Goal: Transaction & Acquisition: Purchase product/service

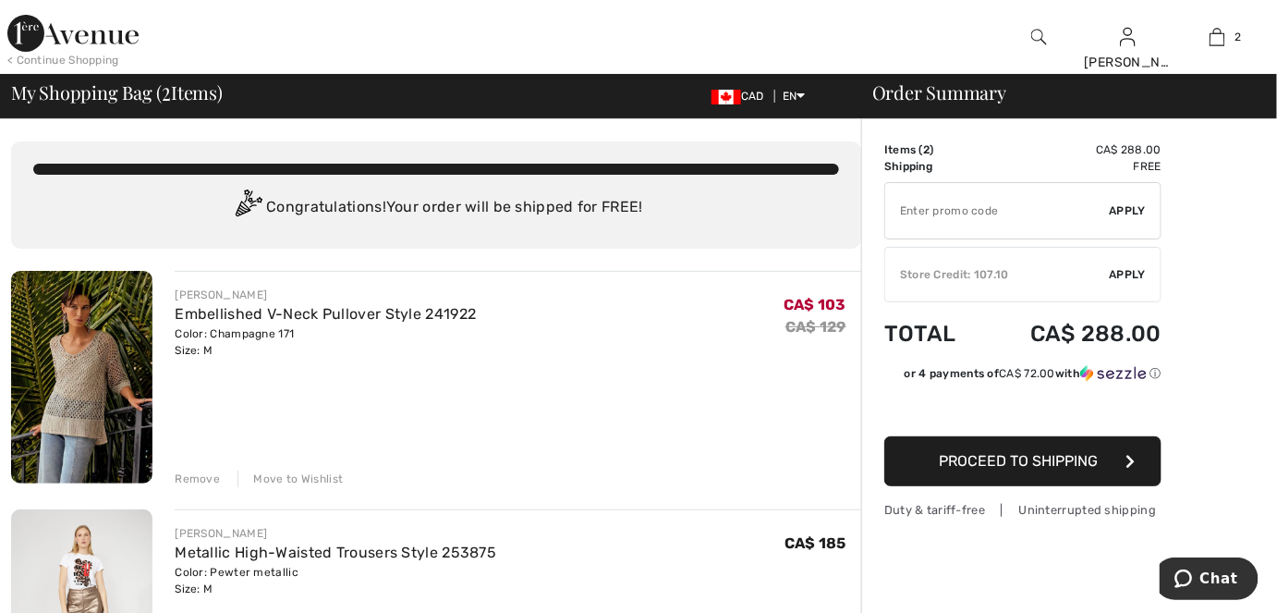
click at [81, 41] on img at bounding box center [72, 33] width 131 height 37
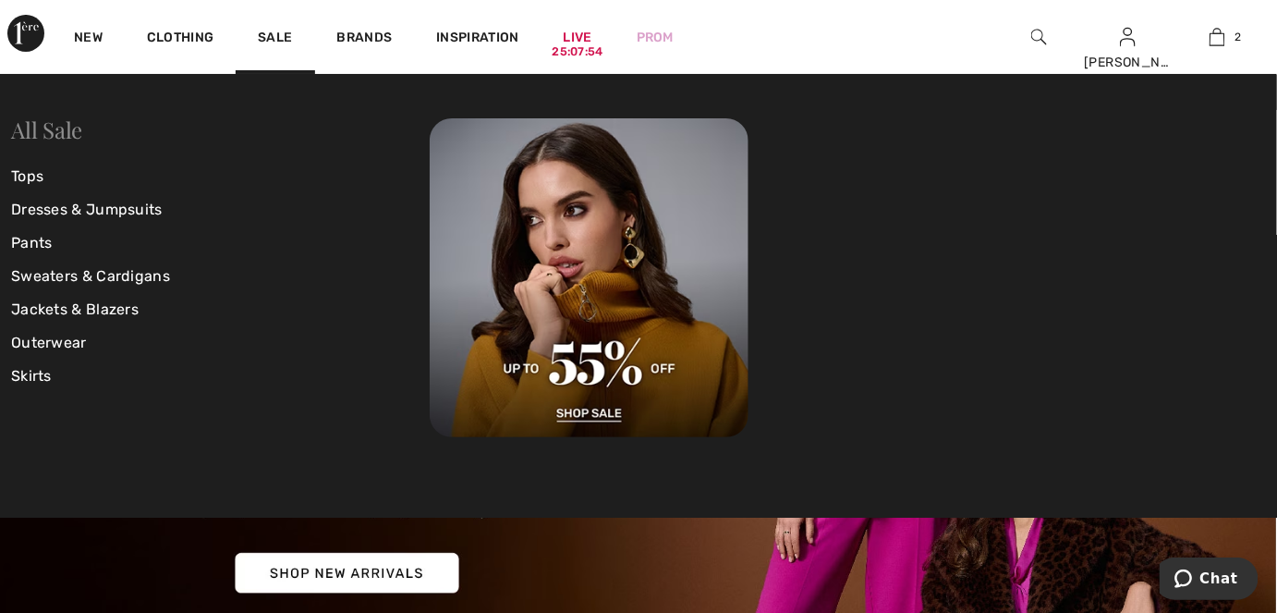
click at [49, 121] on link "All Sale" at bounding box center [46, 130] width 71 height 30
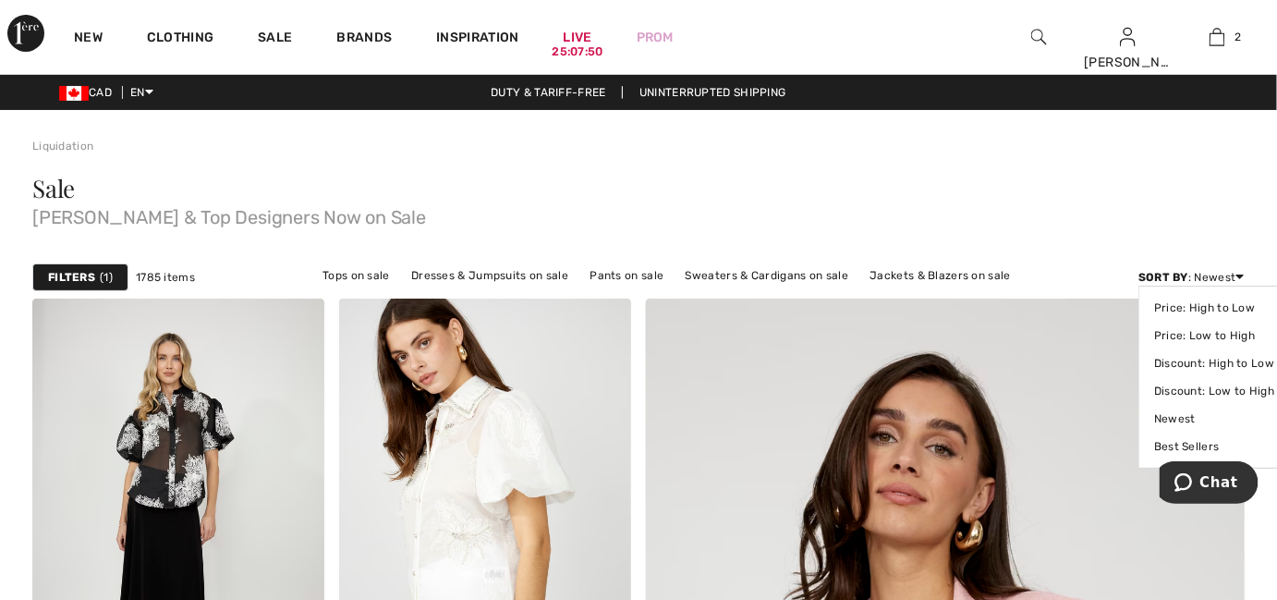
click at [1235, 276] on div "Sort By : Newest Price: High to Low Price: Low to High Discount: High to Low Di…" at bounding box center [1191, 277] width 106 height 17
click at [1200, 333] on link "Price: Low to High" at bounding box center [1214, 336] width 120 height 28
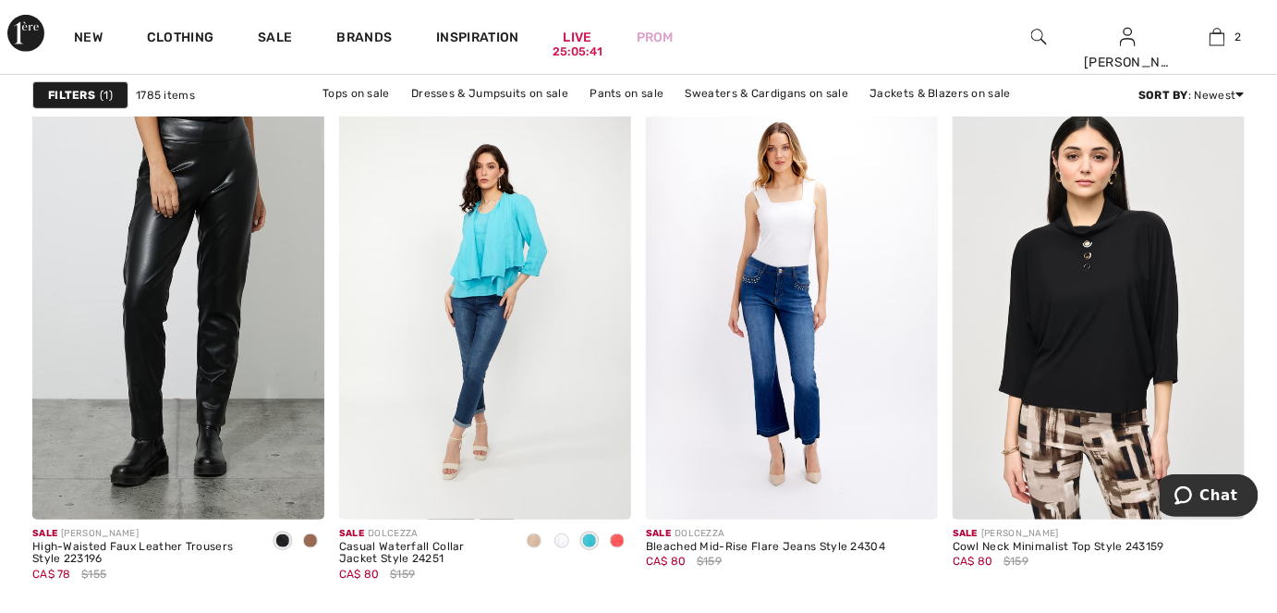
scroll to position [7308, 0]
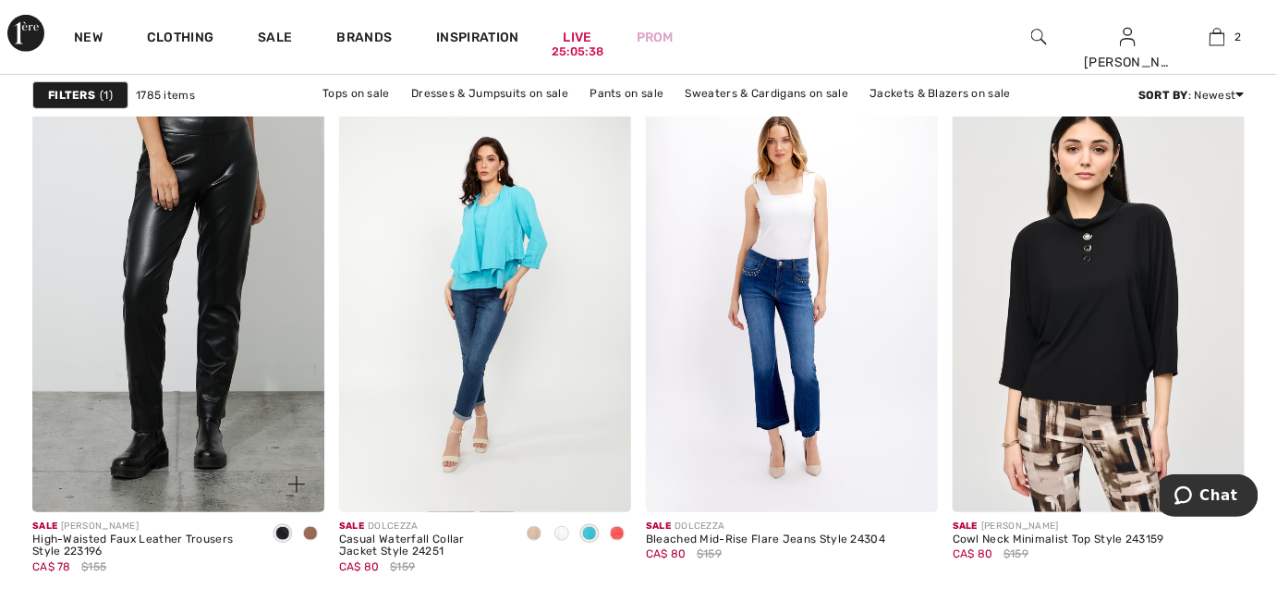
click at [311, 530] on span at bounding box center [310, 533] width 15 height 15
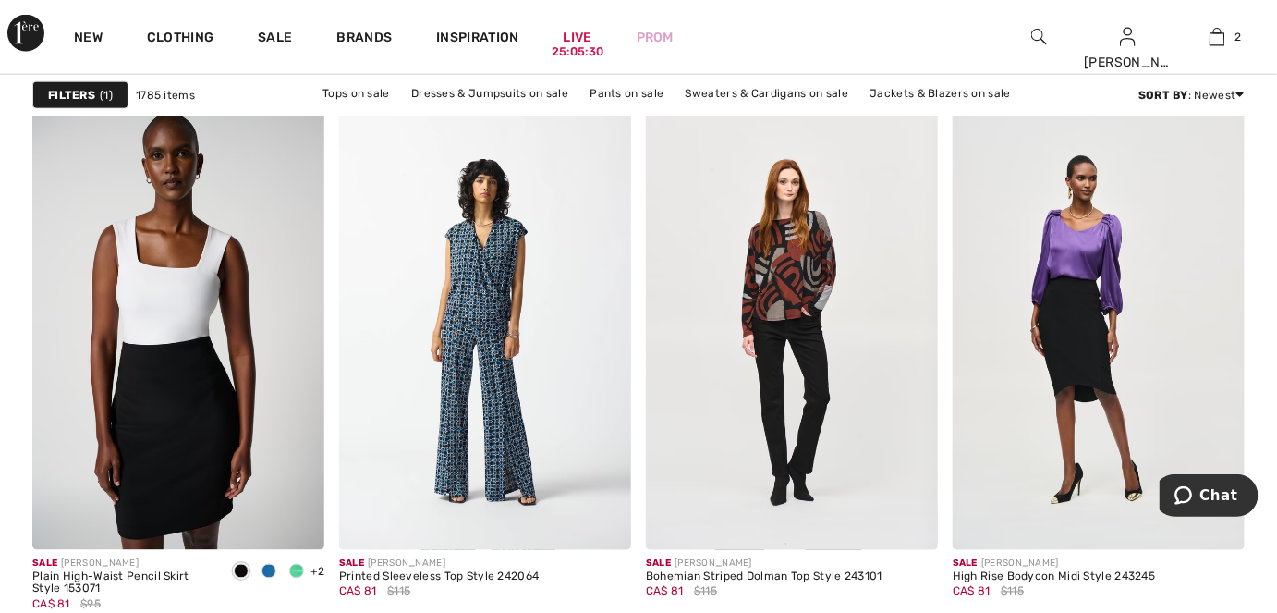
scroll to position [7896, 0]
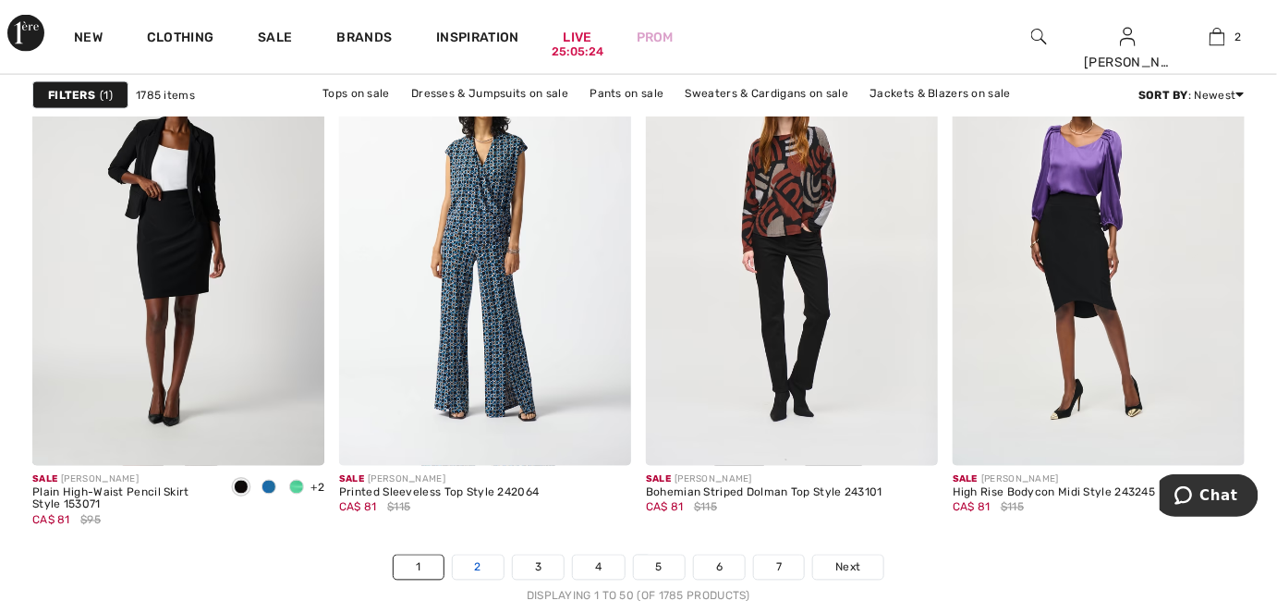
click at [470, 564] on link "2" at bounding box center [478, 567] width 51 height 24
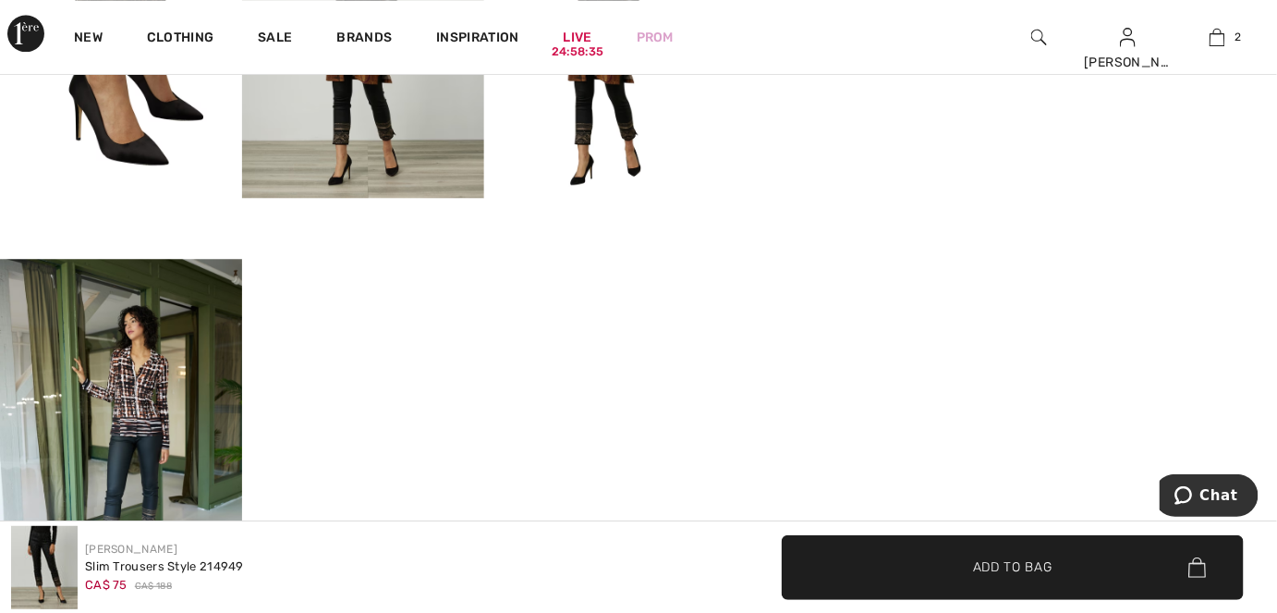
scroll to position [1764, 0]
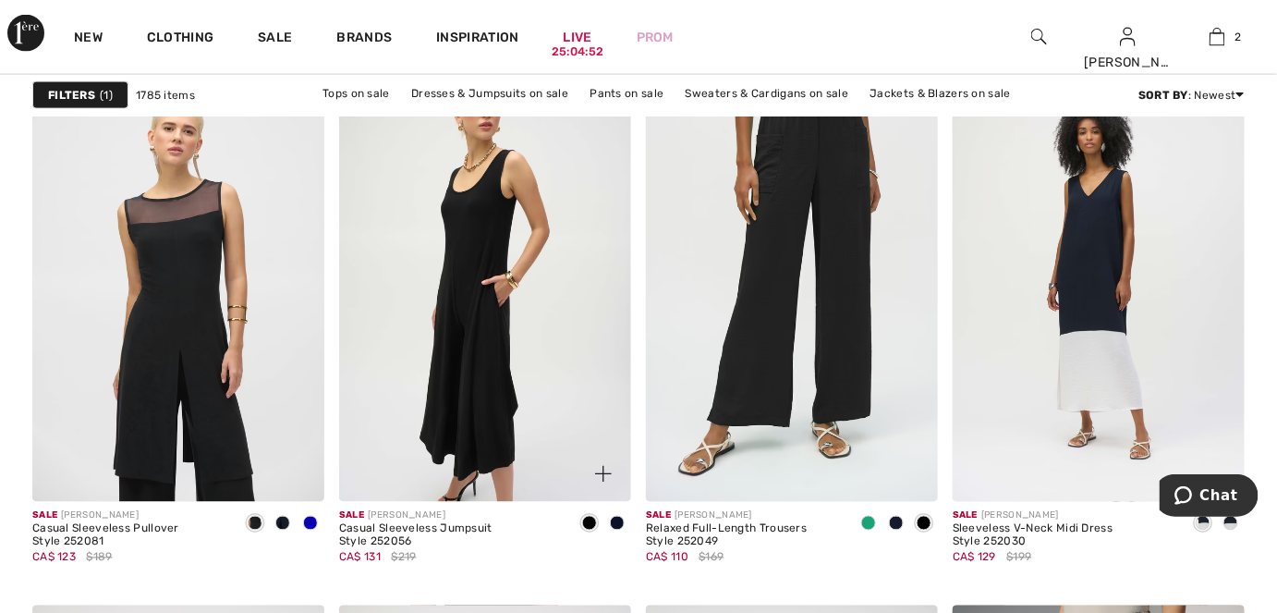
scroll to position [5544, 0]
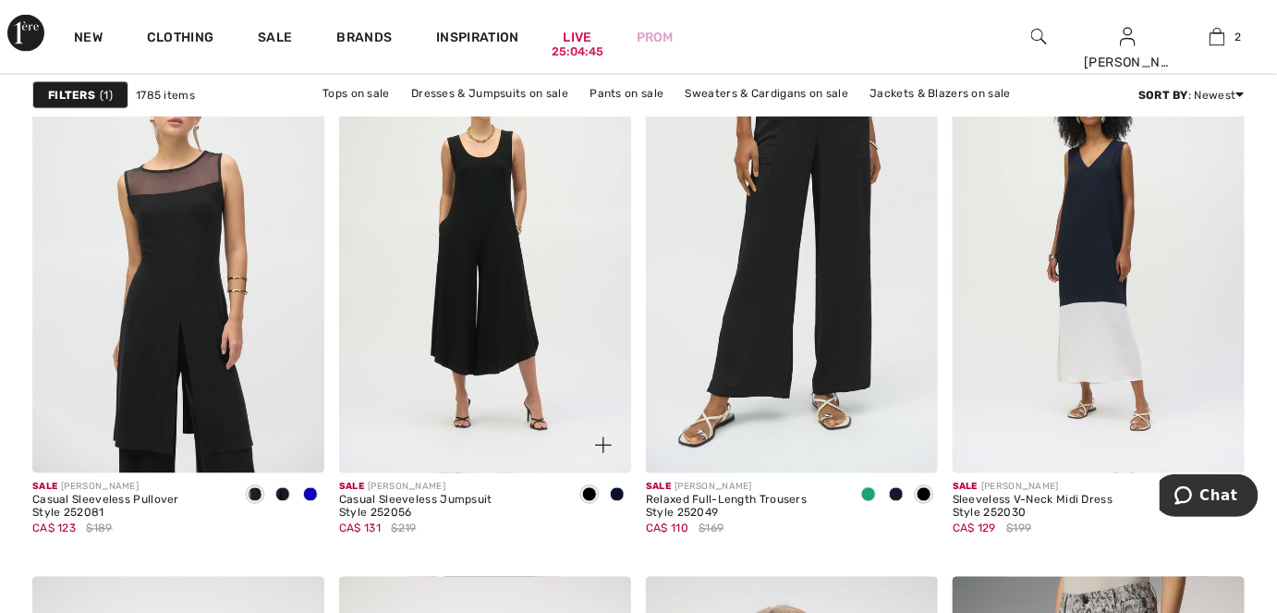
click at [615, 493] on span at bounding box center [617, 494] width 15 height 15
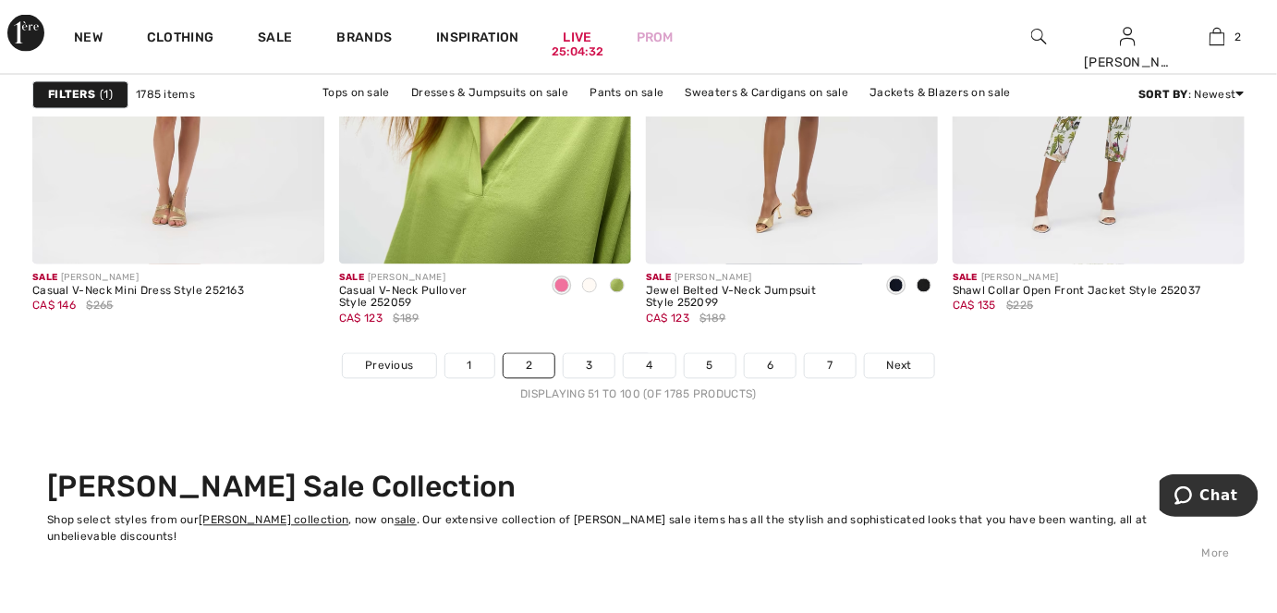
scroll to position [8148, 0]
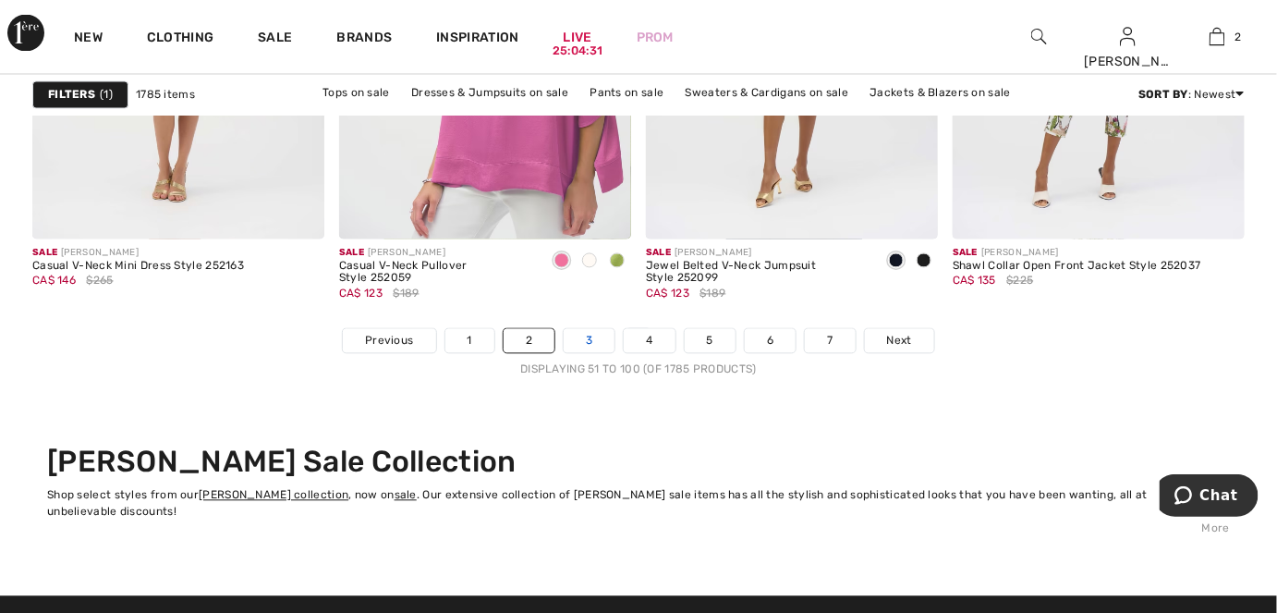
click at [588, 344] on link "3" at bounding box center [589, 341] width 51 height 24
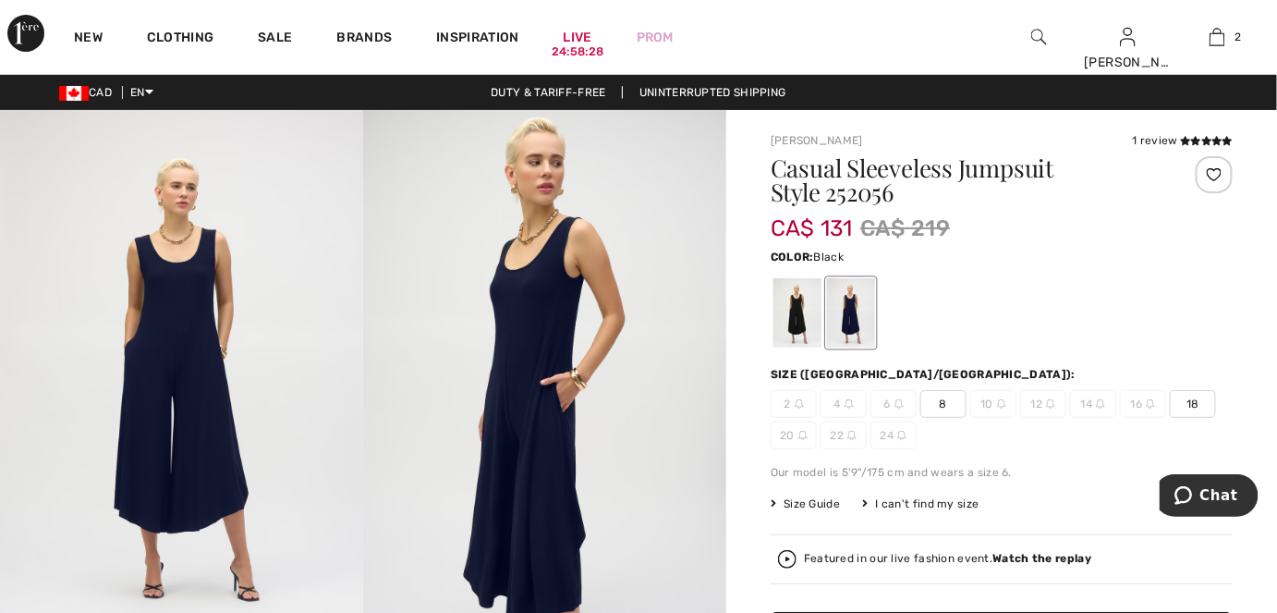
click at [794, 316] on div at bounding box center [797, 312] width 48 height 69
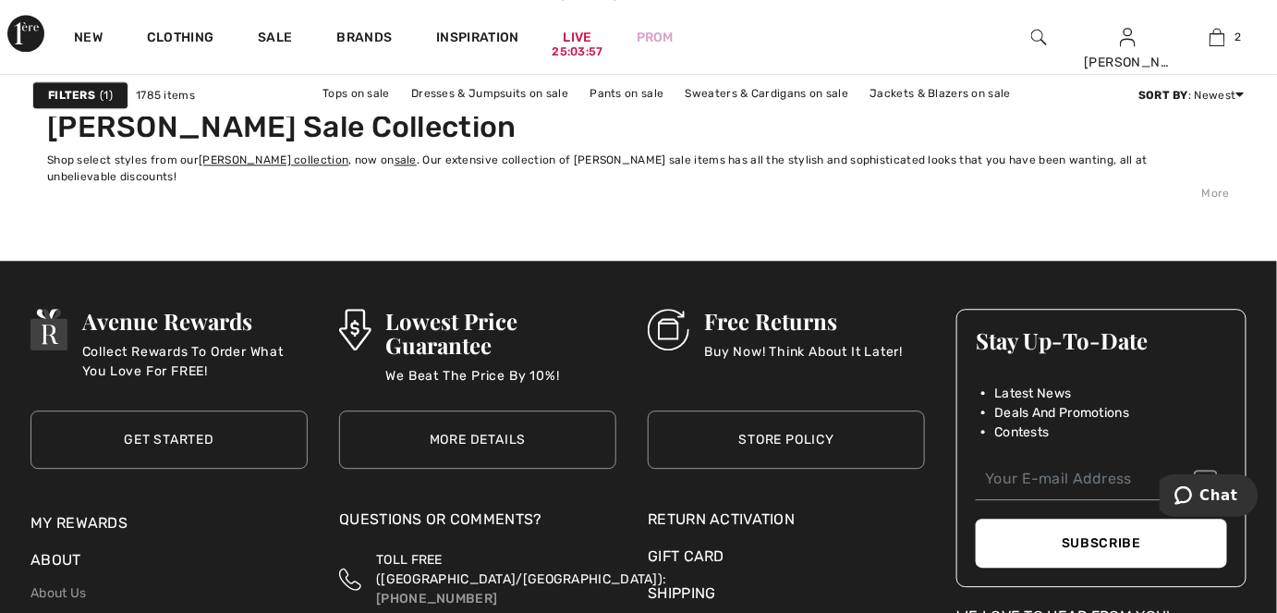
scroll to position [8148, 0]
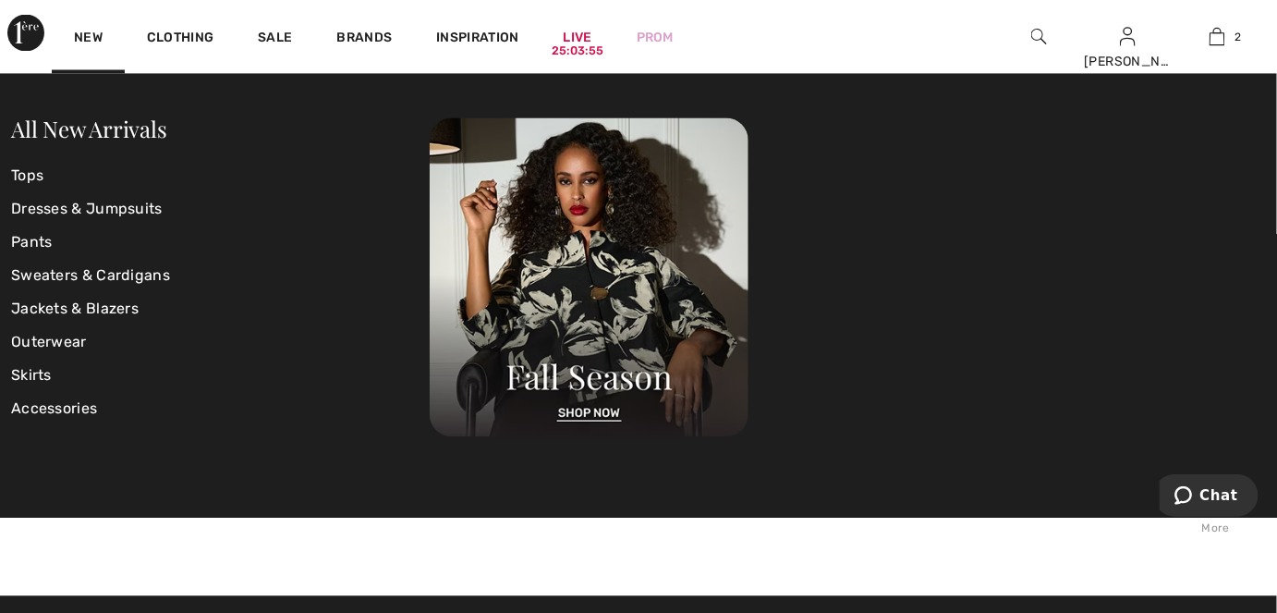
click at [28, 33] on img at bounding box center [25, 33] width 37 height 37
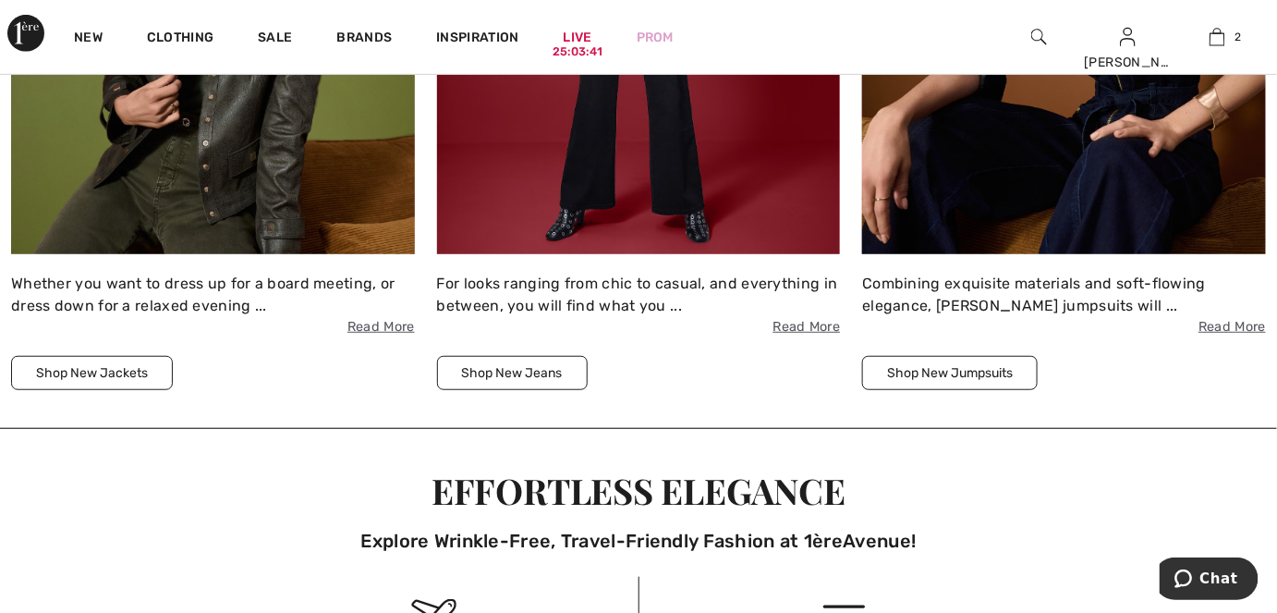
scroll to position [2436, 0]
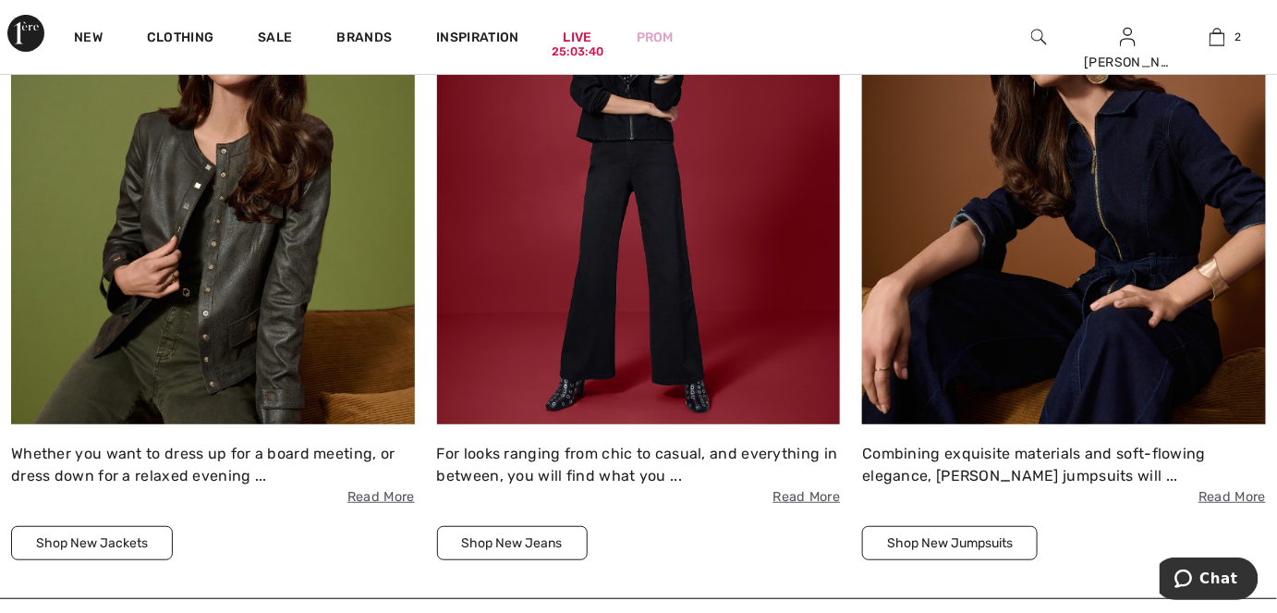
click at [74, 540] on button "Shop New Jackets" at bounding box center [92, 543] width 162 height 34
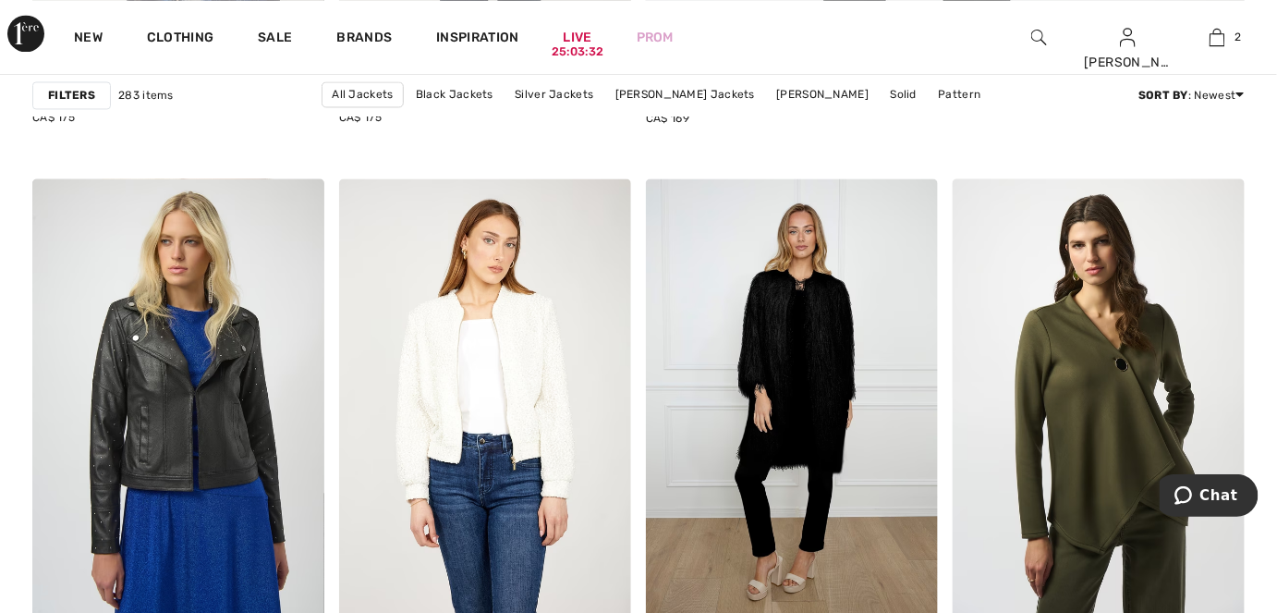
scroll to position [1344, 0]
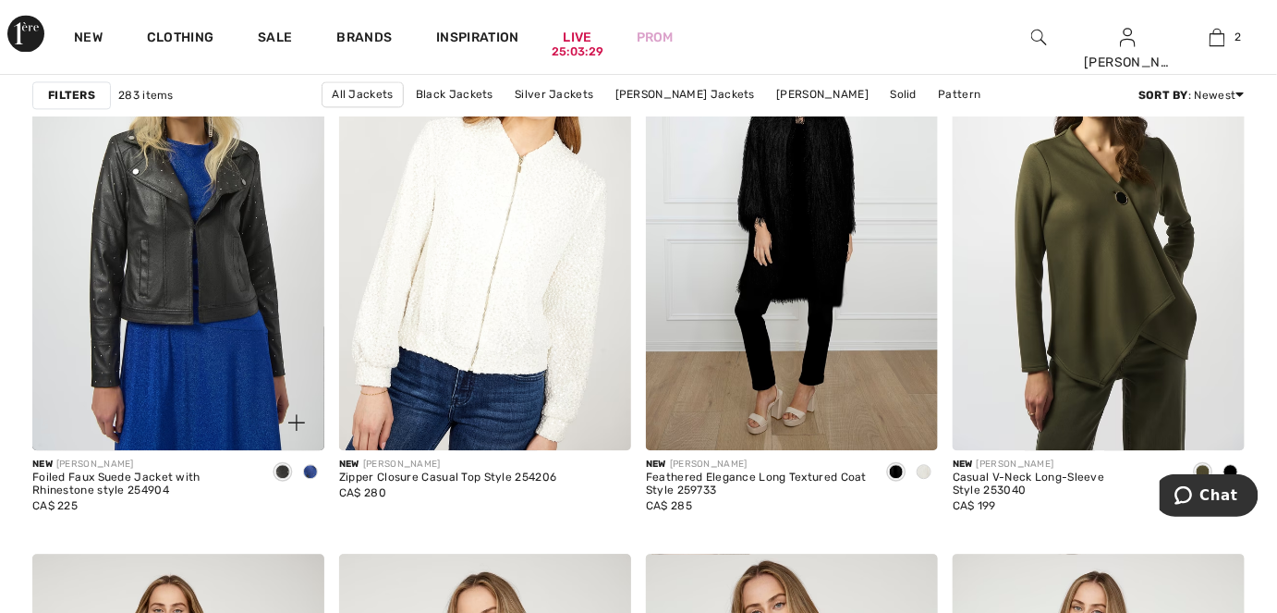
click at [310, 468] on span at bounding box center [310, 471] width 15 height 15
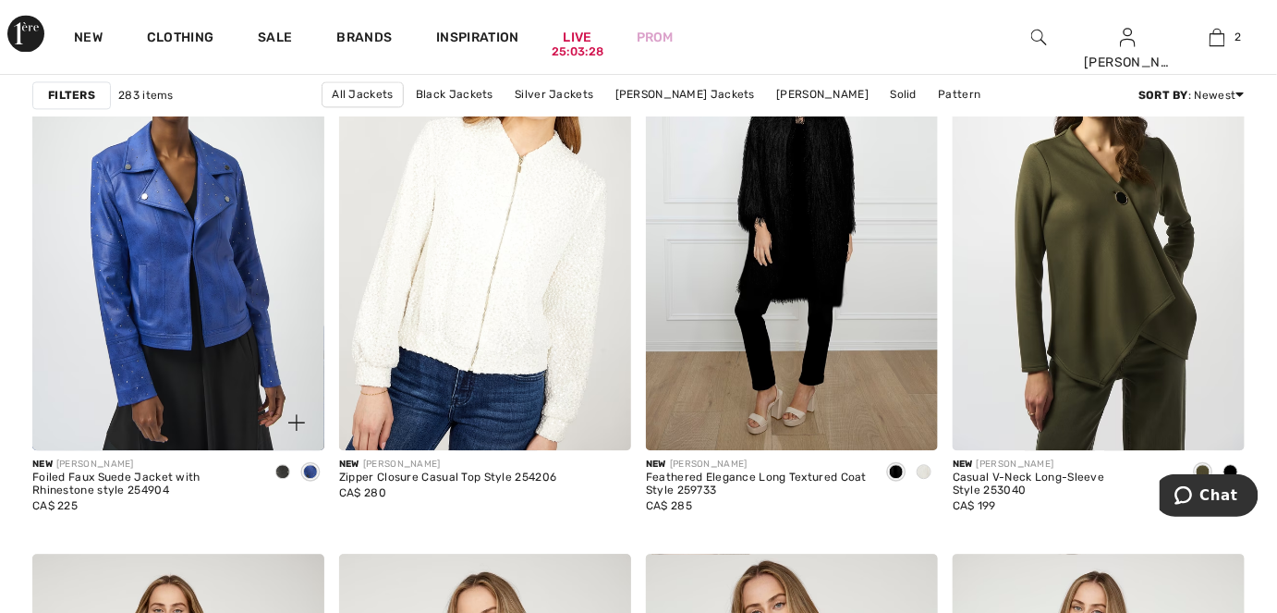
click at [278, 468] on span at bounding box center [282, 471] width 15 height 15
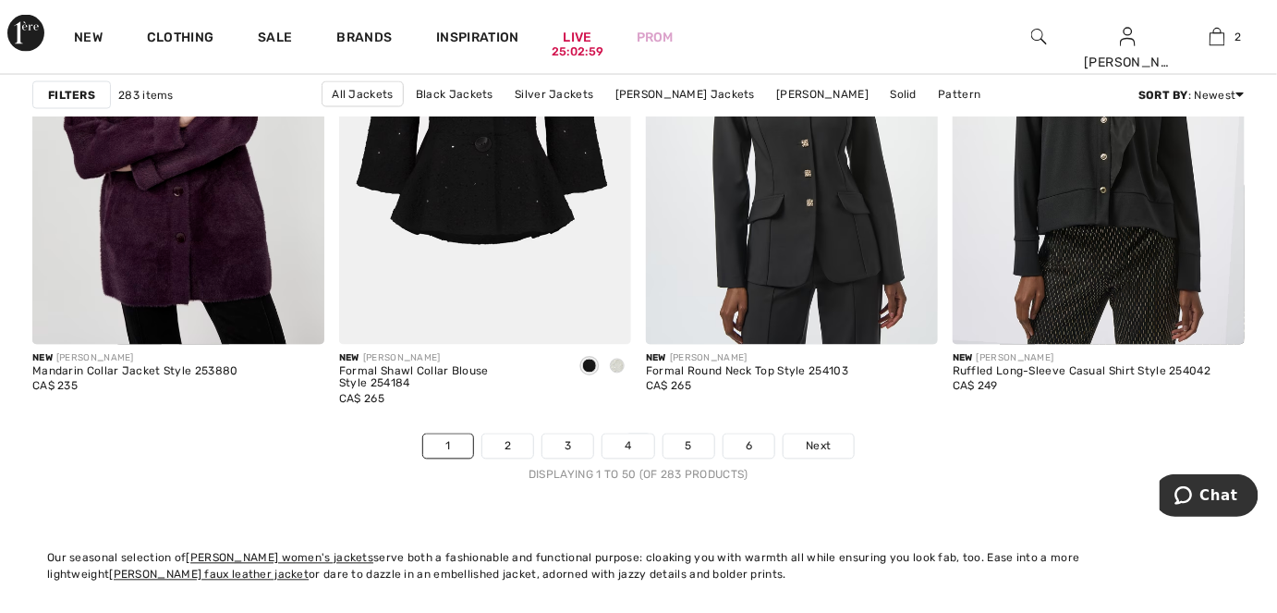
scroll to position [8232, 0]
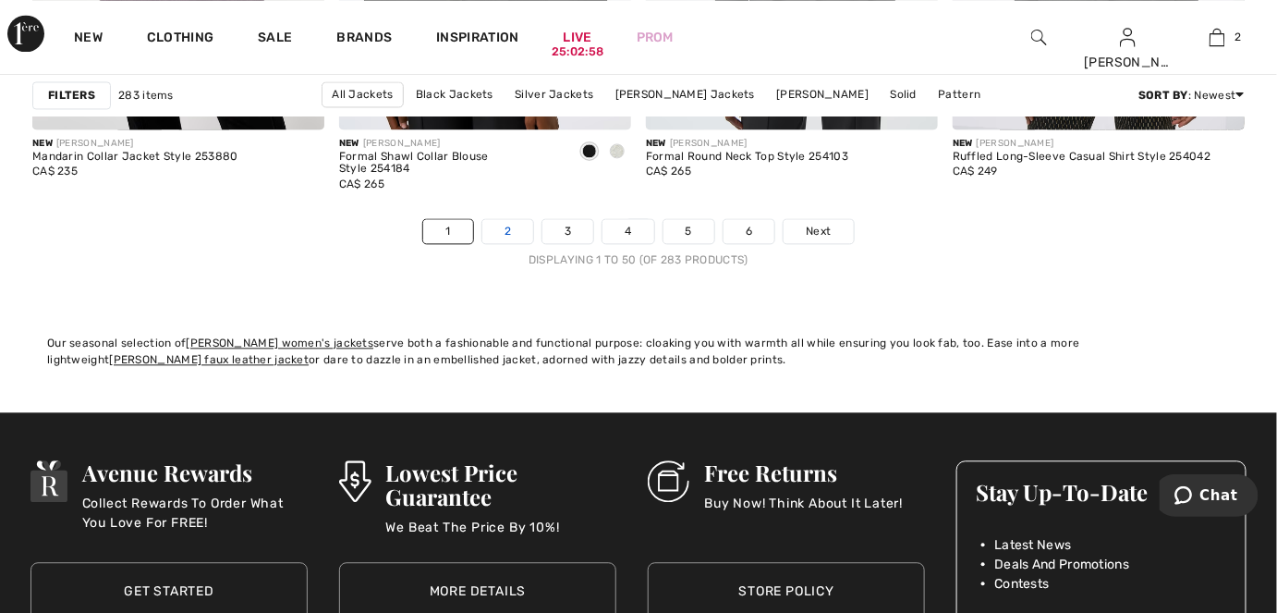
click at [505, 225] on link "2" at bounding box center [507, 231] width 51 height 24
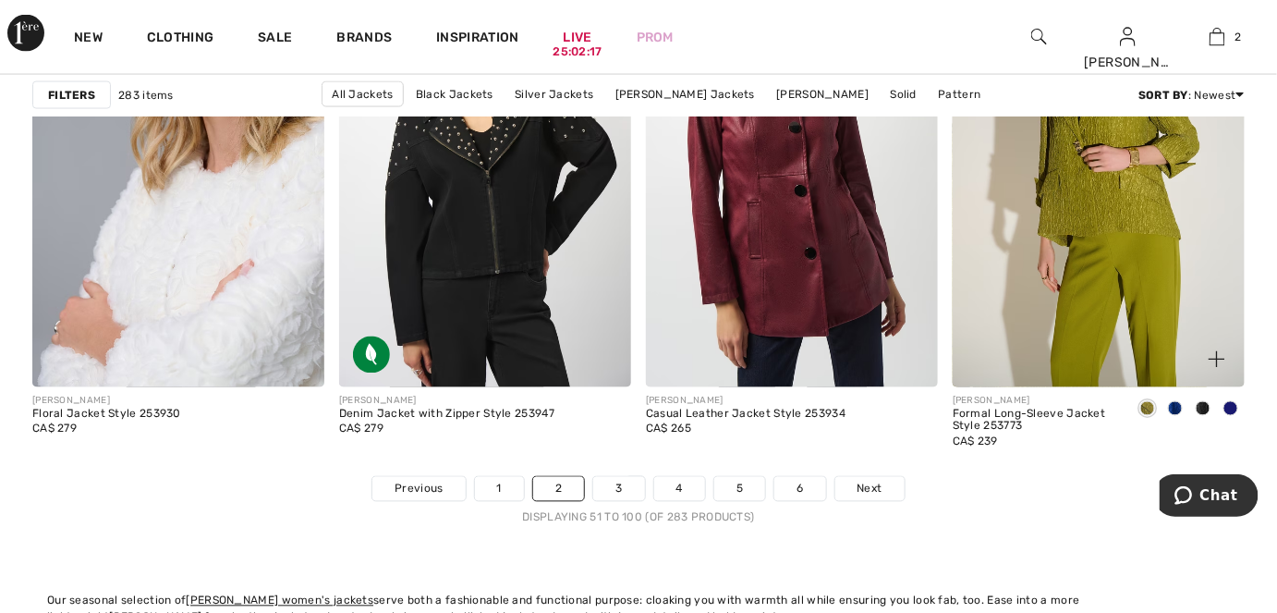
scroll to position [7980, 0]
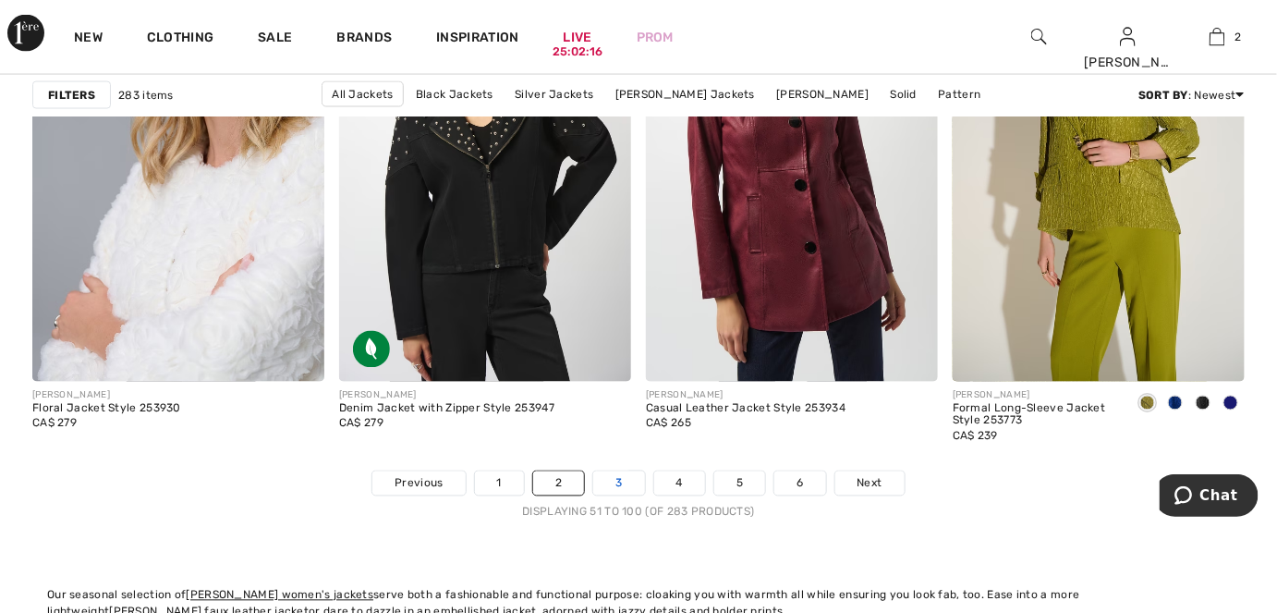
click at [621, 491] on link "3" at bounding box center [618, 483] width 51 height 24
click at [620, 481] on link "3" at bounding box center [618, 483] width 51 height 24
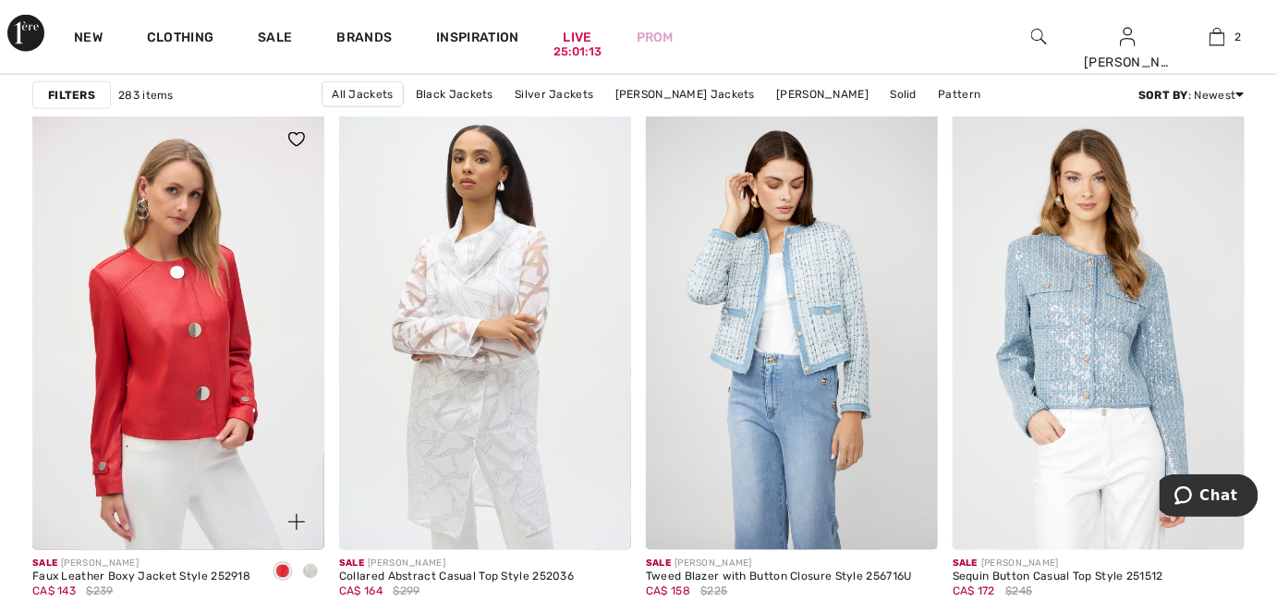
scroll to position [8316, 0]
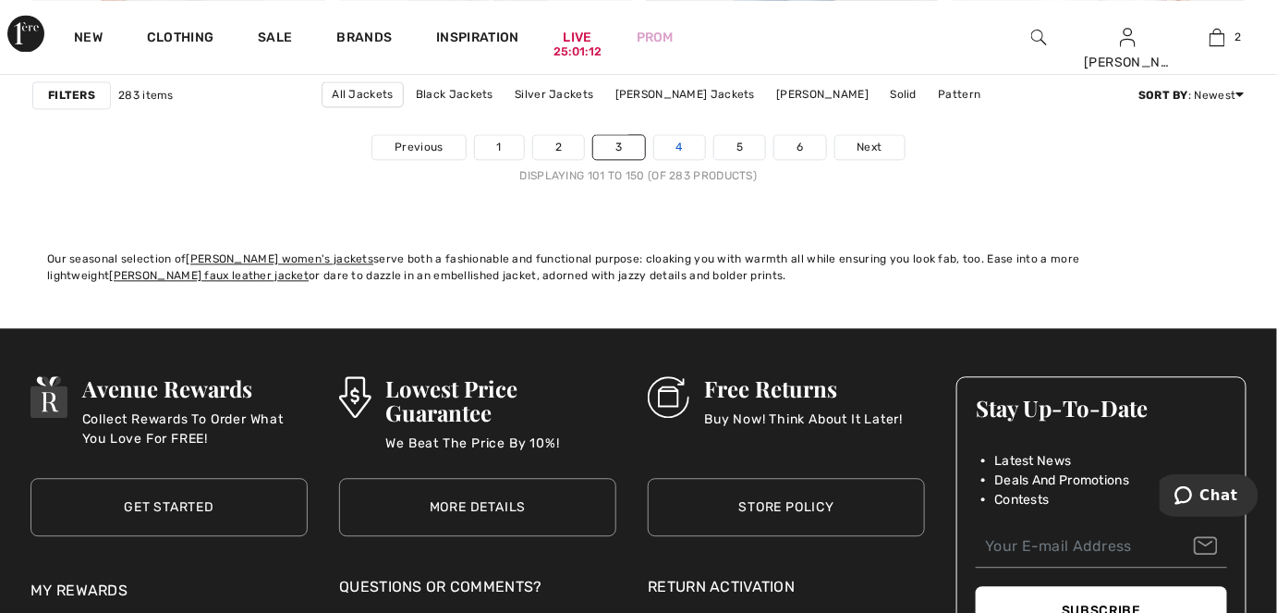
click at [682, 148] on link "4" at bounding box center [679, 147] width 51 height 24
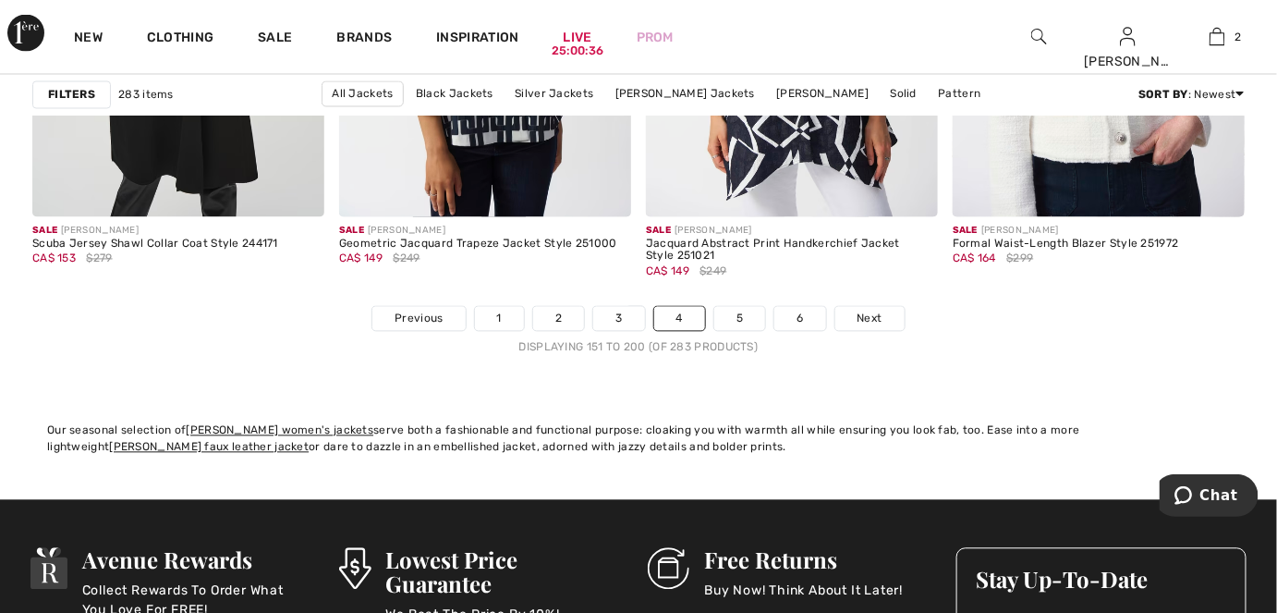
scroll to position [8232, 0]
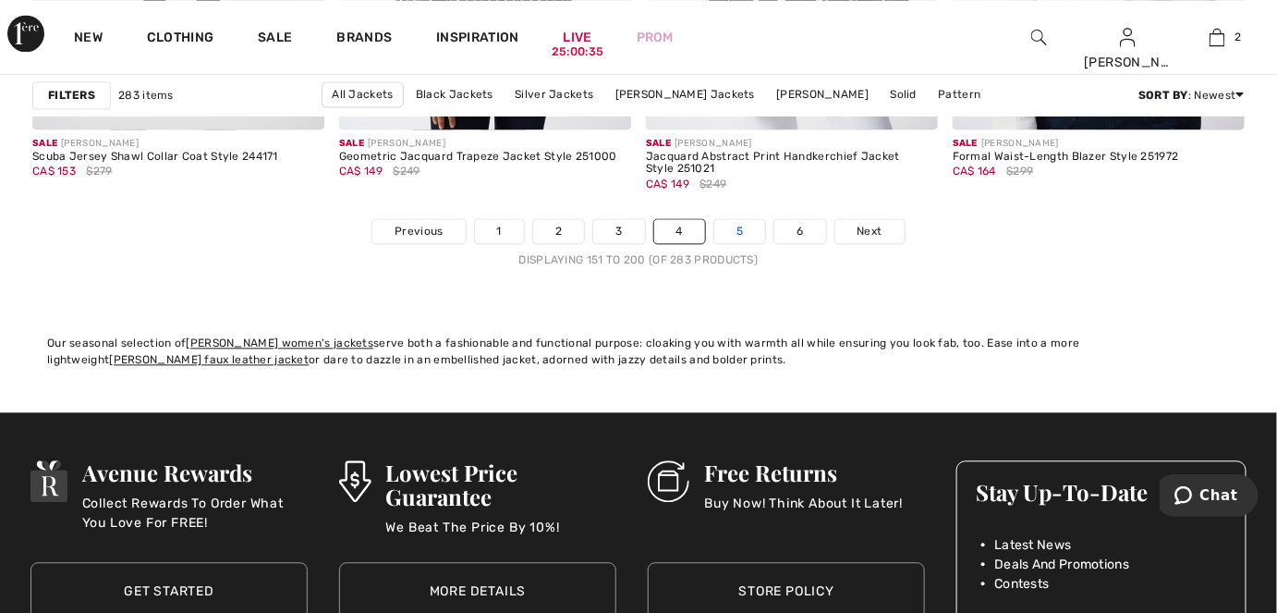
click at [736, 229] on link "5" at bounding box center [739, 231] width 51 height 24
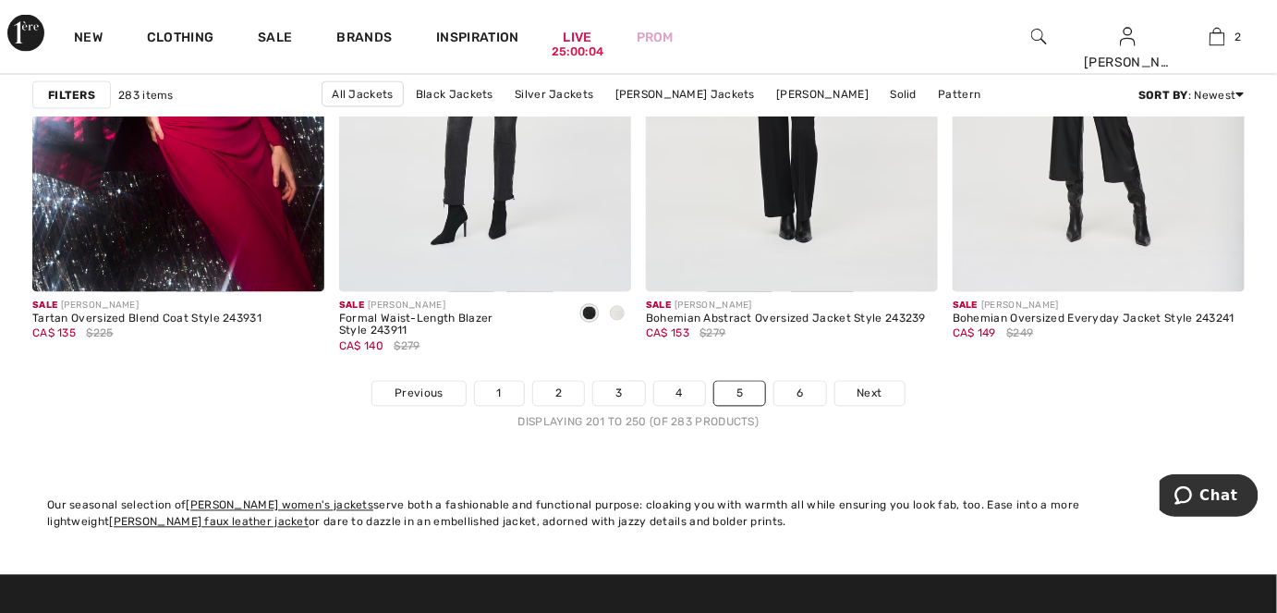
scroll to position [7896, 0]
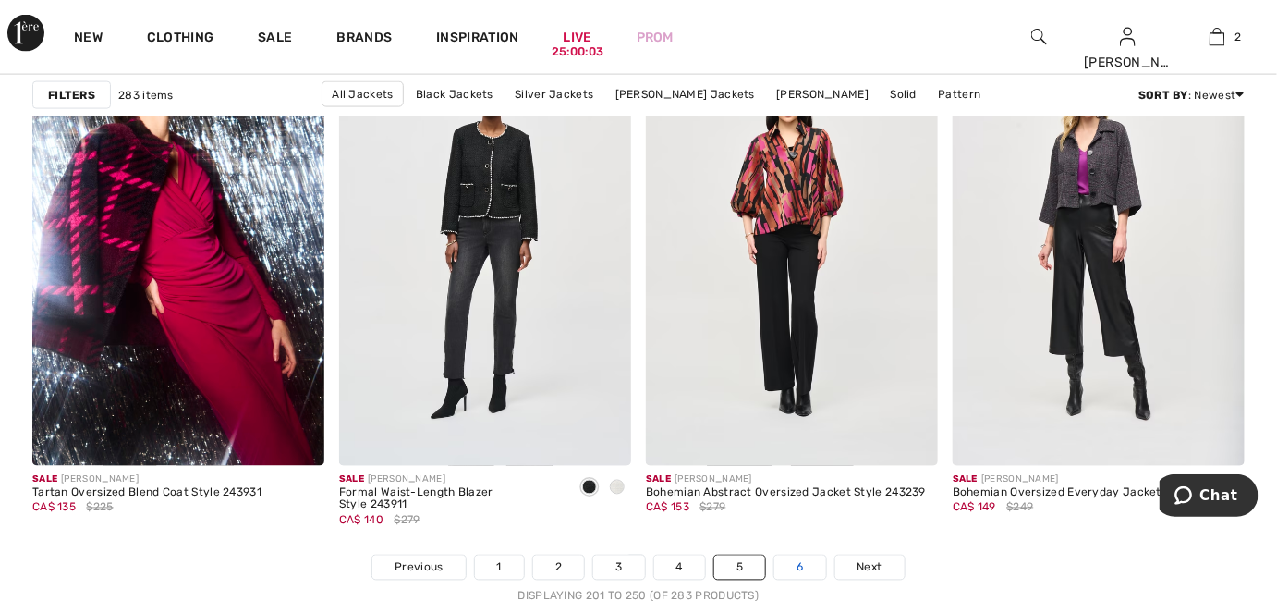
click at [806, 573] on link "6" at bounding box center [799, 567] width 51 height 24
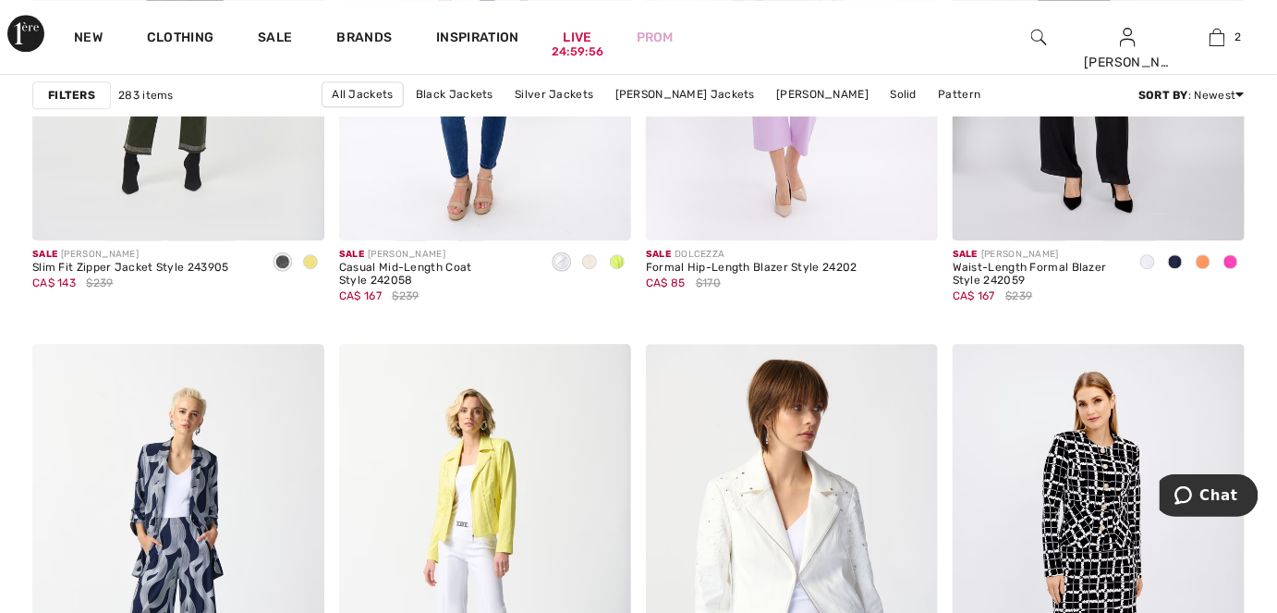
scroll to position [1344, 0]
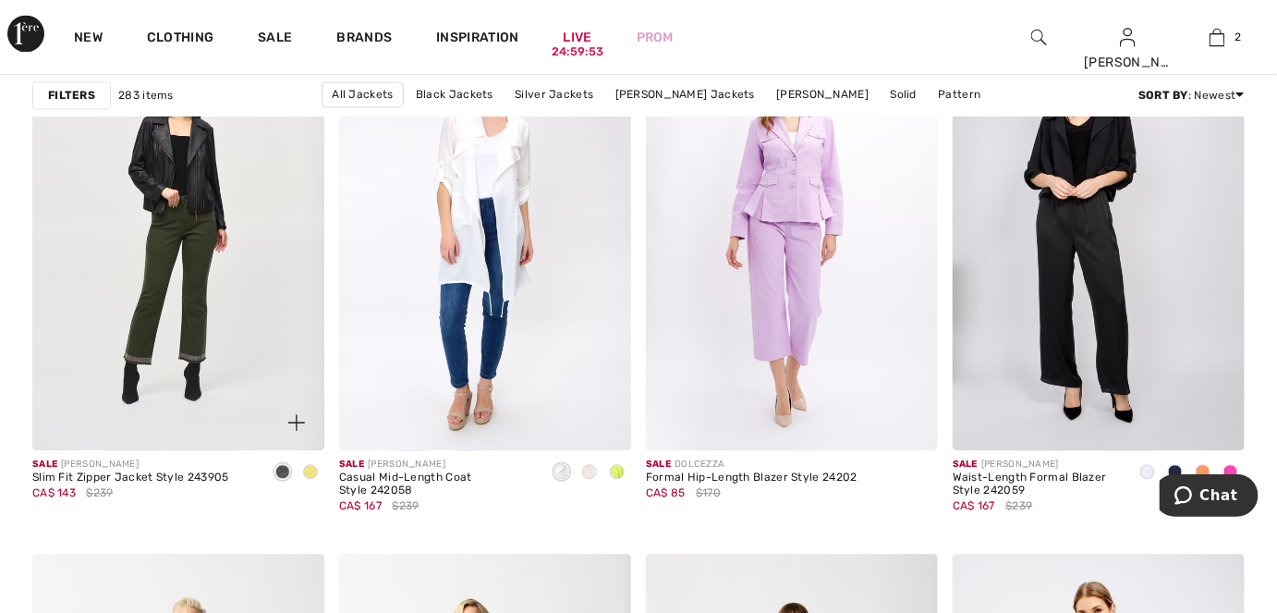
click at [313, 471] on span at bounding box center [310, 471] width 15 height 15
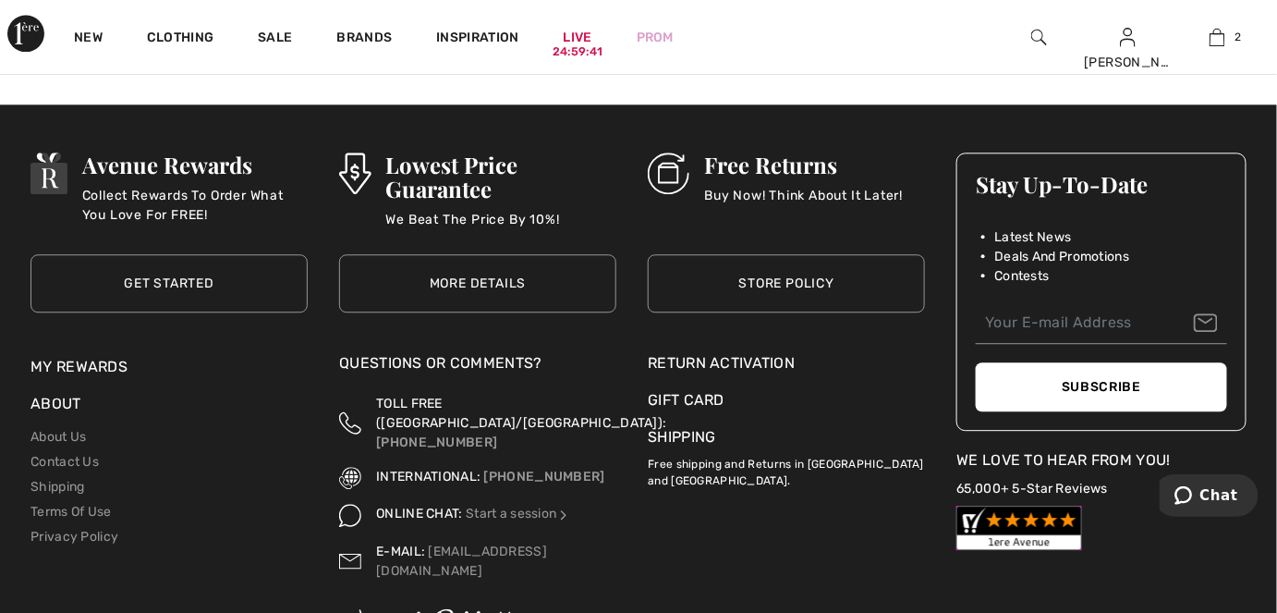
scroll to position [6300, 0]
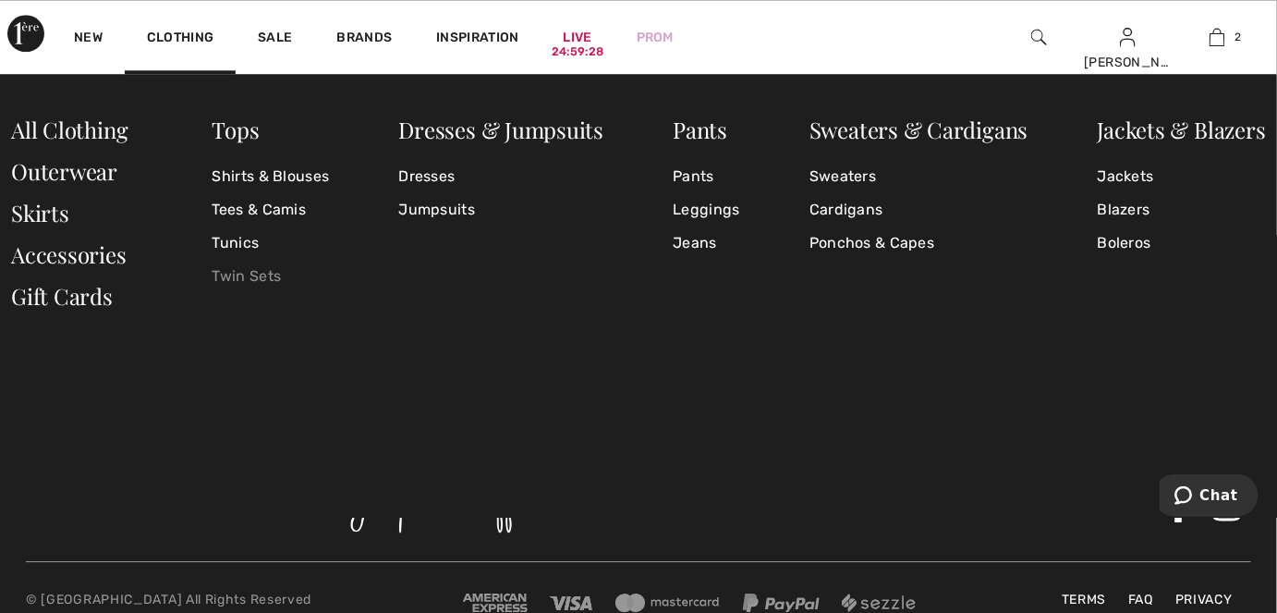
click at [253, 275] on link "Twin Sets" at bounding box center [271, 276] width 117 height 33
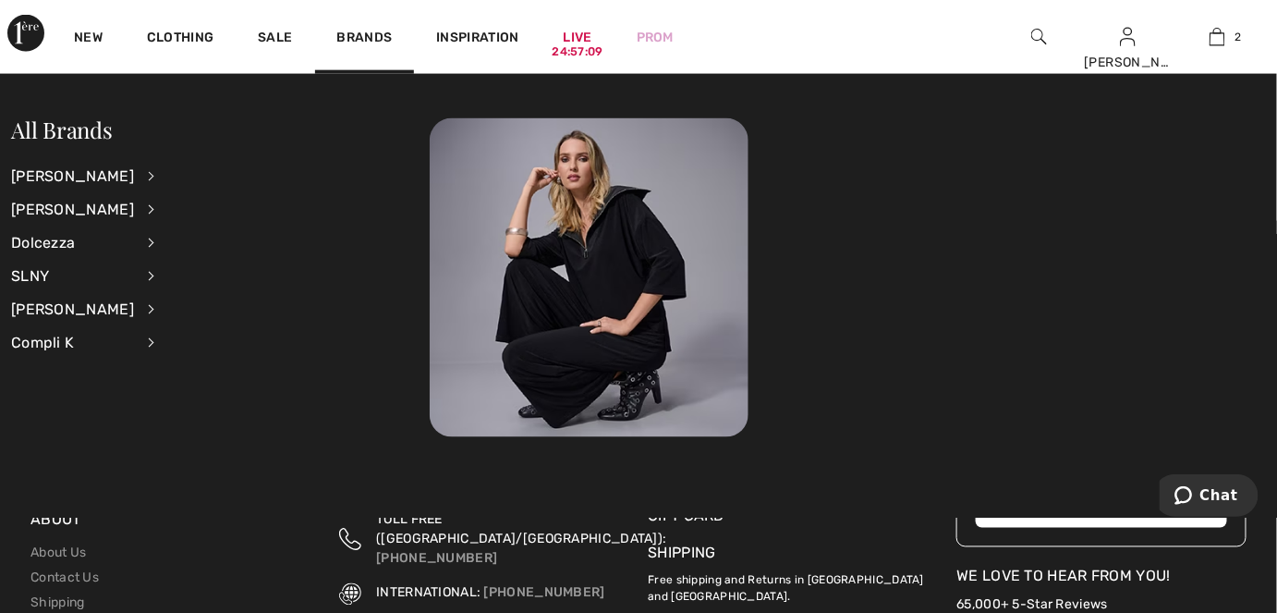
scroll to position [2850, 0]
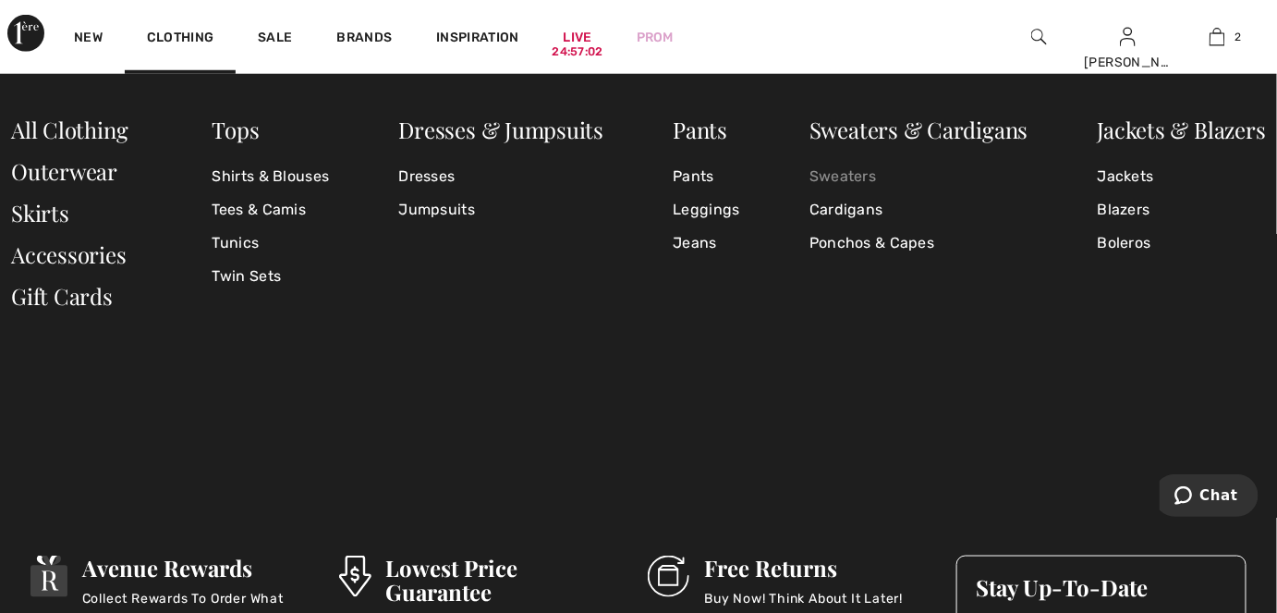
click at [858, 175] on link "Sweaters" at bounding box center [918, 176] width 219 height 33
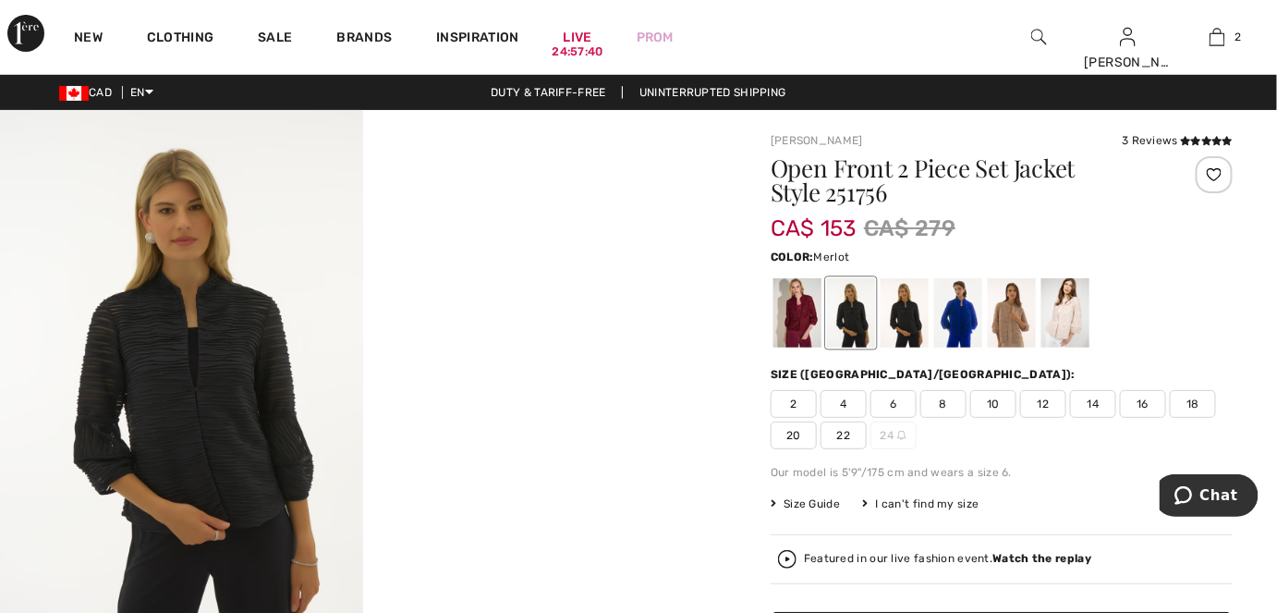
click at [800, 313] on div at bounding box center [797, 312] width 48 height 69
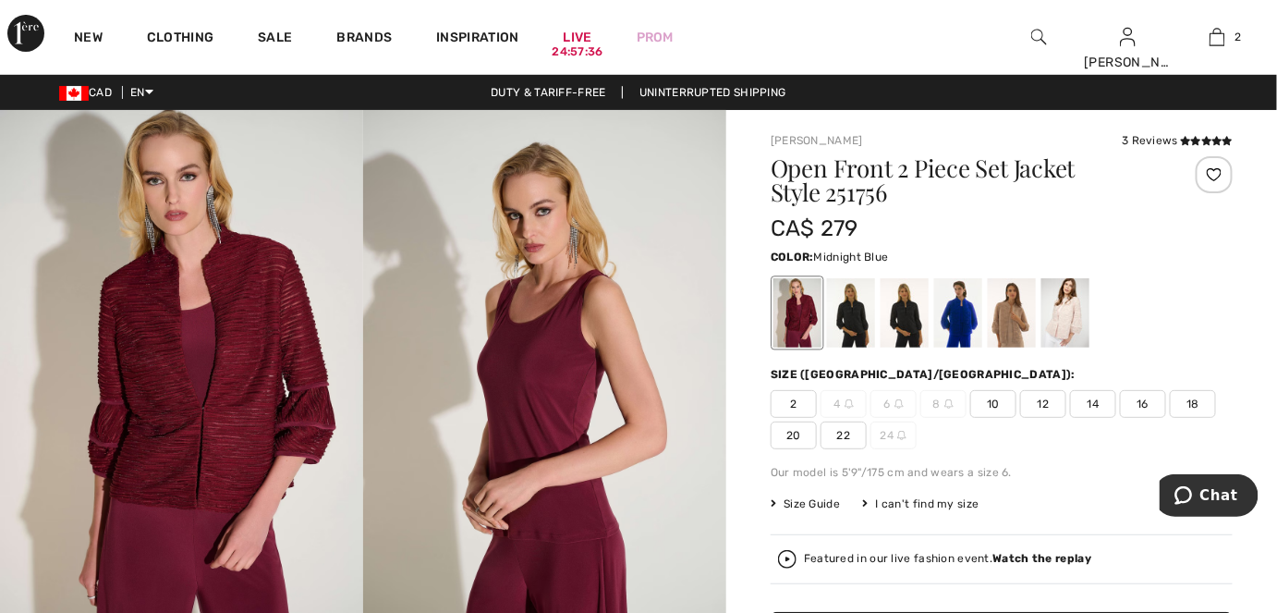
click at [894, 323] on div at bounding box center [905, 312] width 48 height 69
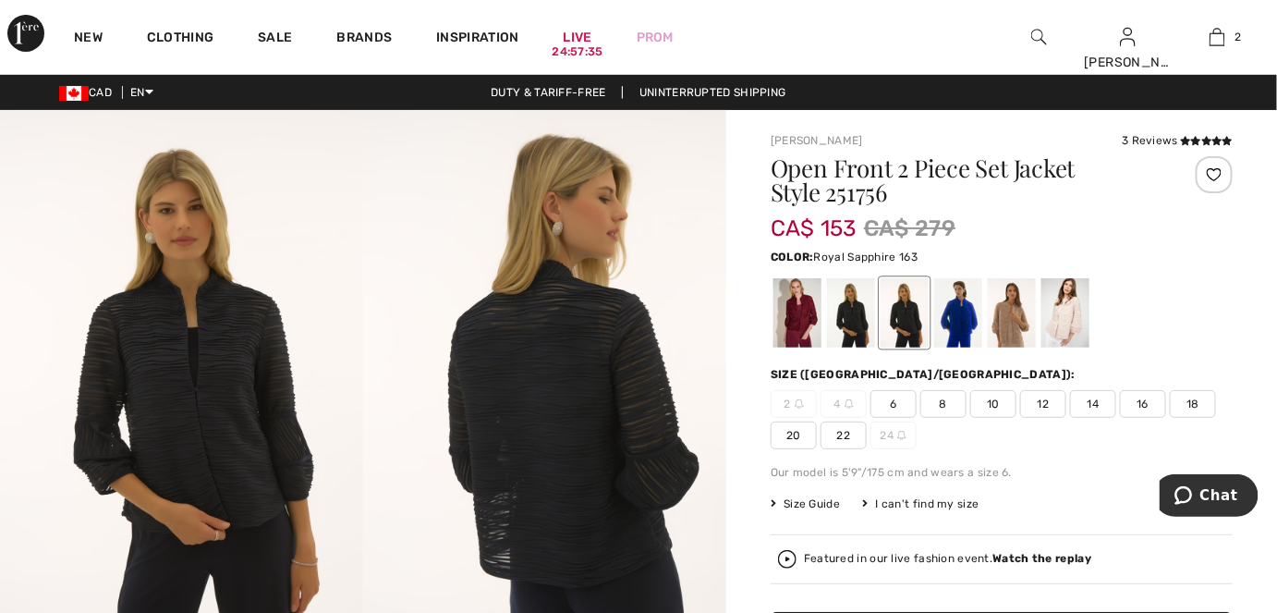
click at [954, 325] on div at bounding box center [958, 312] width 48 height 69
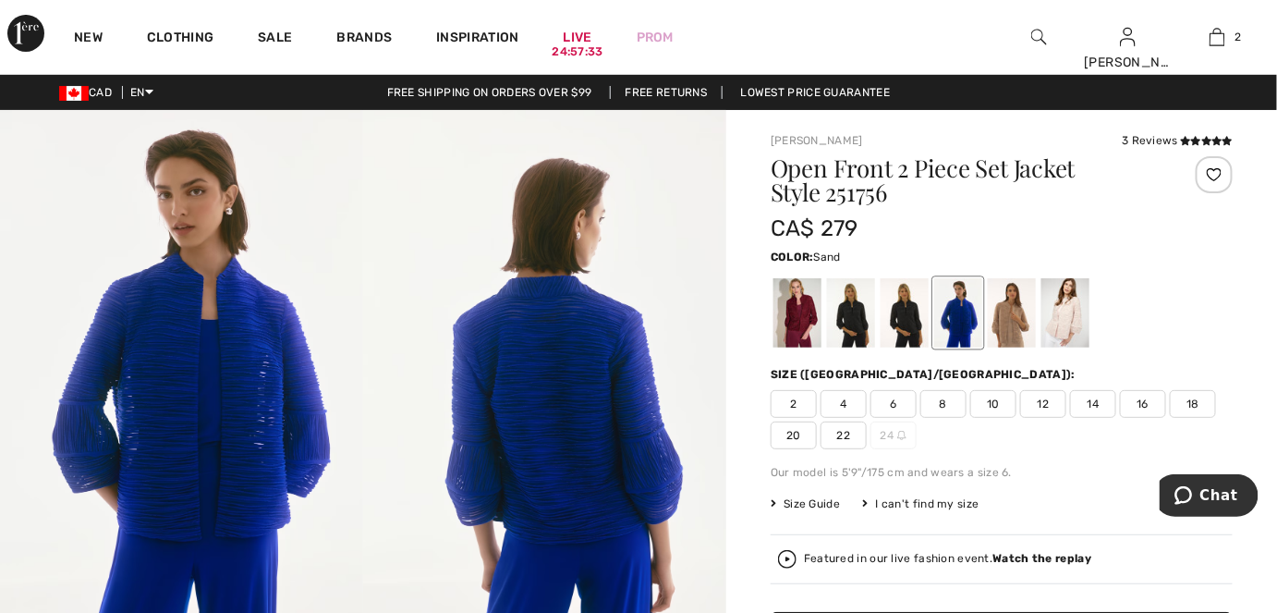
click at [1021, 322] on div at bounding box center [1012, 312] width 48 height 69
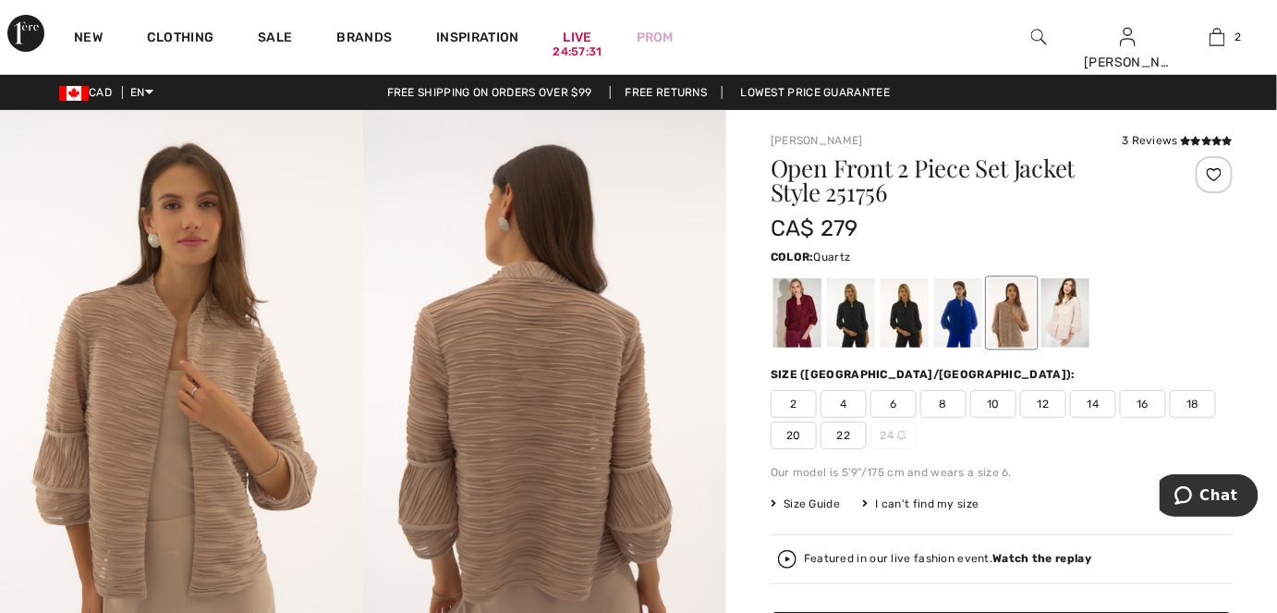
click at [1070, 322] on div at bounding box center [1065, 312] width 48 height 69
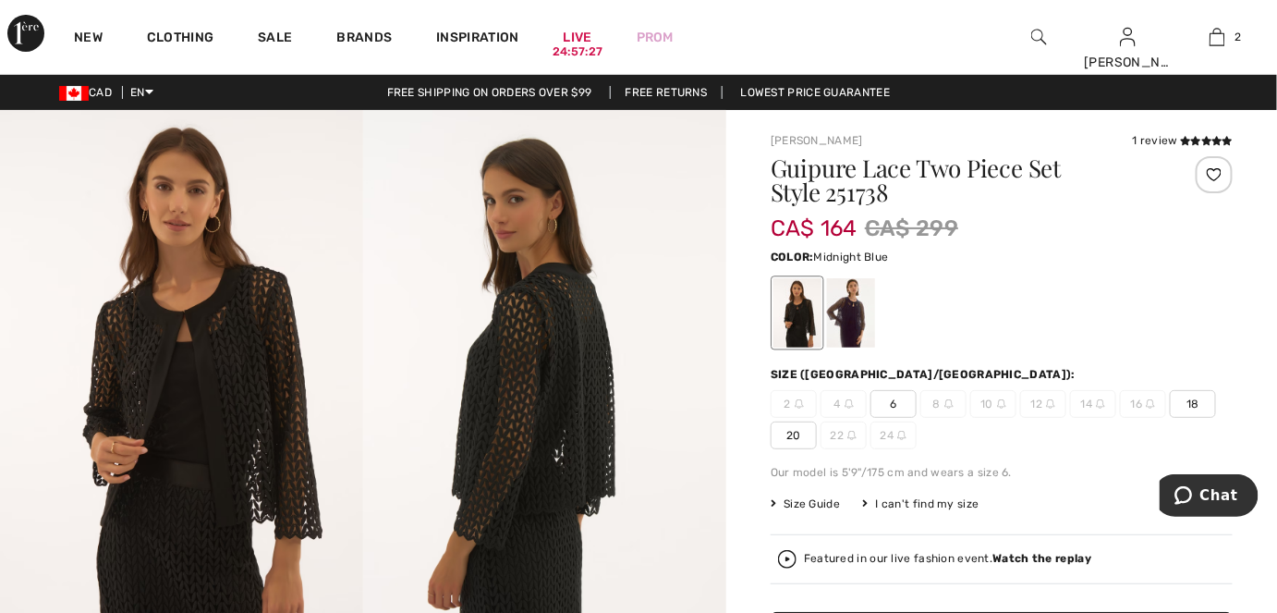
click at [857, 318] on div at bounding box center [851, 312] width 48 height 69
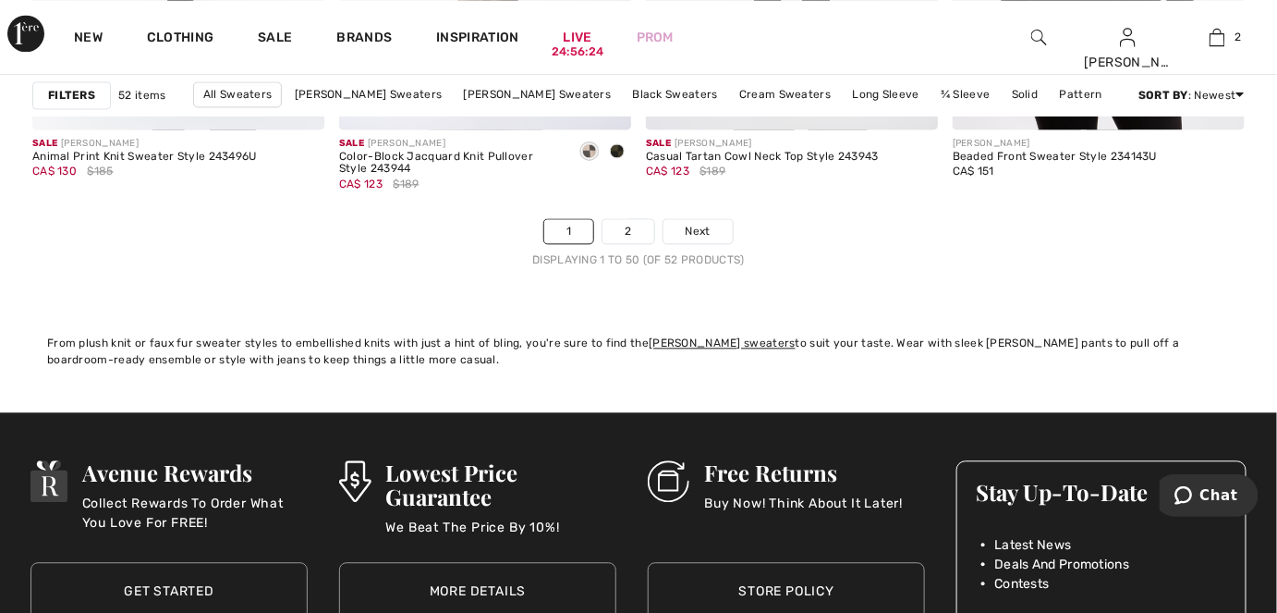
scroll to position [8316, 0]
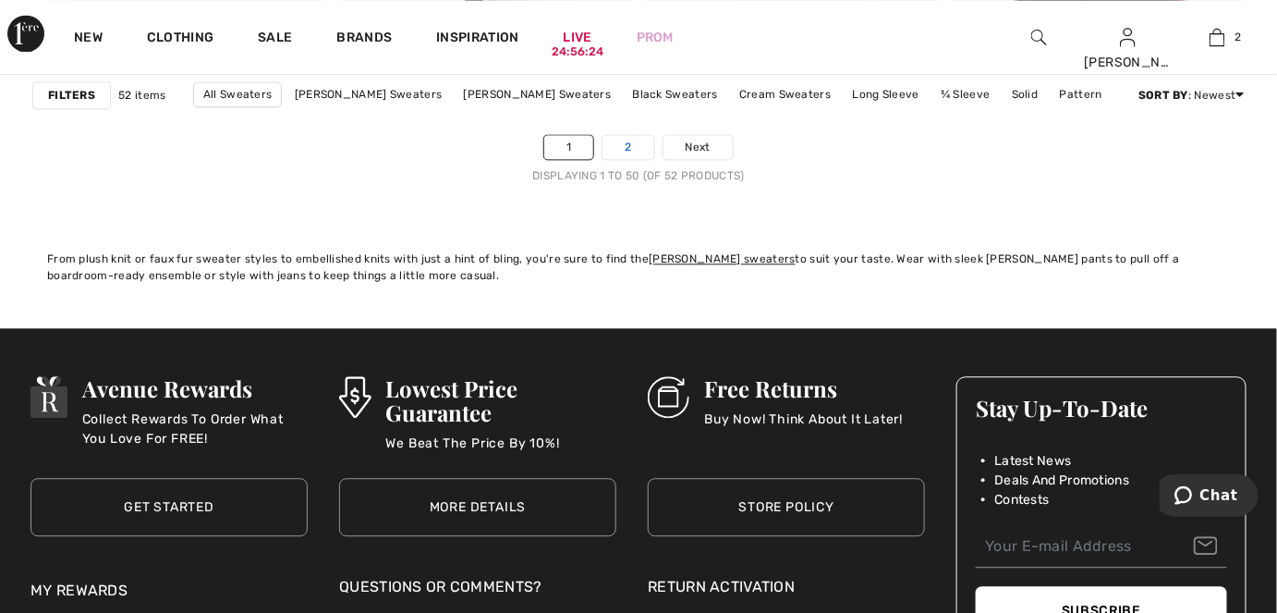
click at [625, 152] on link "2" at bounding box center [627, 147] width 51 height 24
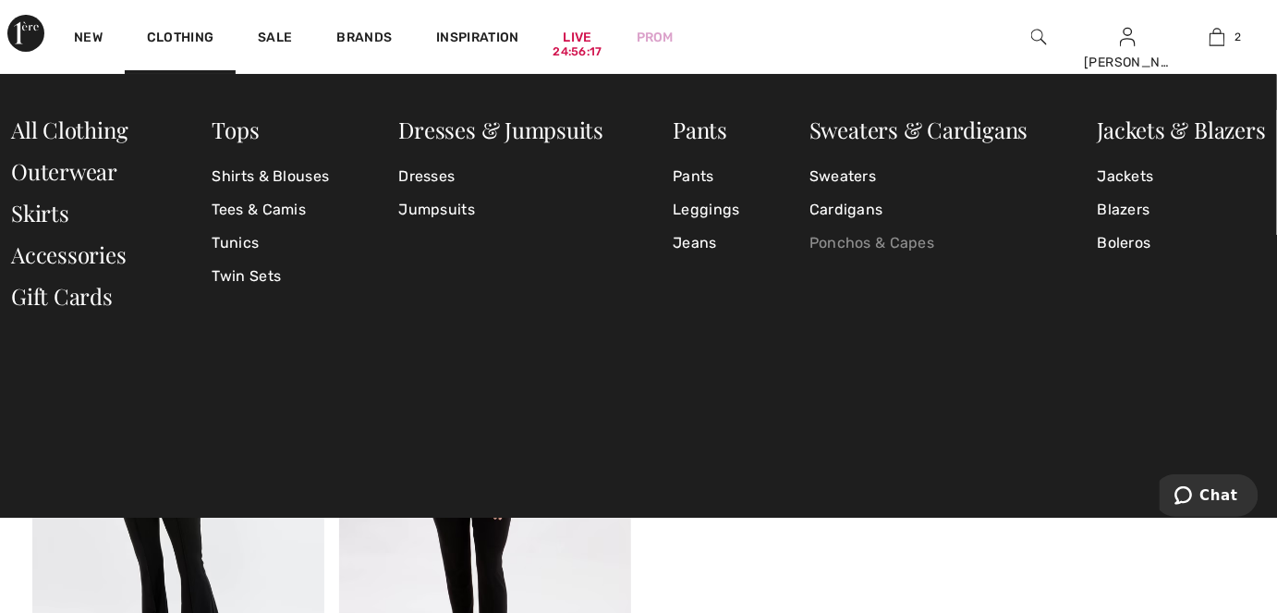
click at [873, 247] on link "Ponchos & Capes" at bounding box center [918, 242] width 219 height 33
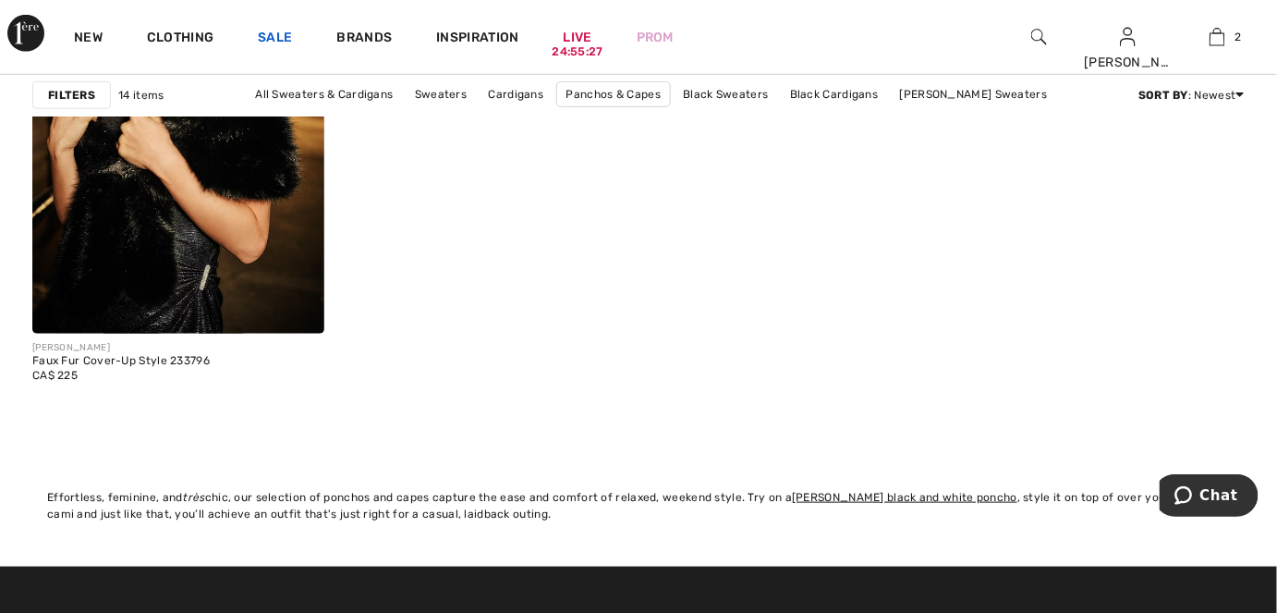
scroll to position [2939, 0]
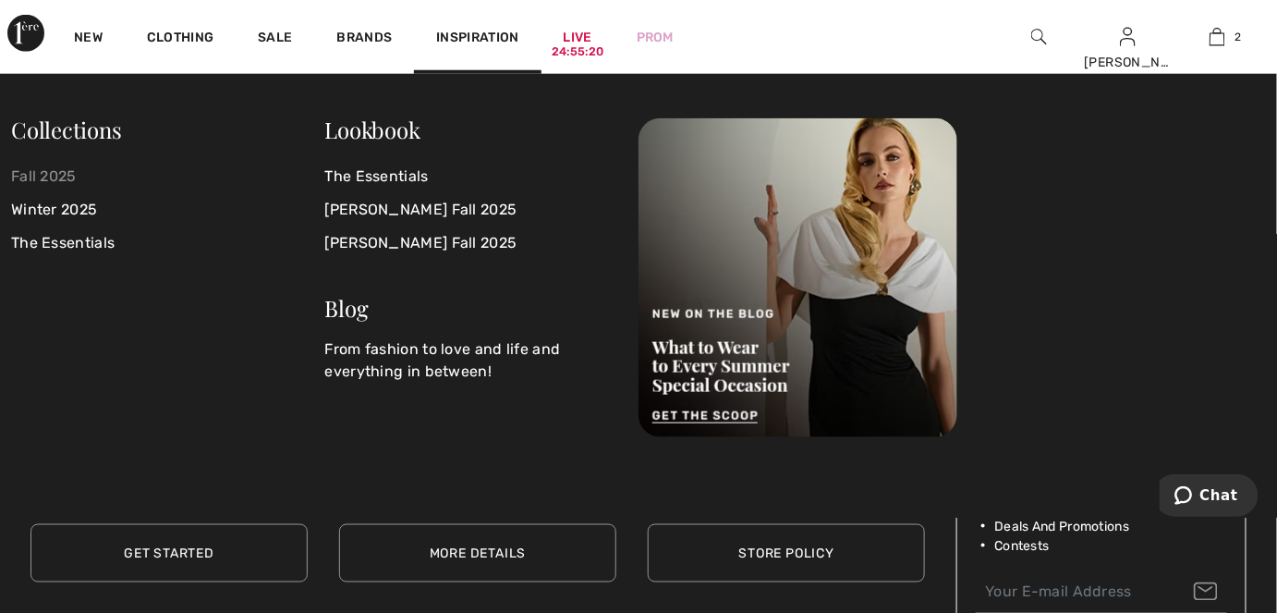
click at [46, 176] on link "Fall 2025" at bounding box center [168, 176] width 314 height 33
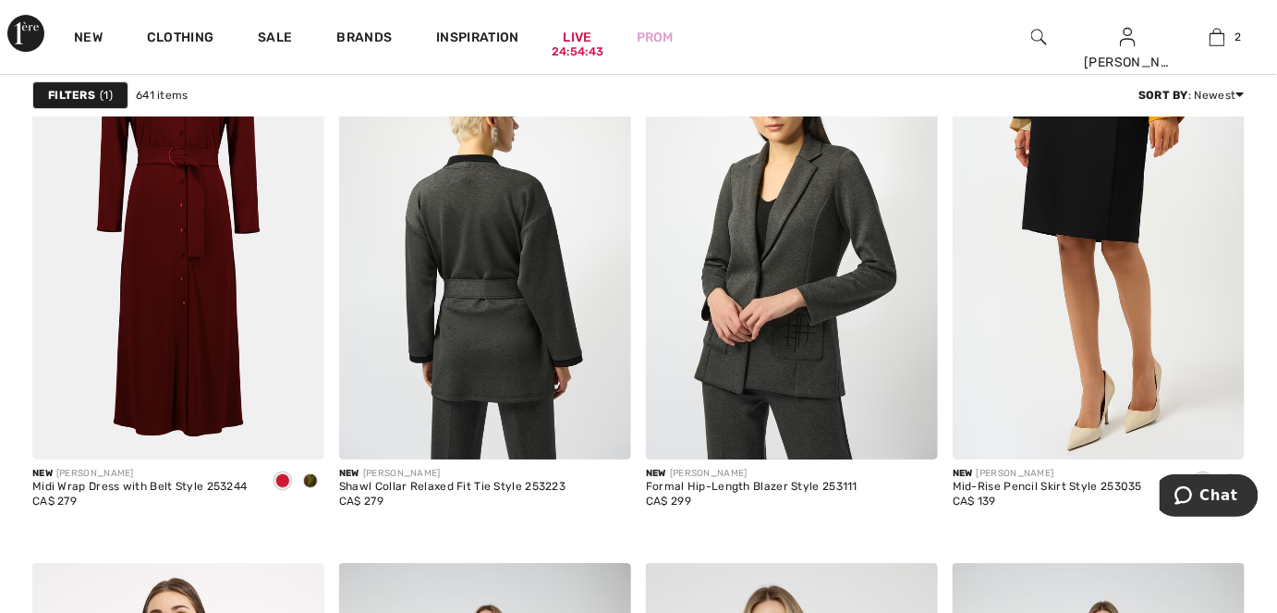
scroll to position [6720, 0]
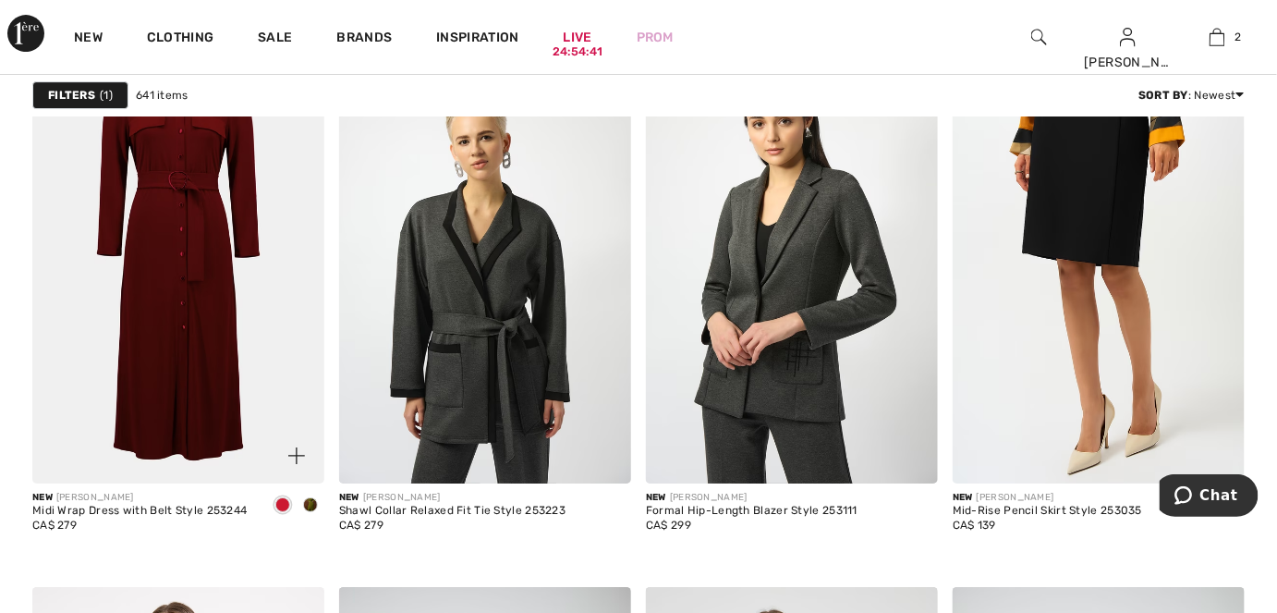
click at [310, 512] on span at bounding box center [310, 504] width 15 height 15
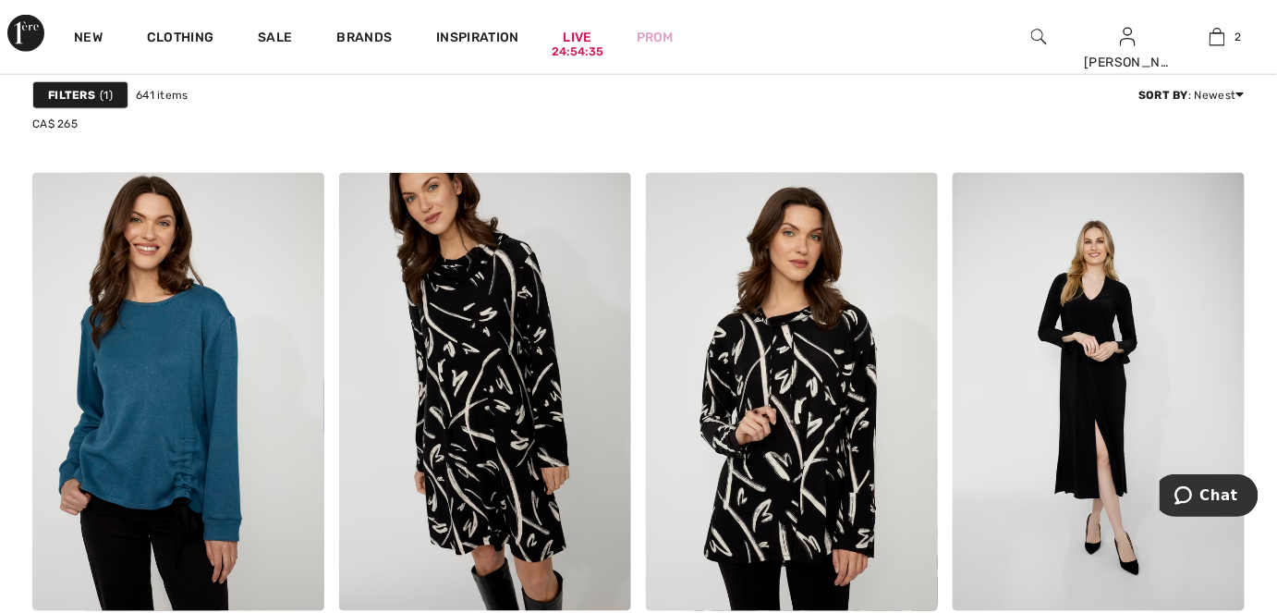
scroll to position [7896, 0]
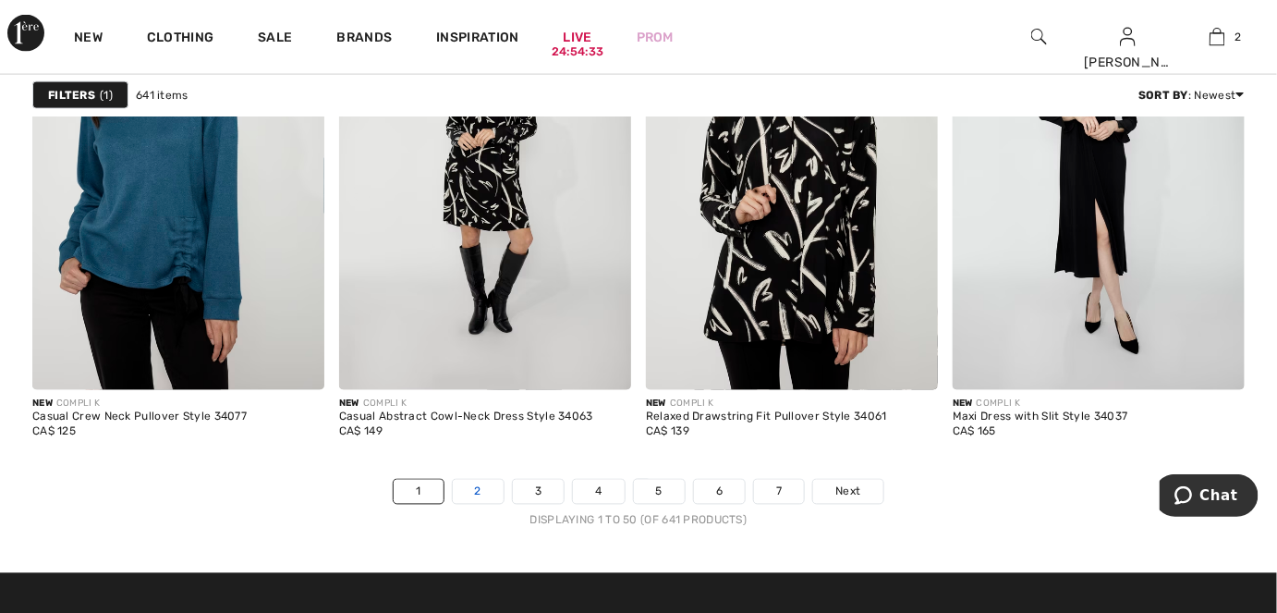
click at [490, 504] on link "2" at bounding box center [478, 492] width 51 height 24
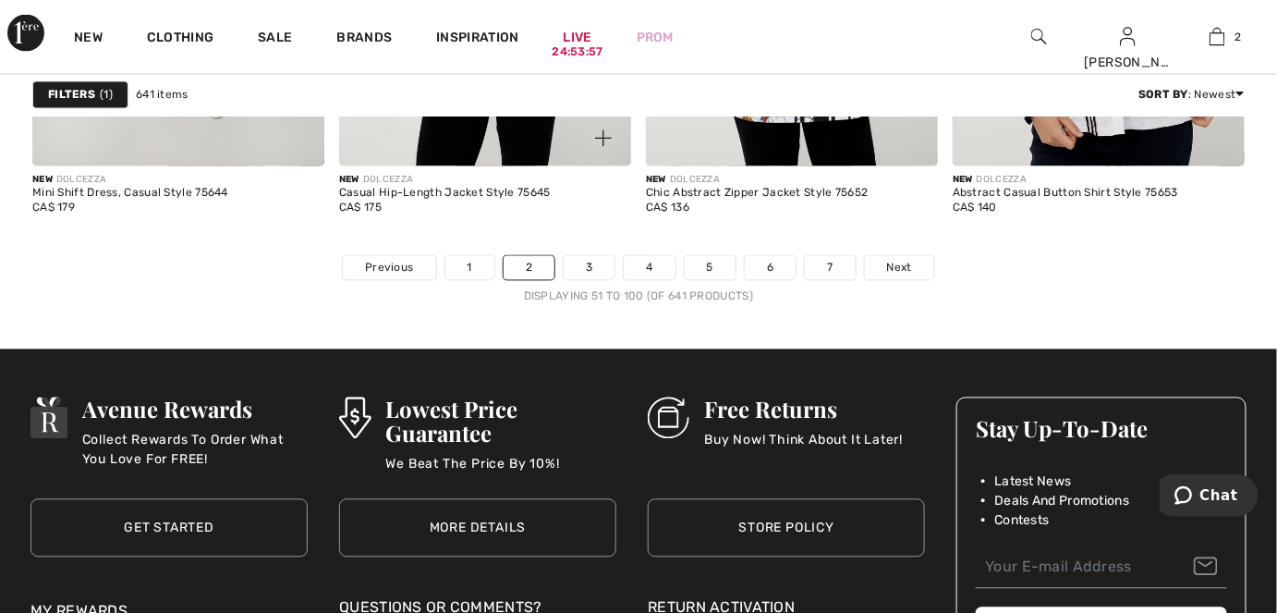
scroll to position [7980, 0]
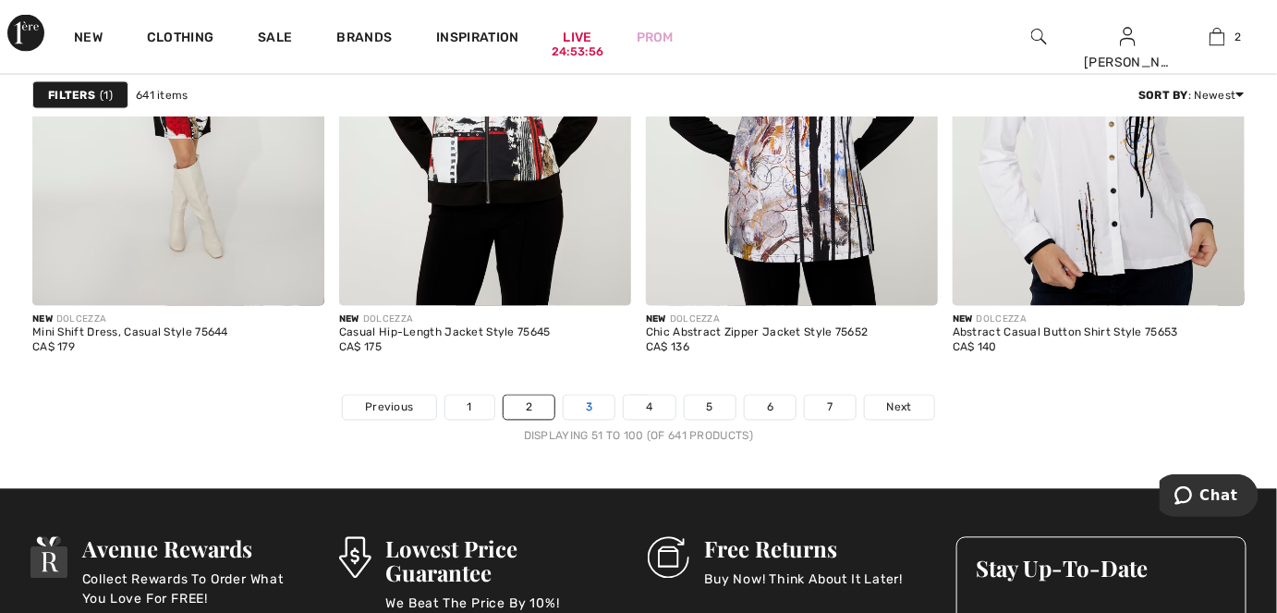
click at [582, 414] on link "3" at bounding box center [589, 407] width 51 height 24
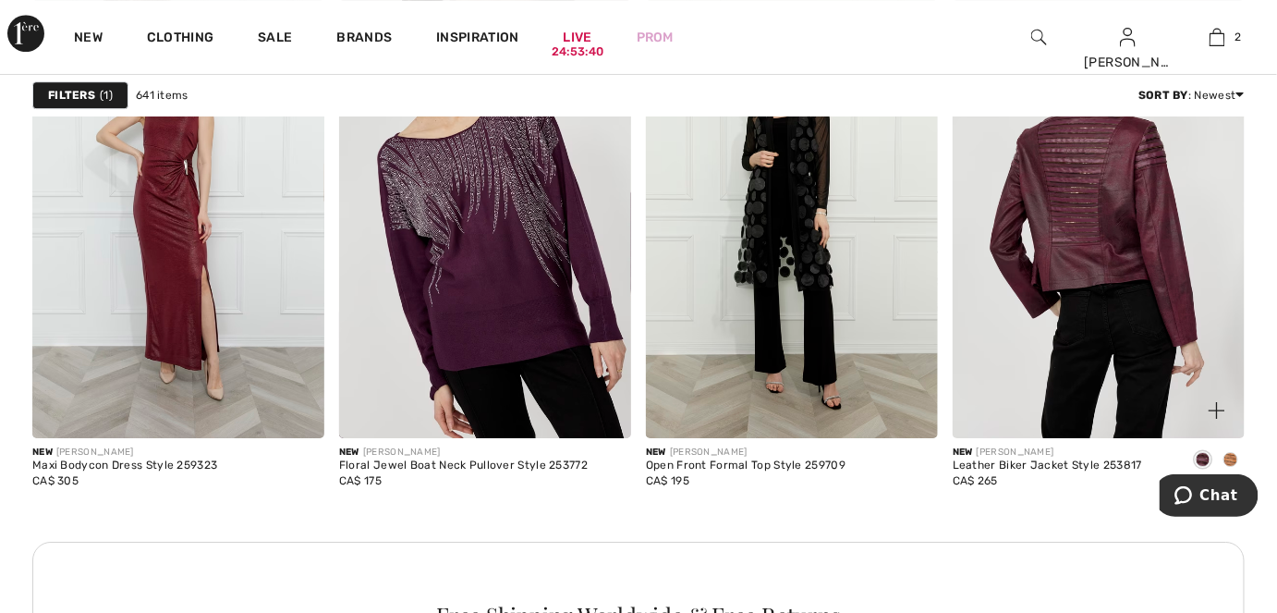
scroll to position [1848, 0]
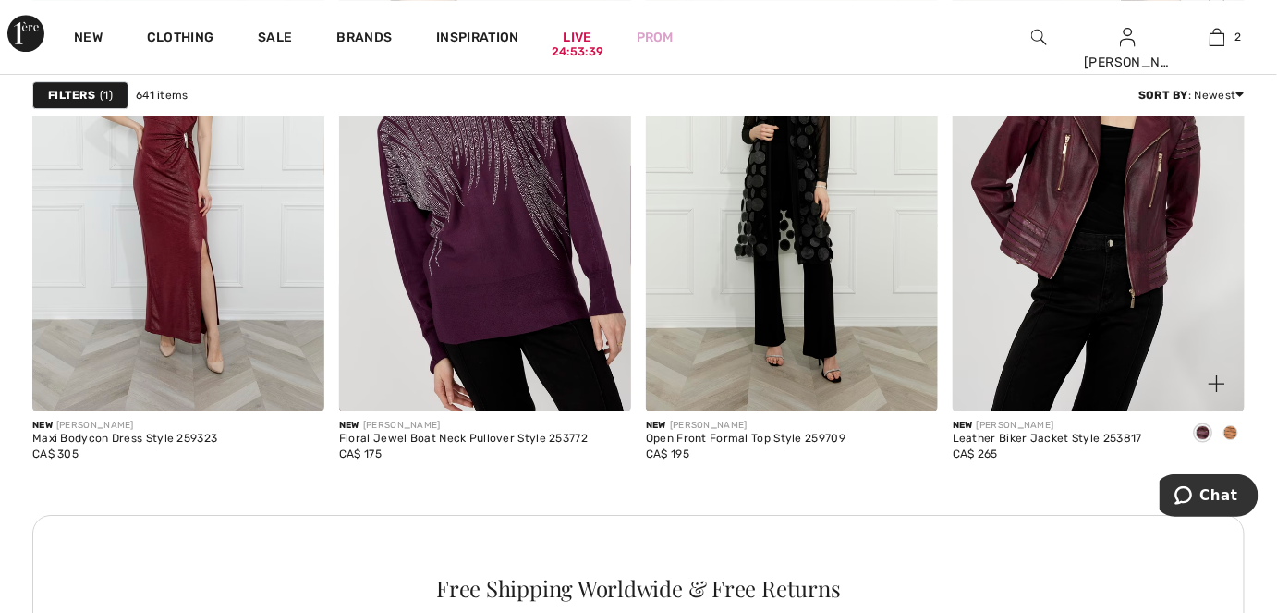
click at [1235, 434] on span at bounding box center [1230, 432] width 15 height 15
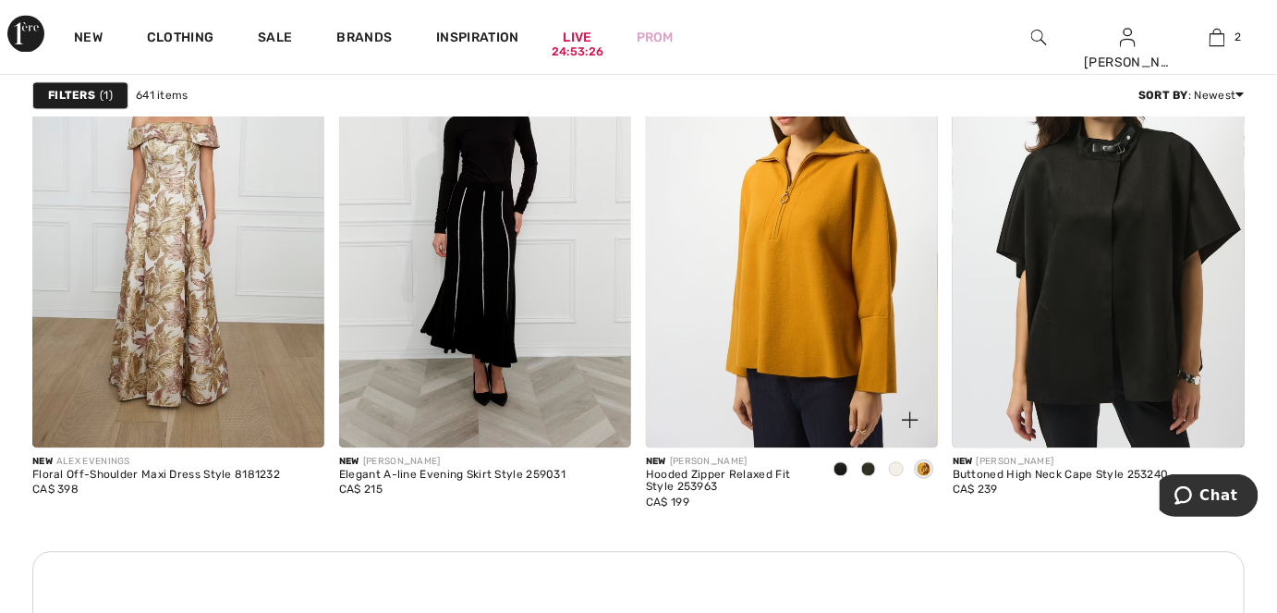
scroll to position [3612, 0]
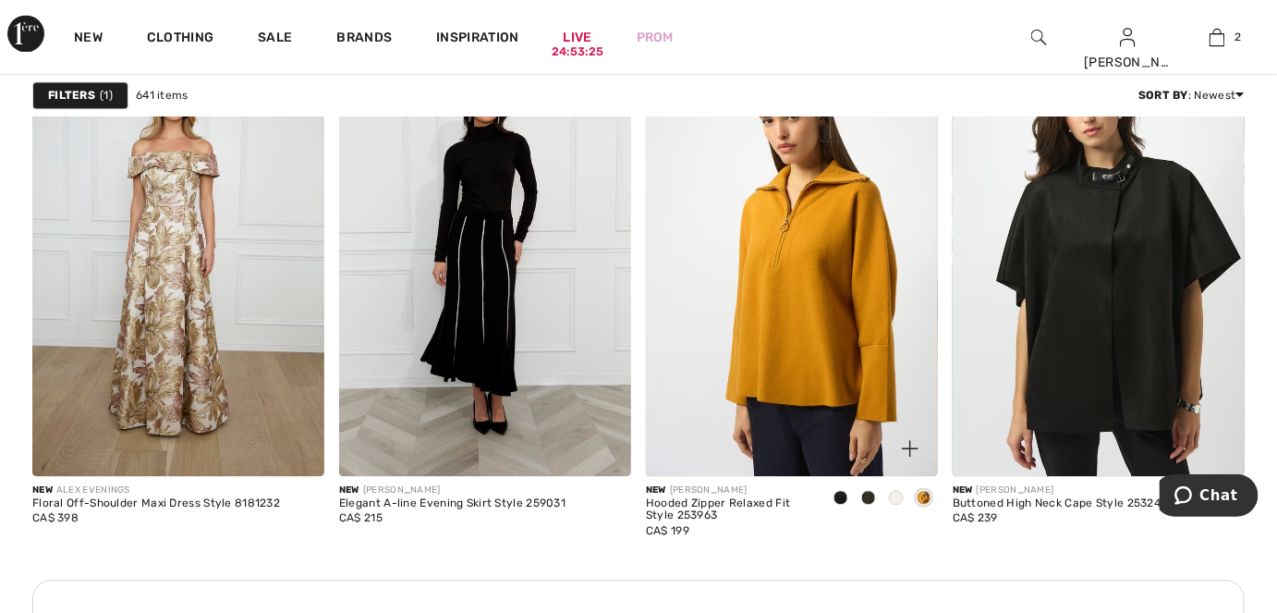
click at [837, 498] on span at bounding box center [840, 497] width 15 height 15
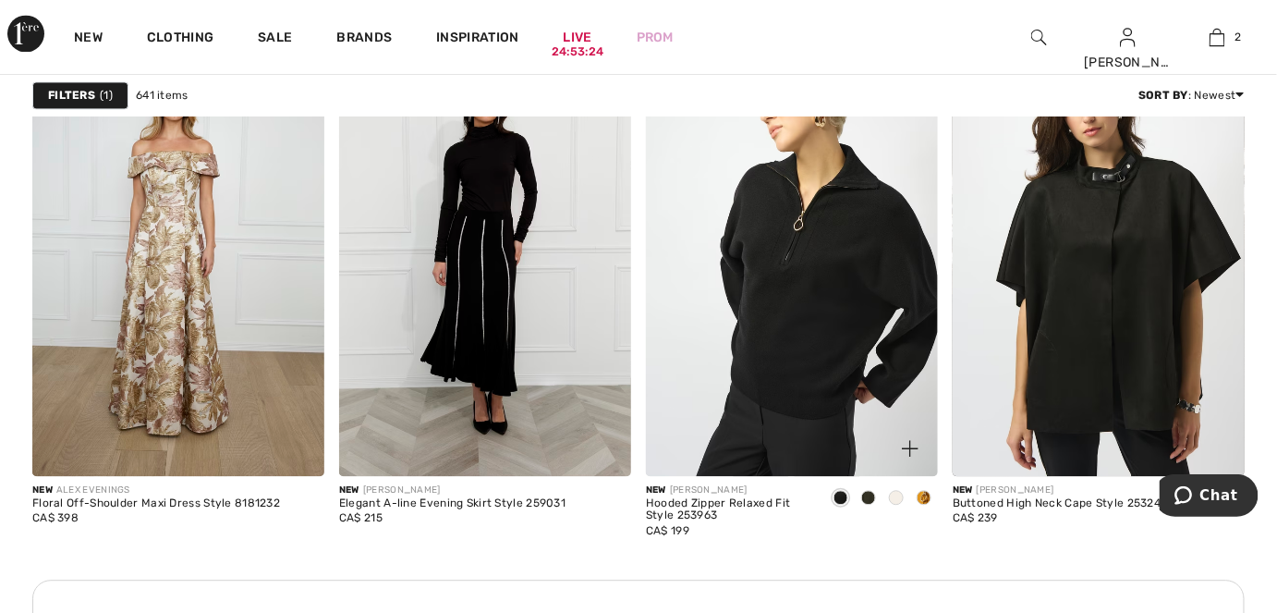
click at [872, 499] on span at bounding box center [868, 497] width 15 height 15
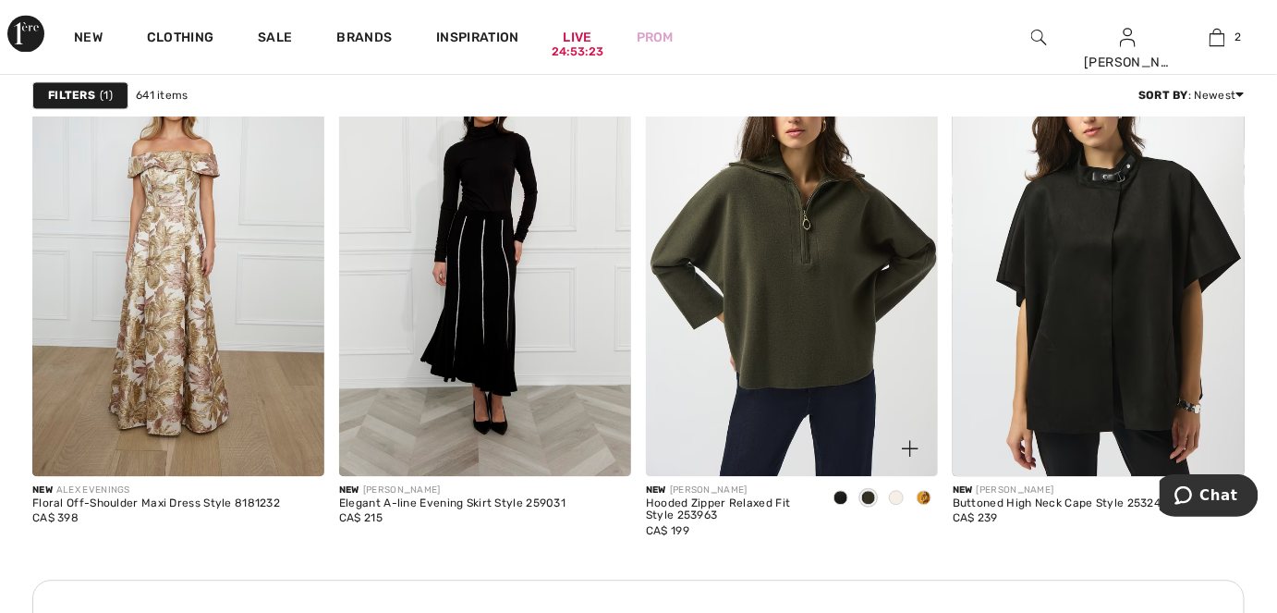
click at [900, 499] on span at bounding box center [896, 497] width 15 height 15
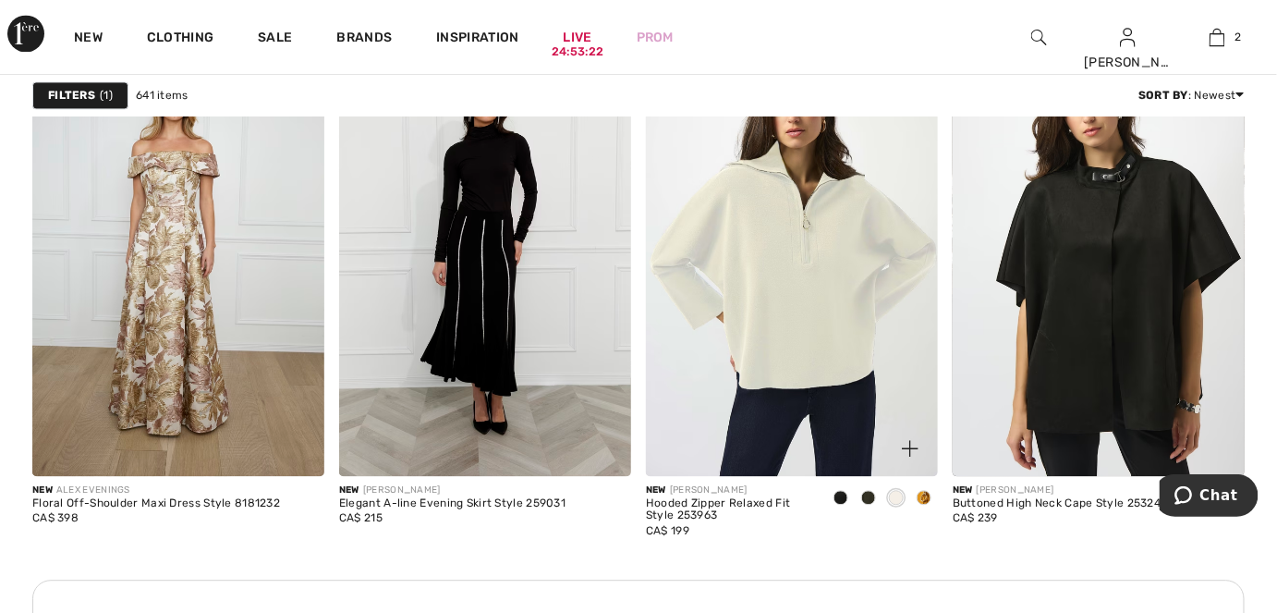
click at [921, 498] on span at bounding box center [924, 497] width 15 height 15
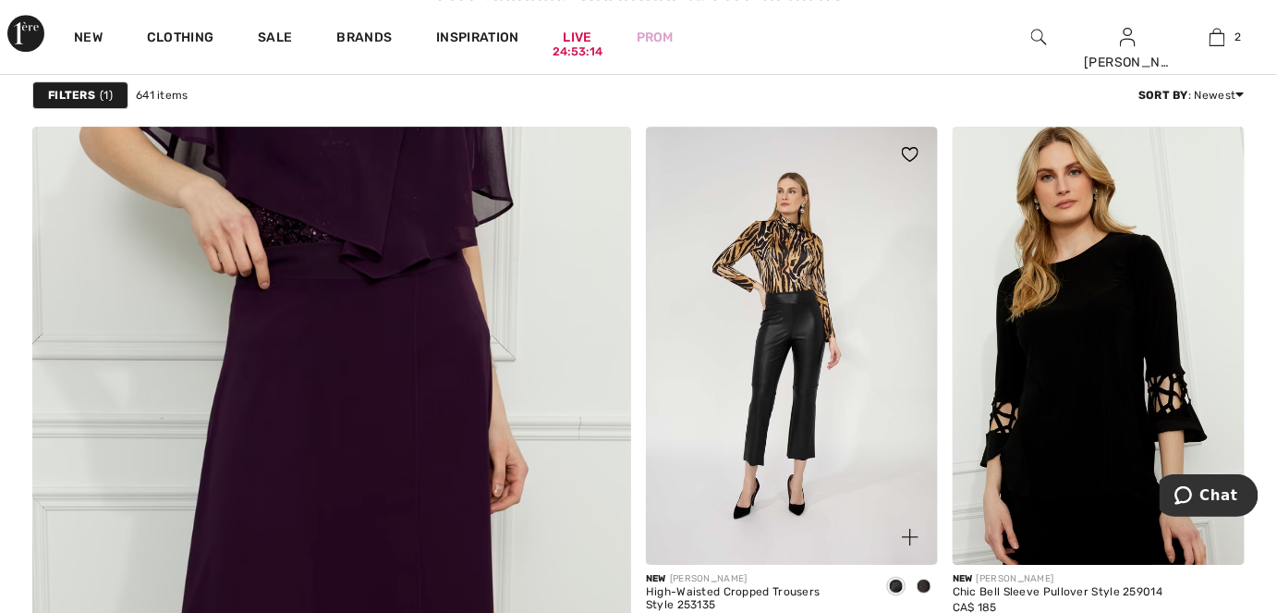
scroll to position [4368, 0]
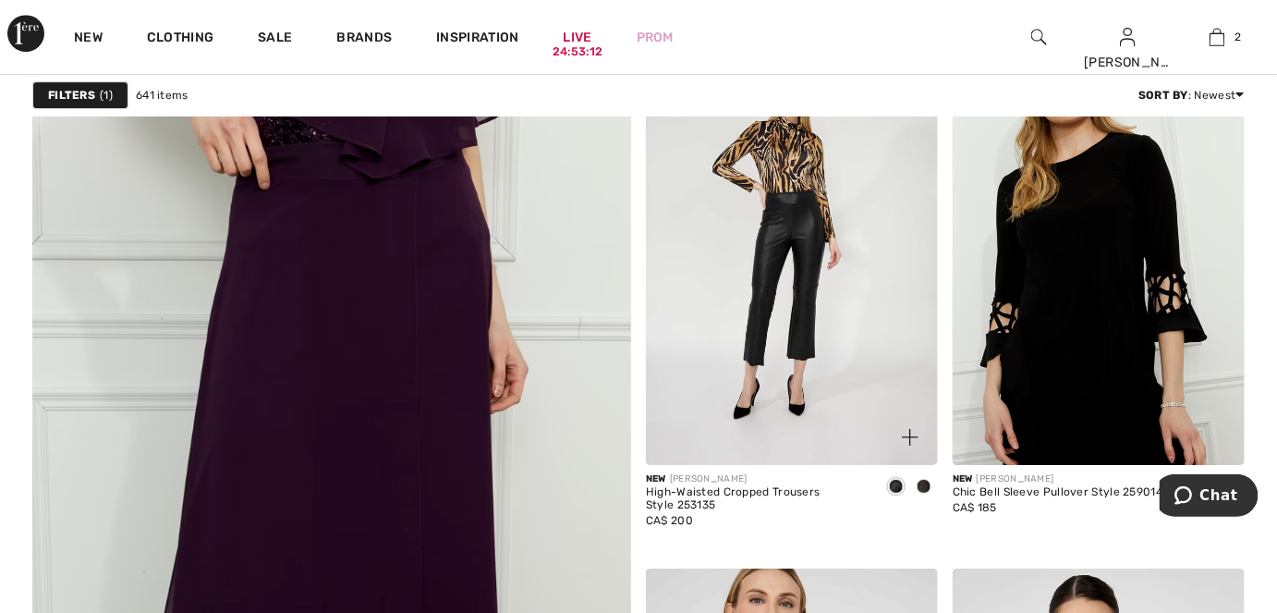
click at [926, 485] on span at bounding box center [924, 486] width 15 height 15
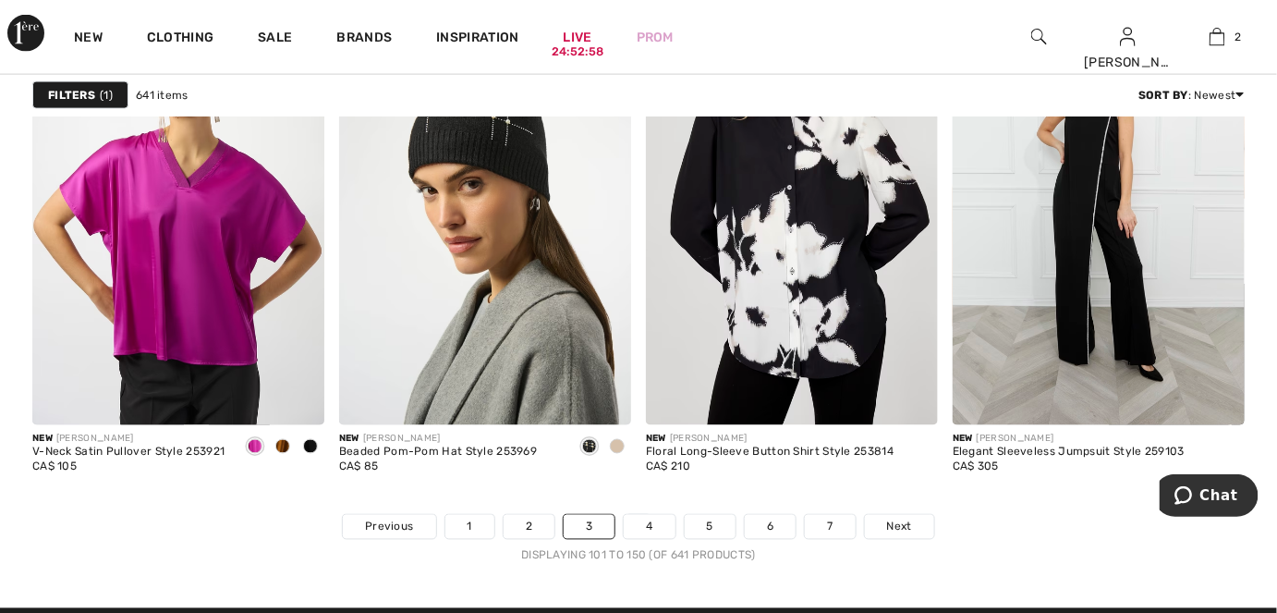
scroll to position [8148, 0]
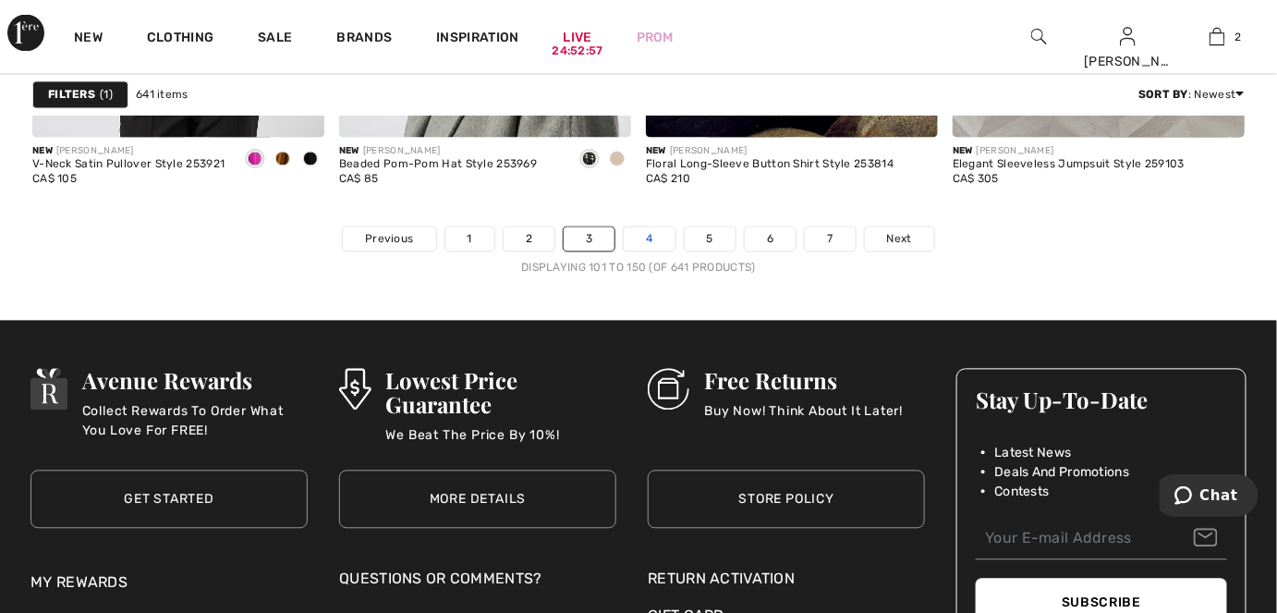
click at [656, 247] on link "4" at bounding box center [649, 239] width 51 height 24
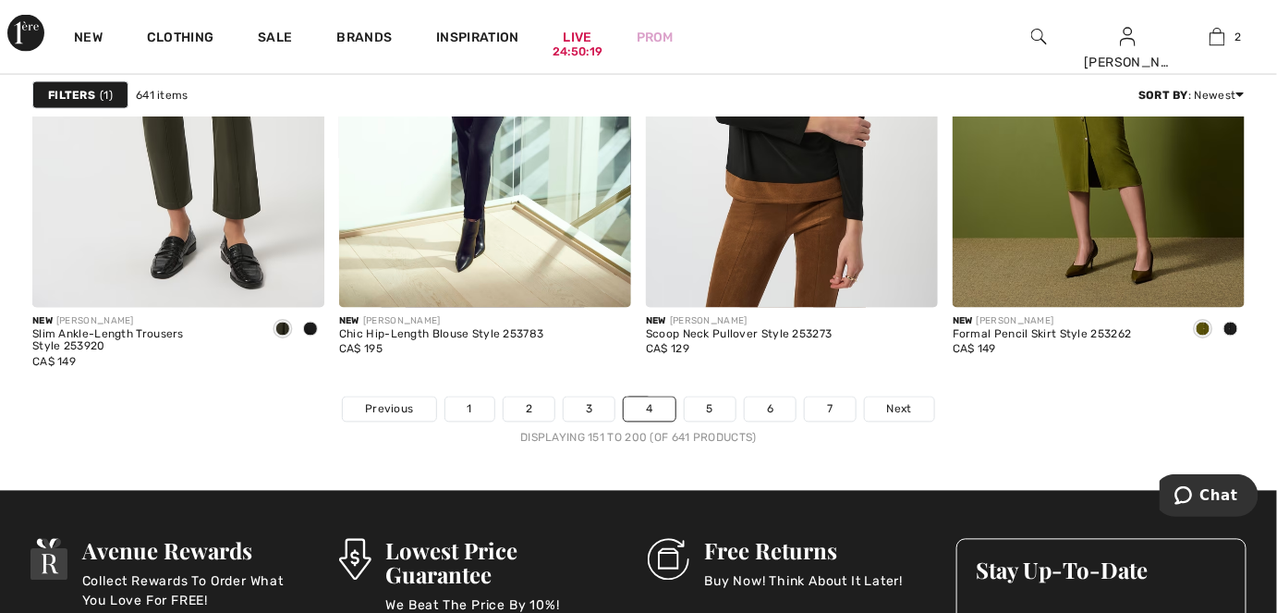
scroll to position [7980, 0]
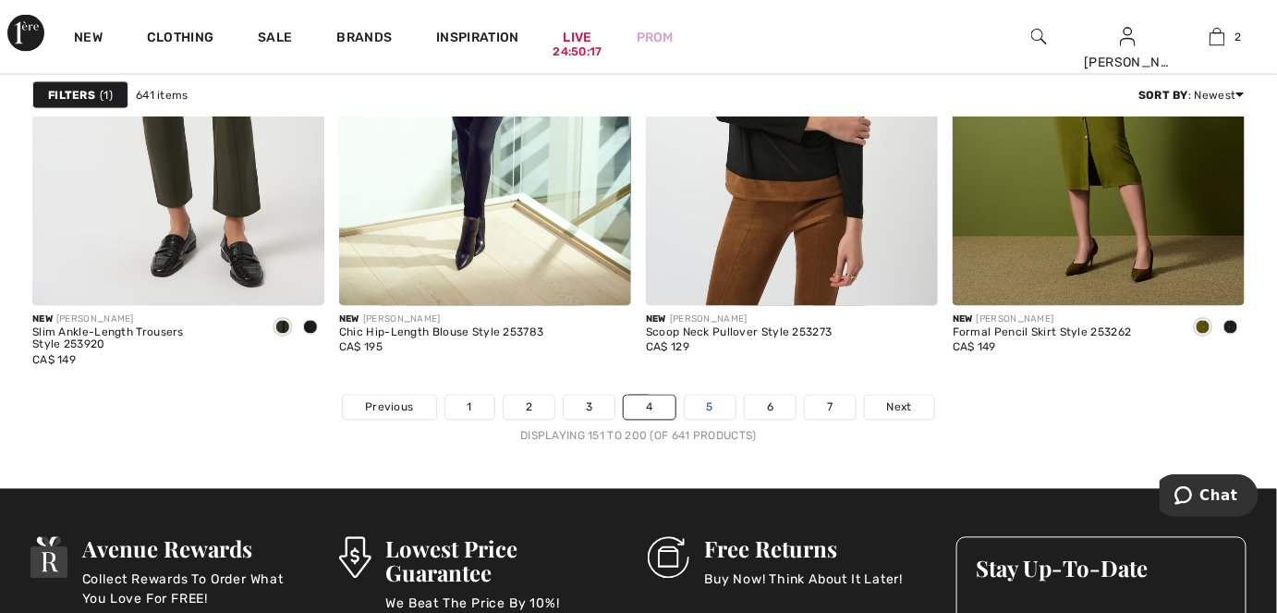
click at [706, 411] on link "5" at bounding box center [710, 407] width 51 height 24
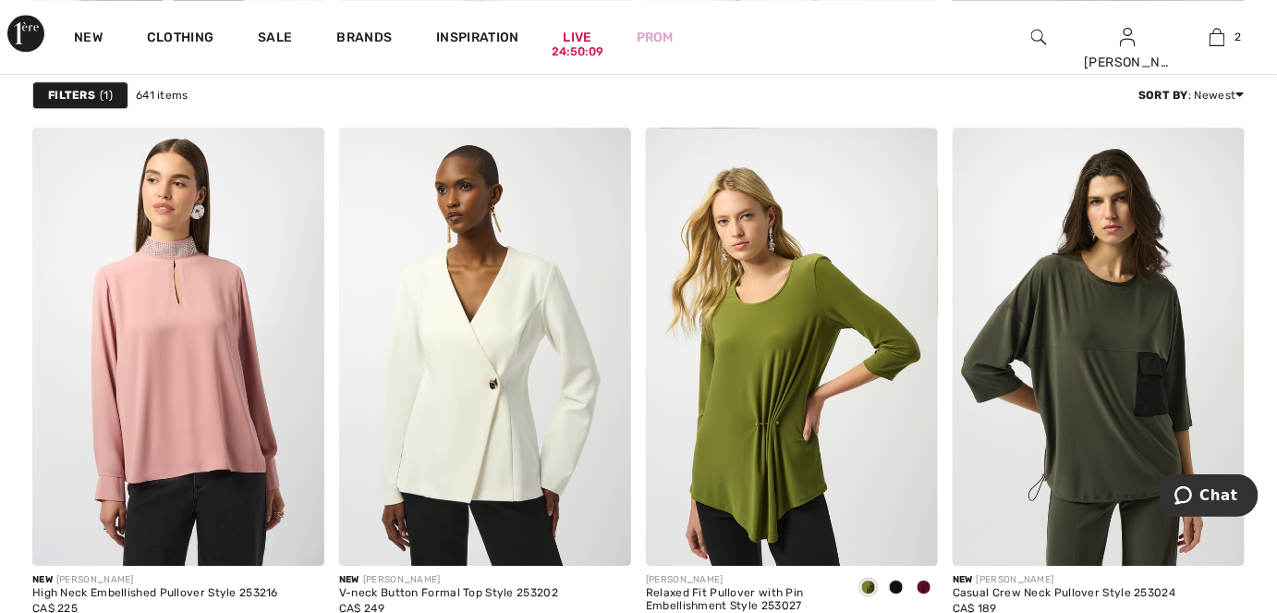
scroll to position [1764, 0]
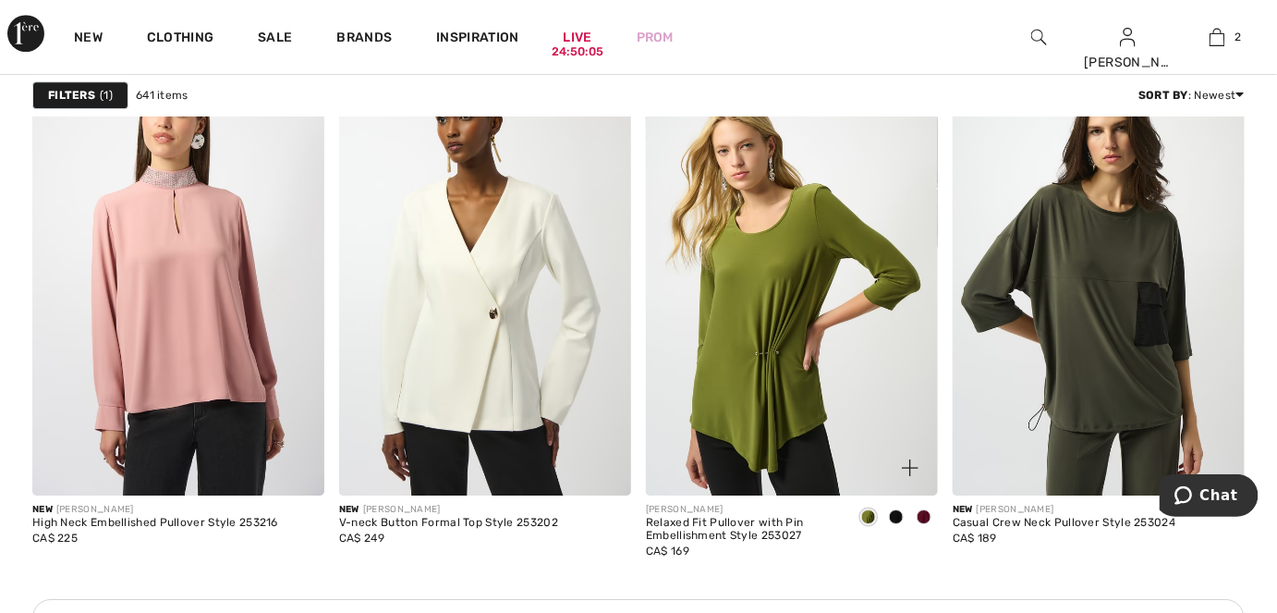
click at [894, 515] on span at bounding box center [896, 516] width 15 height 15
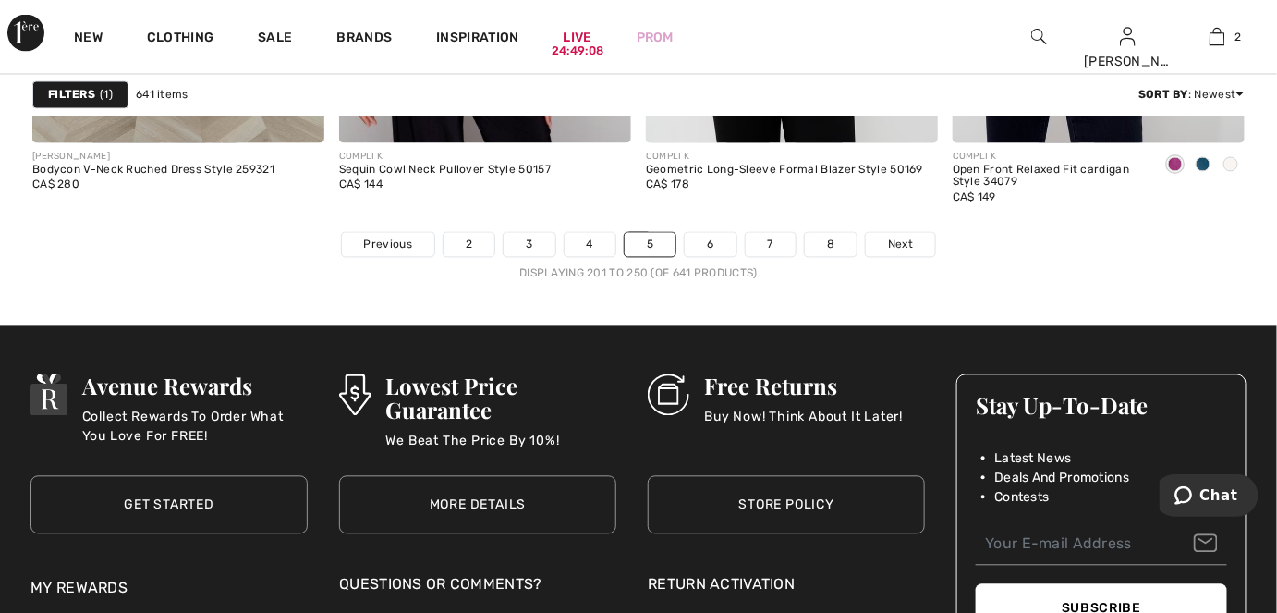
scroll to position [8148, 0]
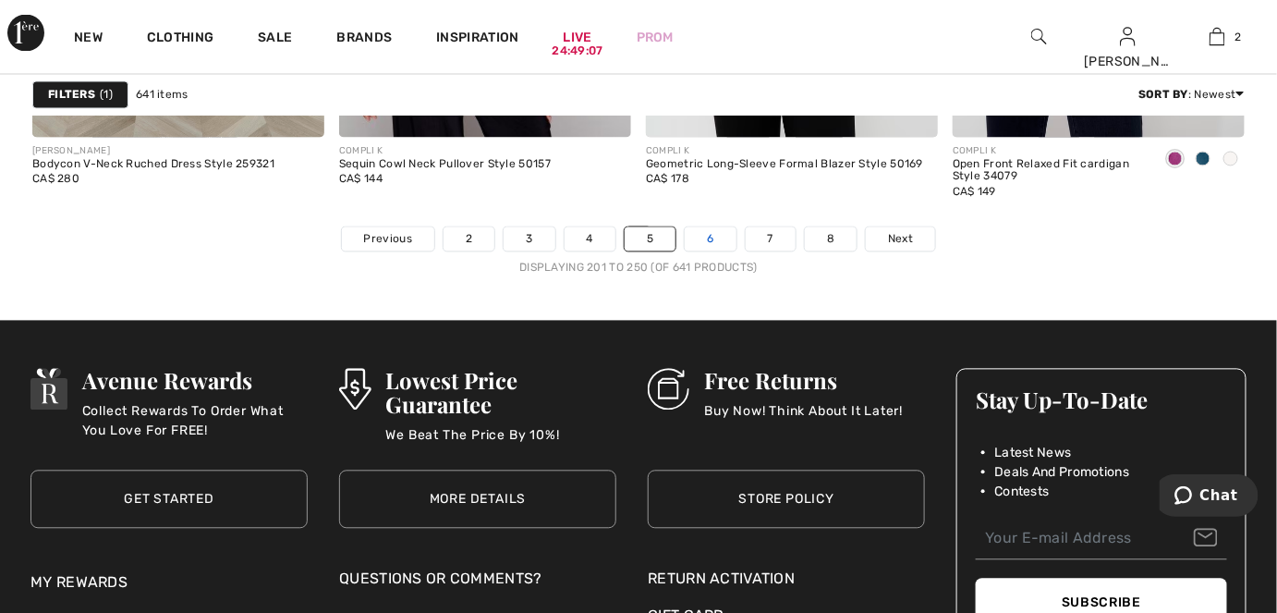
click at [717, 237] on link "6" at bounding box center [710, 239] width 51 height 24
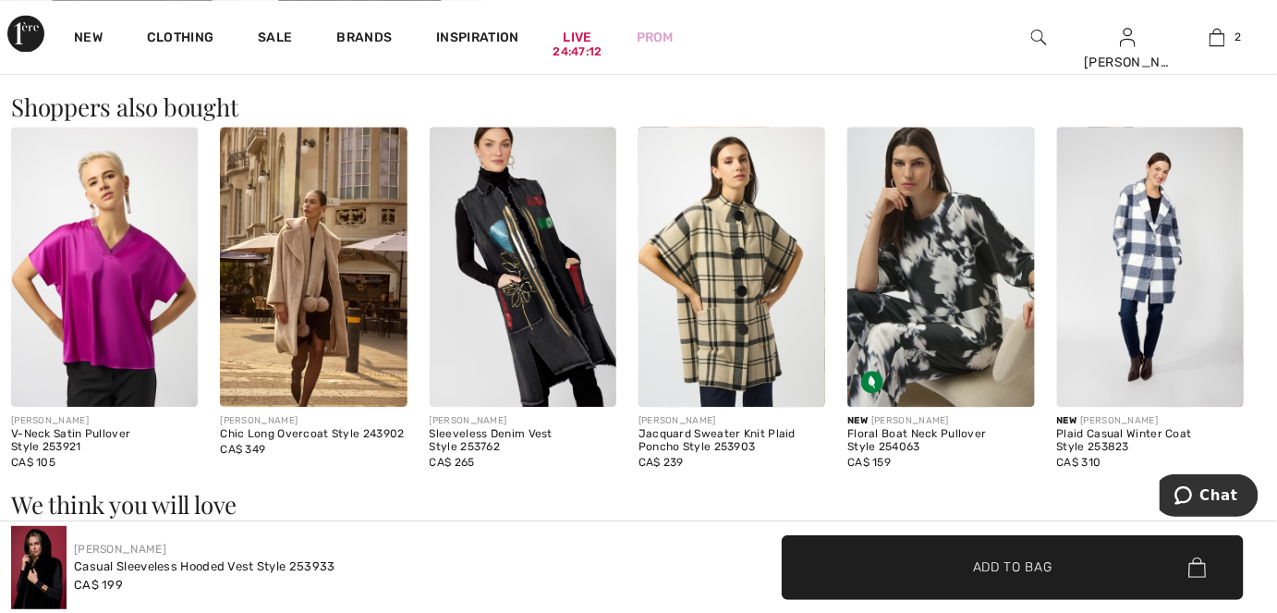
scroll to position [1091, 0]
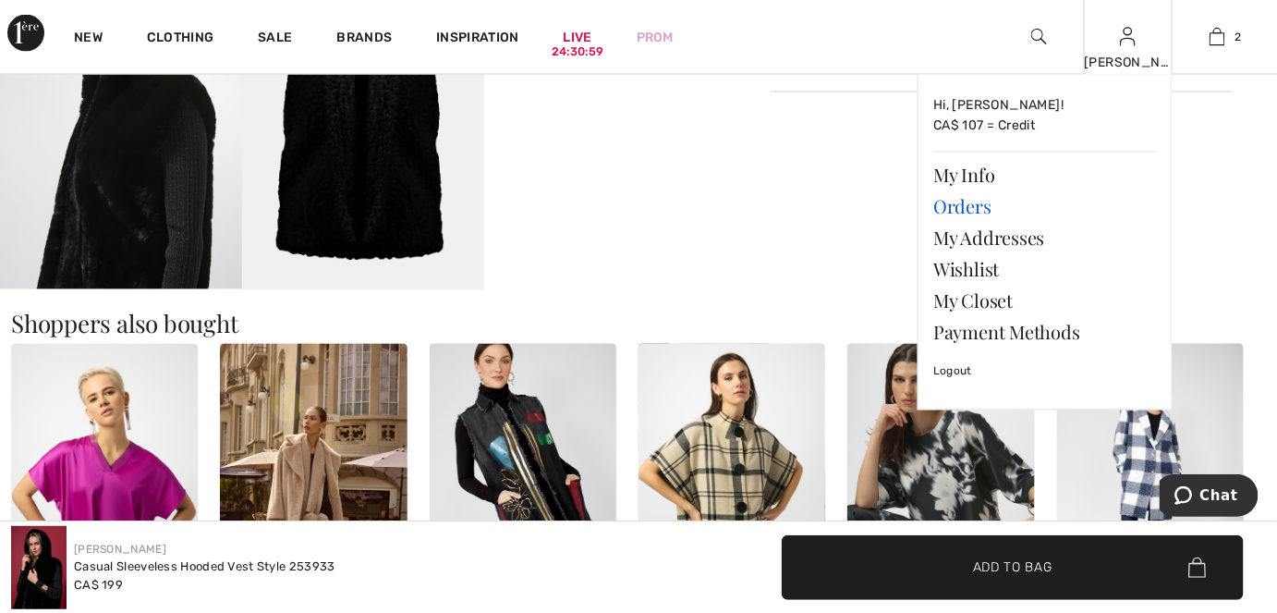
click at [962, 206] on link "Orders" at bounding box center [1045, 206] width 224 height 31
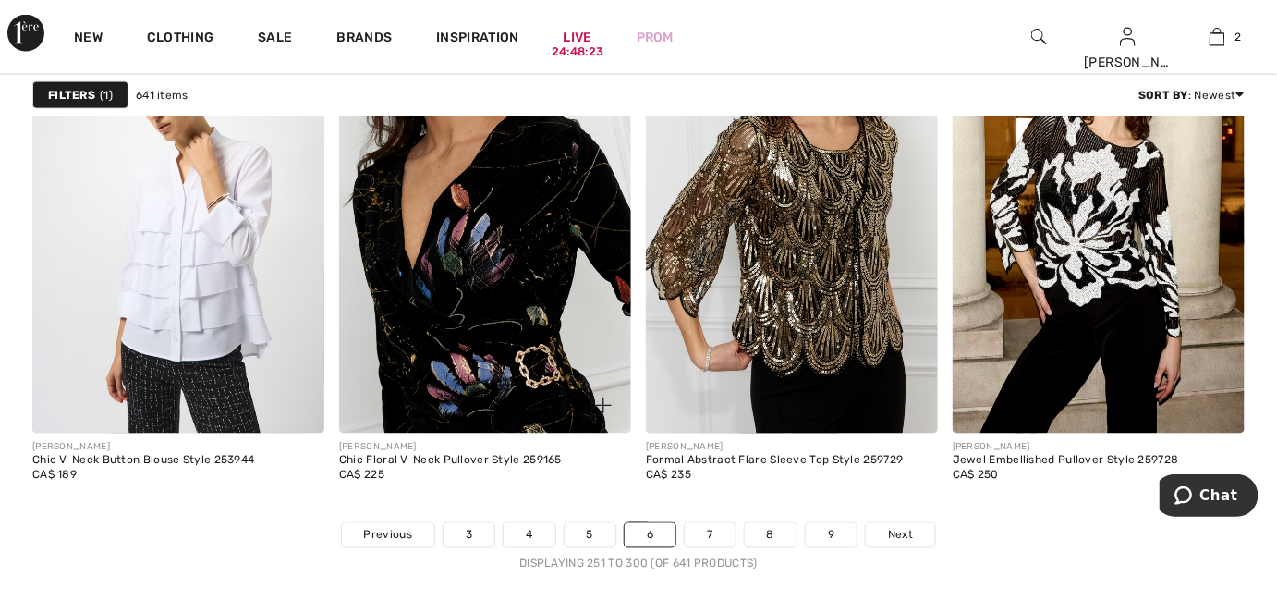
scroll to position [7812, 0]
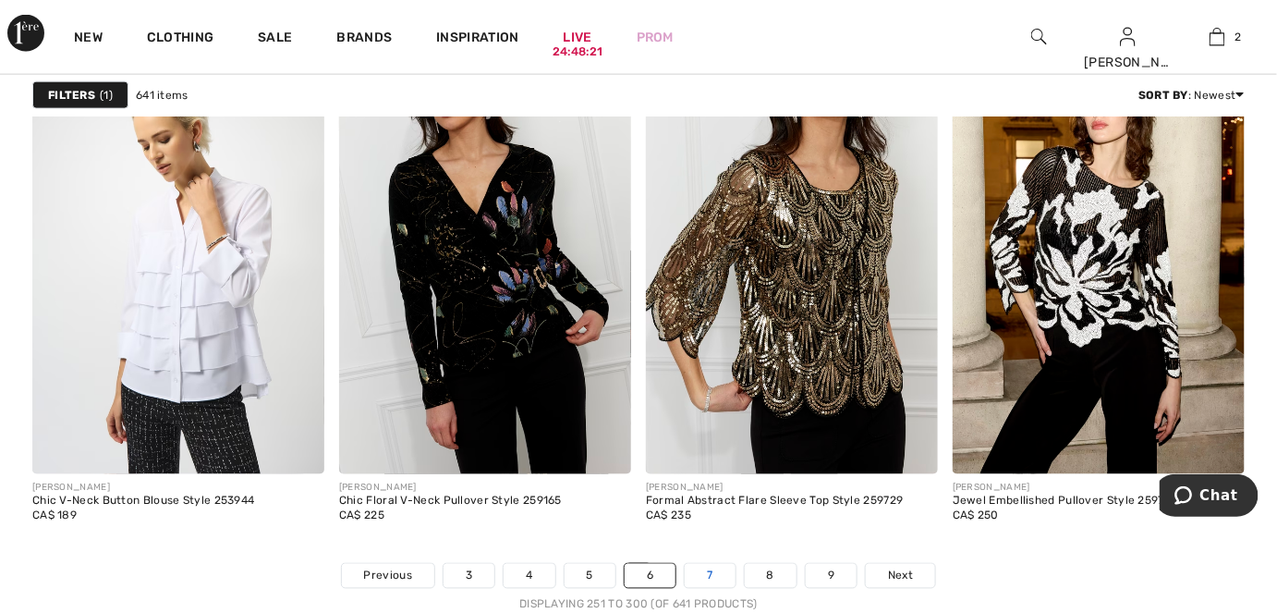
click at [716, 575] on link "7" at bounding box center [710, 576] width 50 height 24
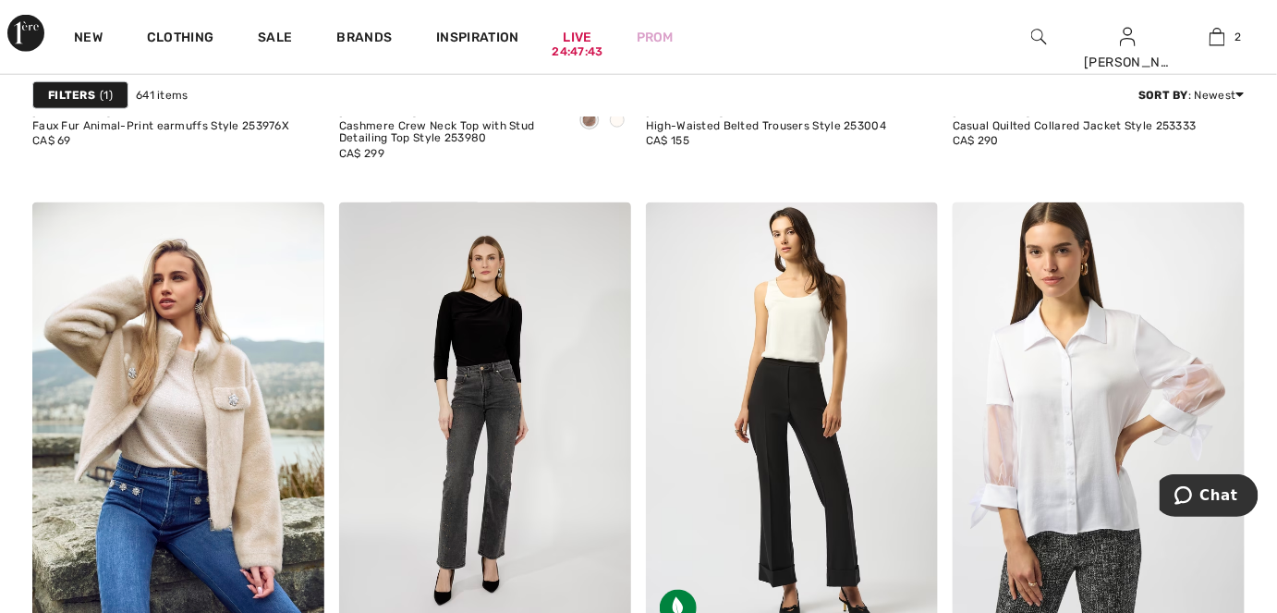
scroll to position [7896, 0]
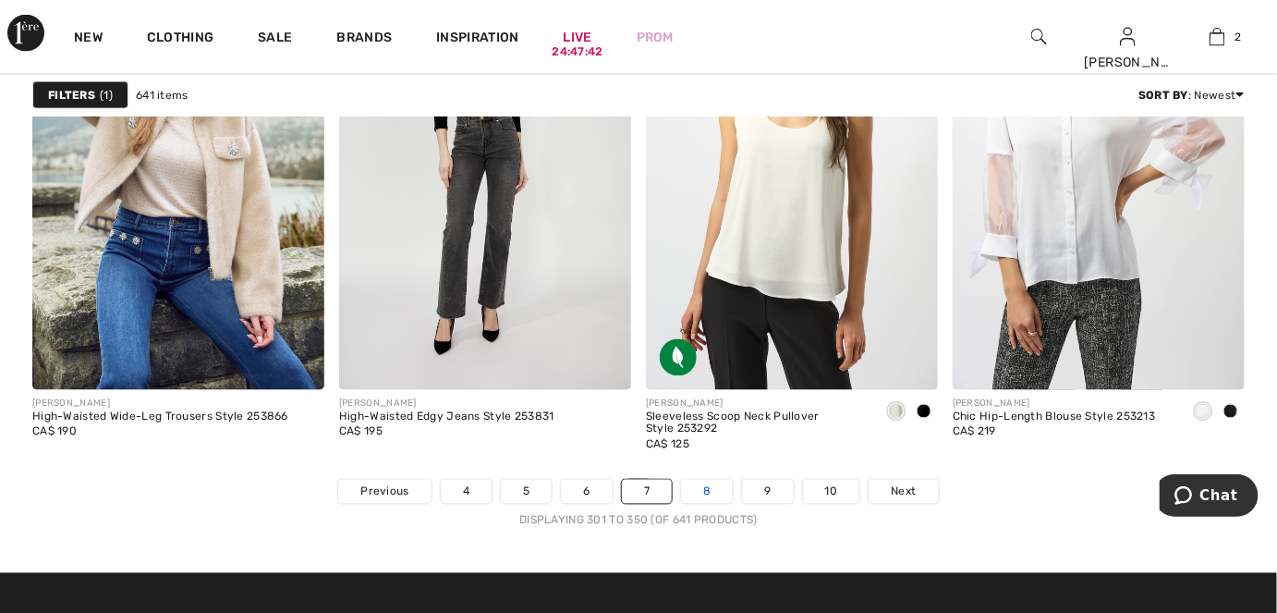
click at [715, 486] on link "8" at bounding box center [707, 492] width 52 height 24
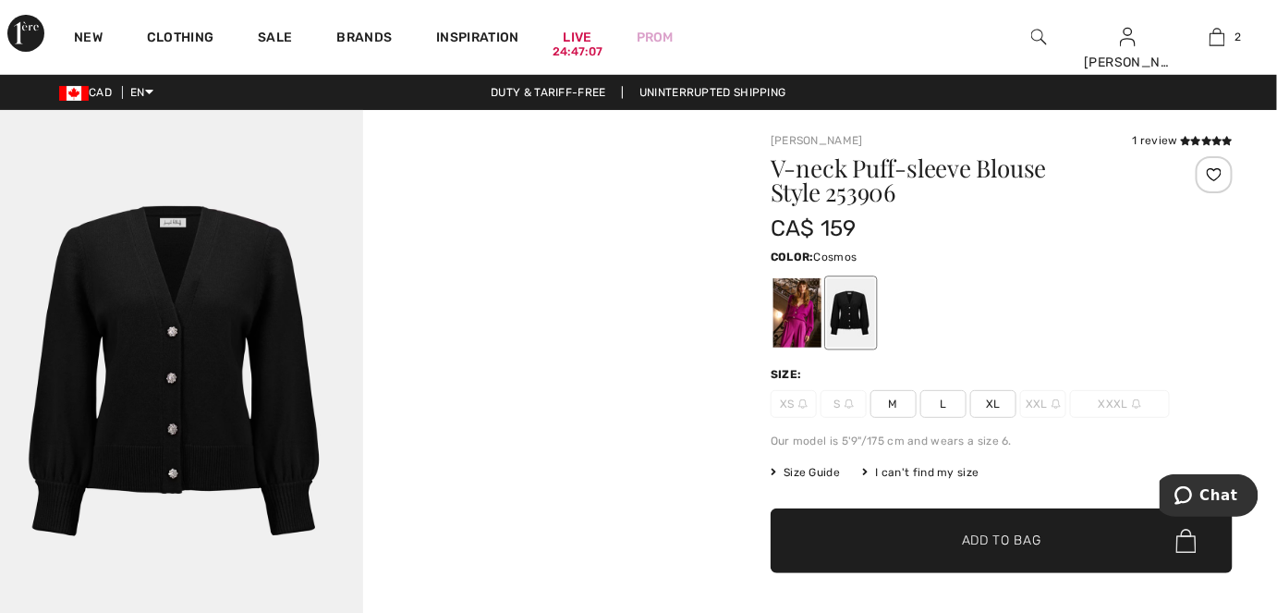
click at [806, 318] on div at bounding box center [797, 312] width 48 height 69
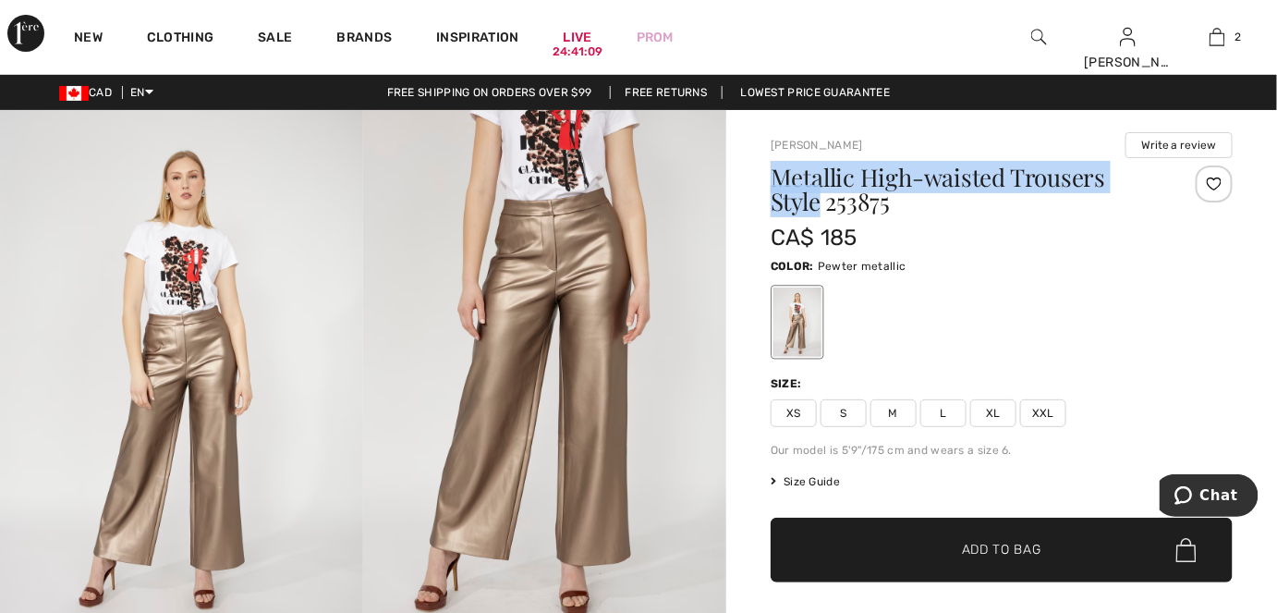
drag, startPoint x: 772, startPoint y: 172, endPoint x: 822, endPoint y: 200, distance: 57.1
click at [822, 200] on h1 "Metallic High-waisted Trousers Style 253875" at bounding box center [963, 189] width 385 height 48
copy h1 "Metallic High-waisted Trousers Style"
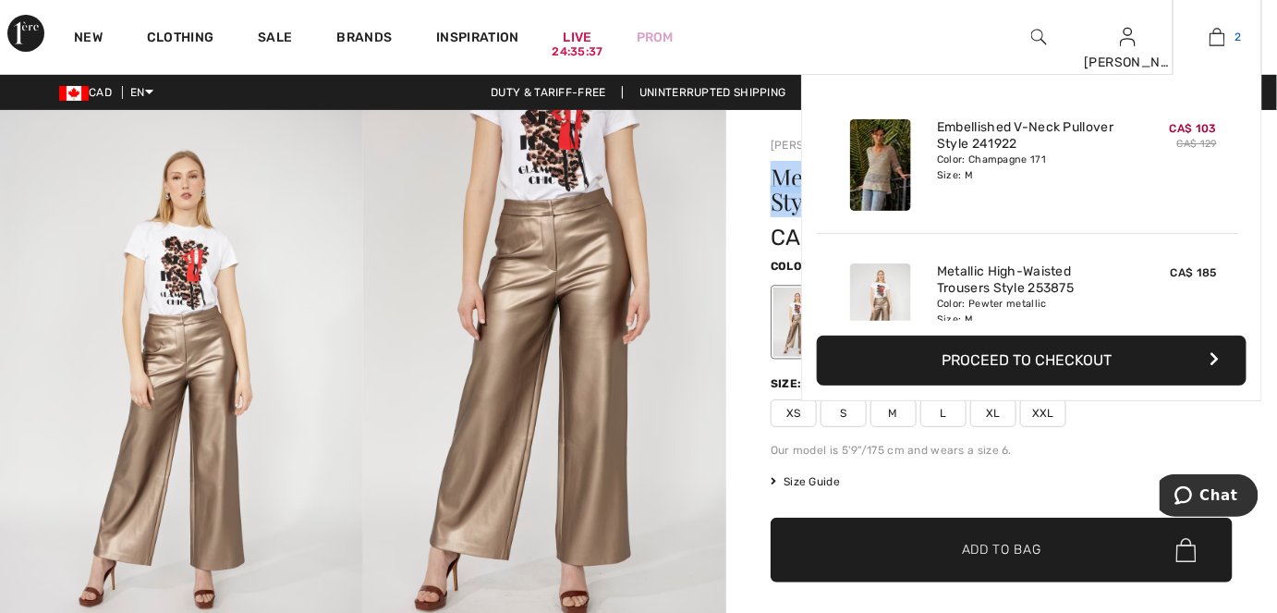
click at [1234, 35] on link "2" at bounding box center [1218, 37] width 88 height 22
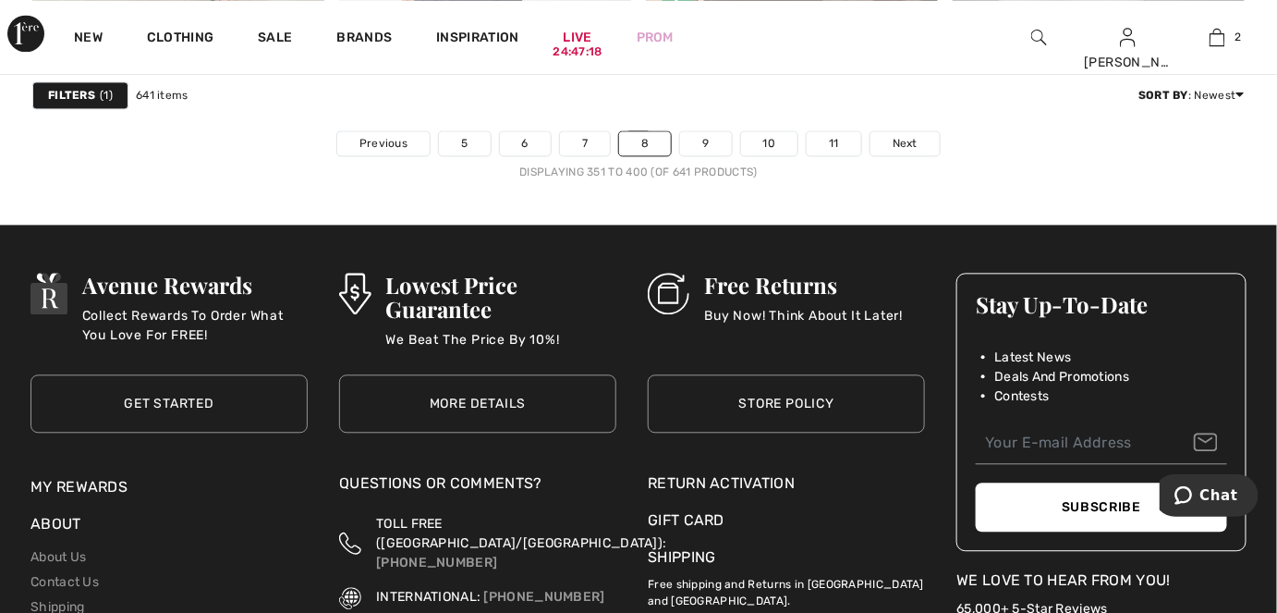
scroll to position [8316, 0]
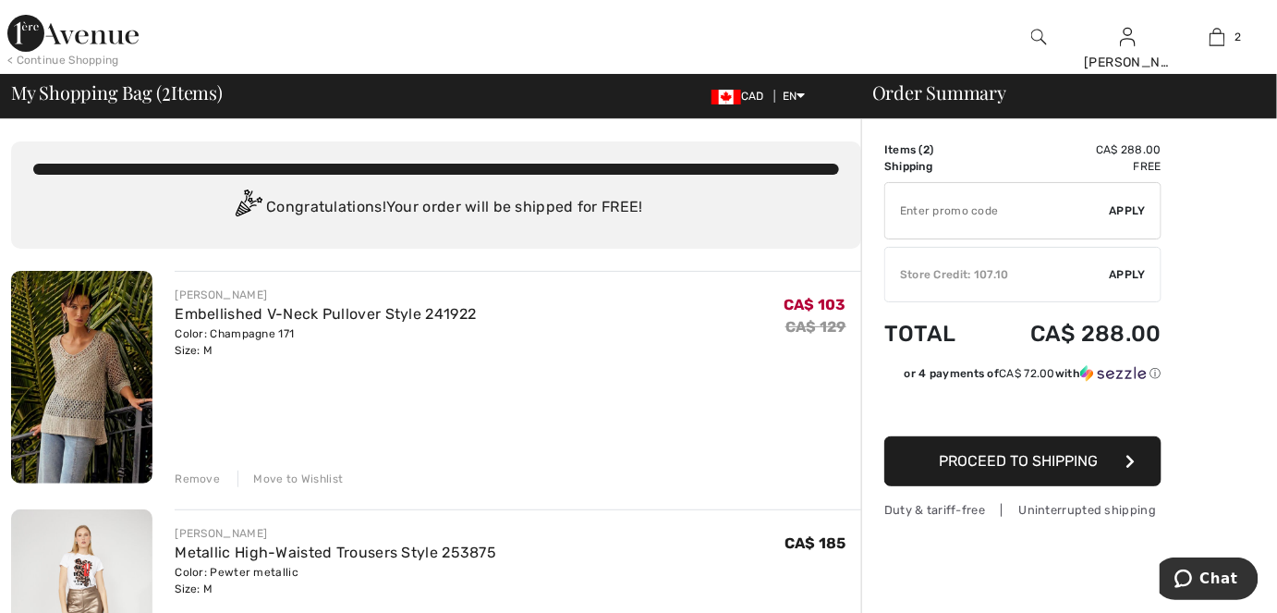
click at [196, 480] on div "Remove" at bounding box center [197, 478] width 45 height 17
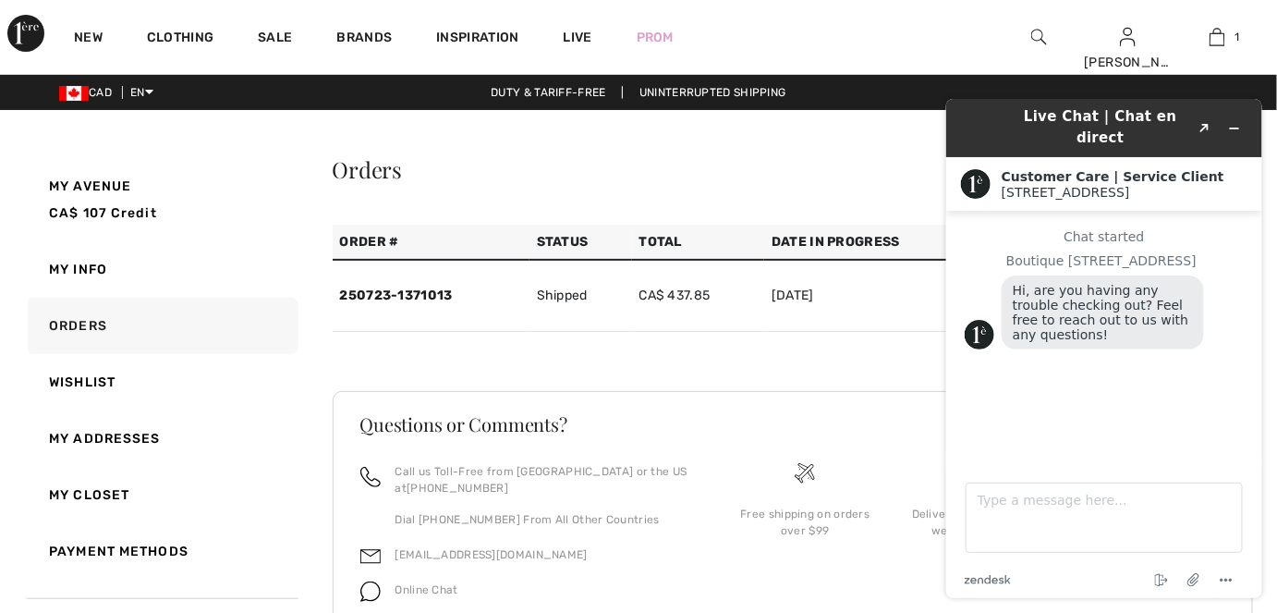
scroll to position [83, 0]
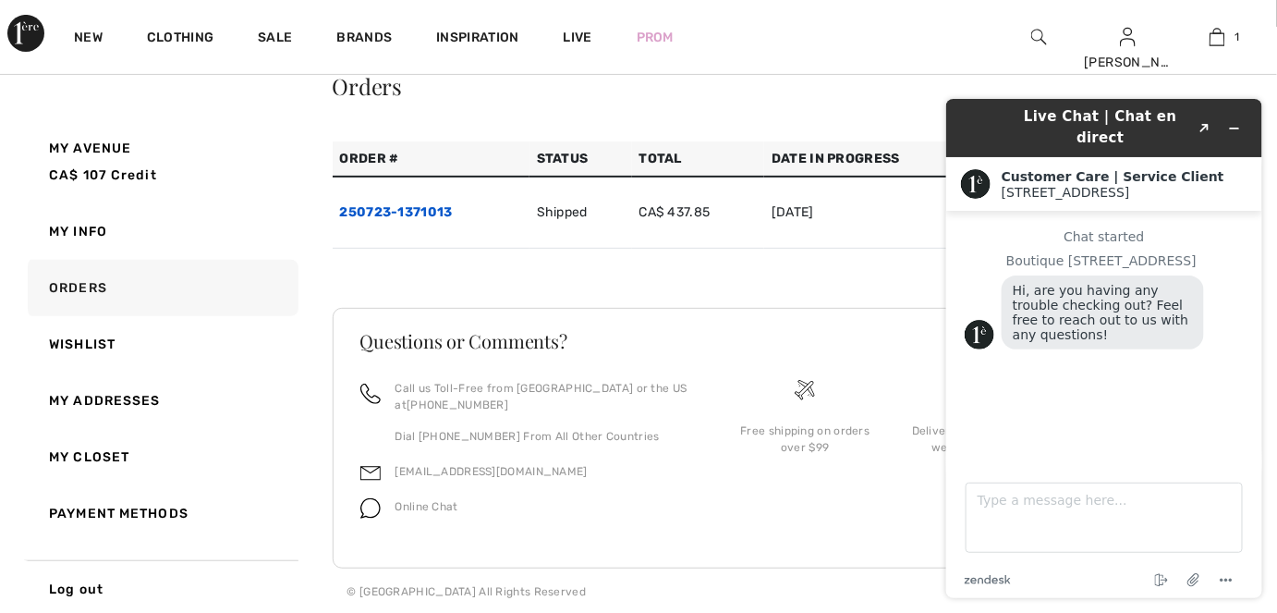
click at [389, 213] on link "250723-1371013" at bounding box center [396, 212] width 113 height 16
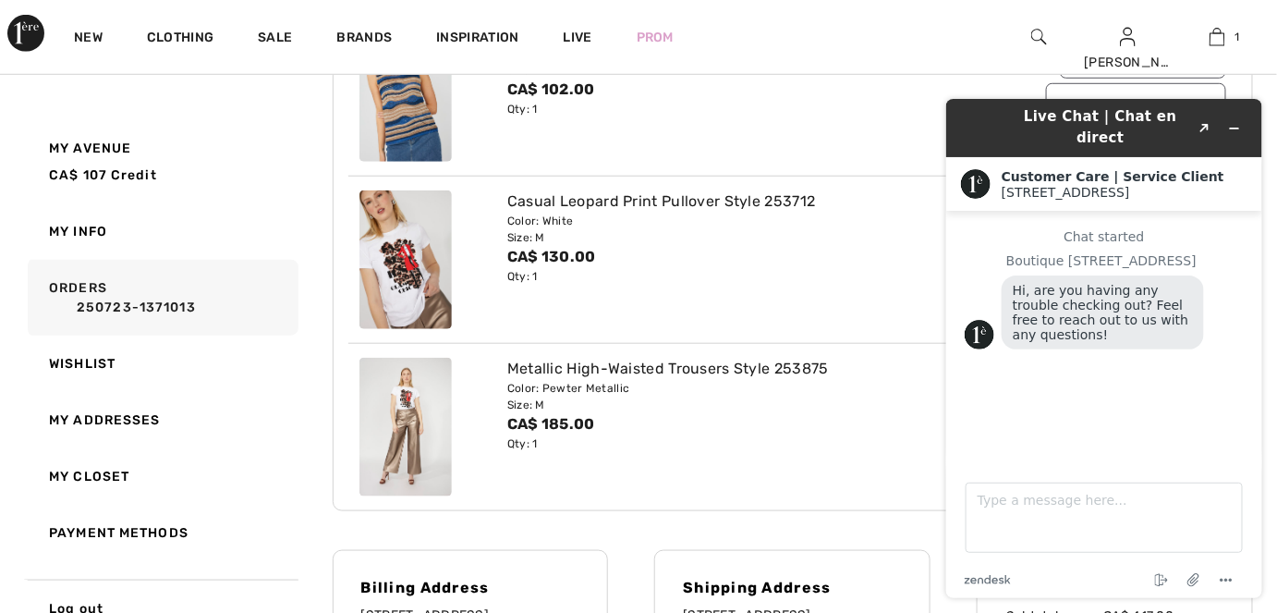
scroll to position [335, 0]
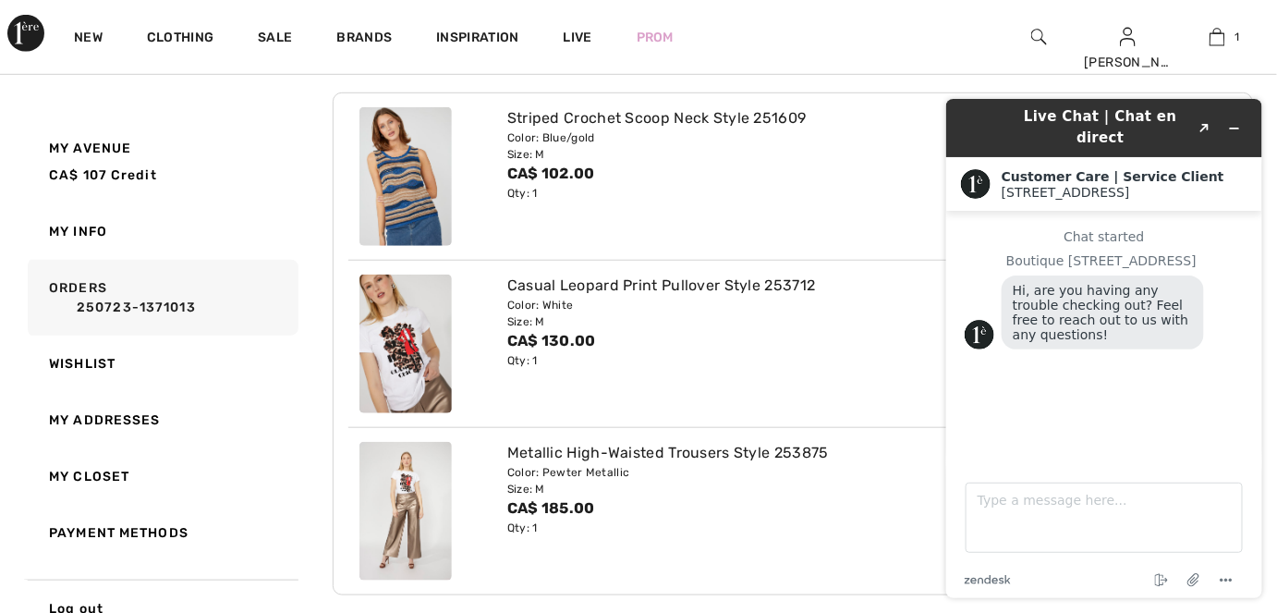
click at [626, 447] on div "Metallic High-Waisted Trousers Style 253875" at bounding box center [755, 453] width 496 height 22
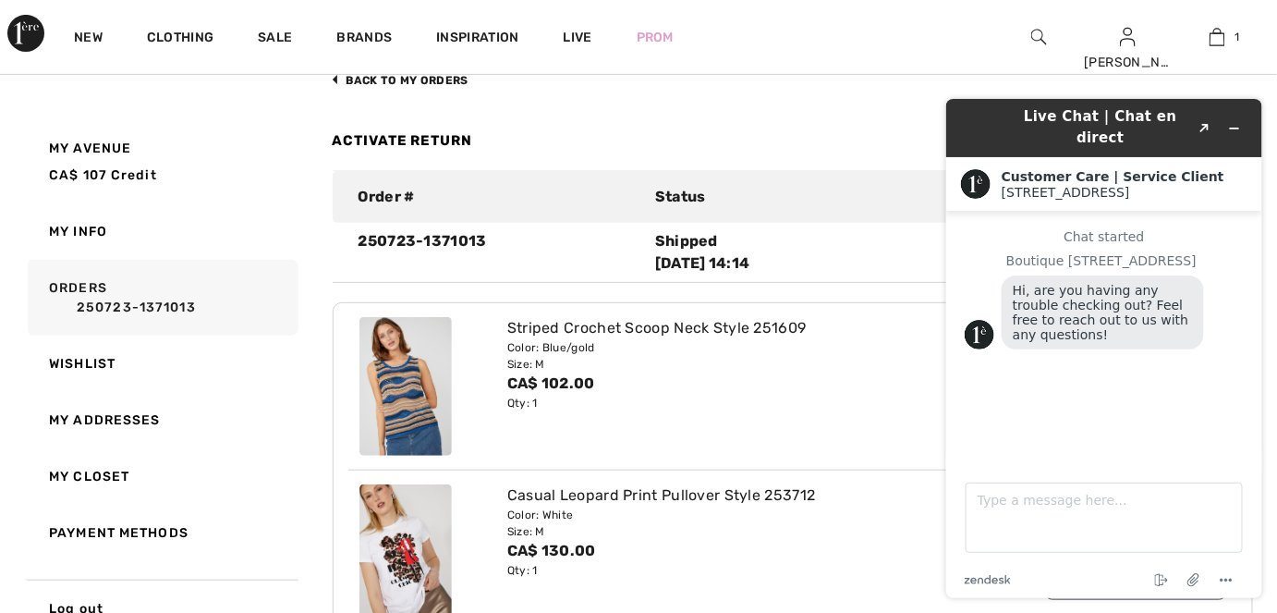
scroll to position [0, 0]
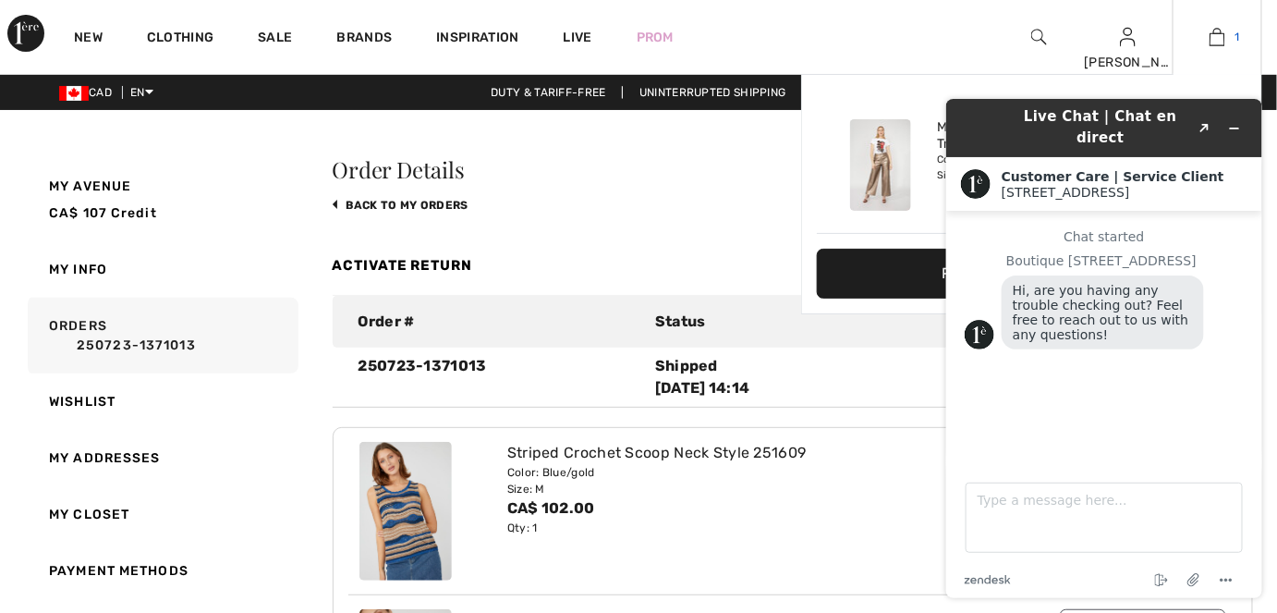
click at [1222, 42] on img at bounding box center [1218, 37] width 16 height 22
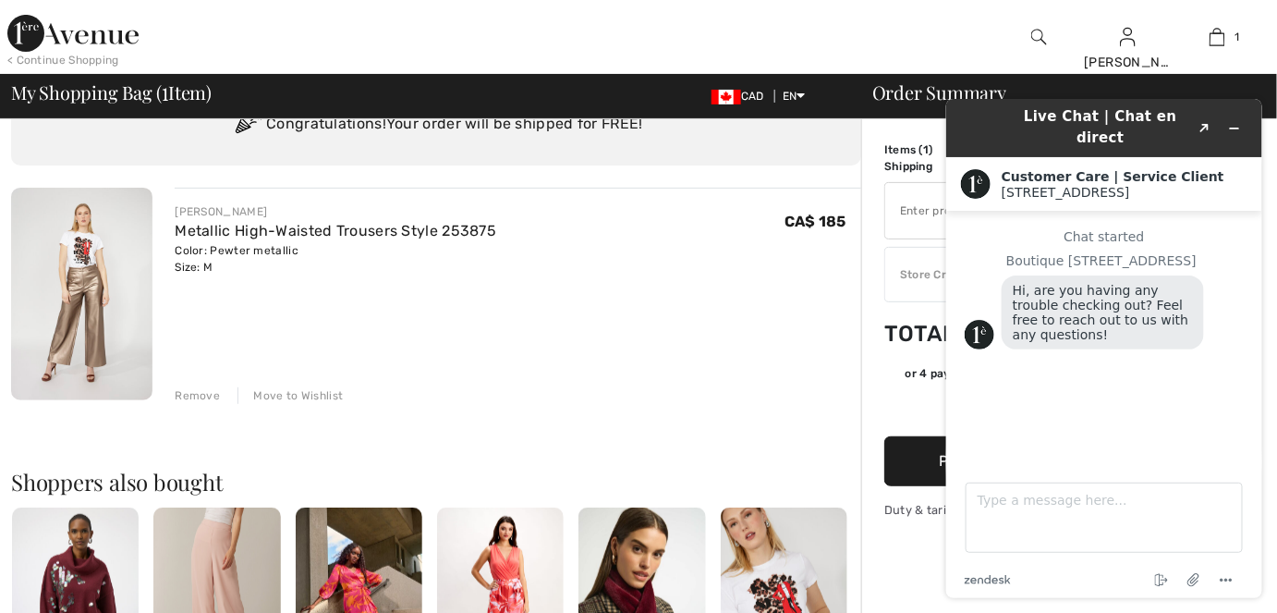
scroll to position [83, 0]
click at [1231, 121] on icon "Minimize widget" at bounding box center [1233, 127] width 13 height 13
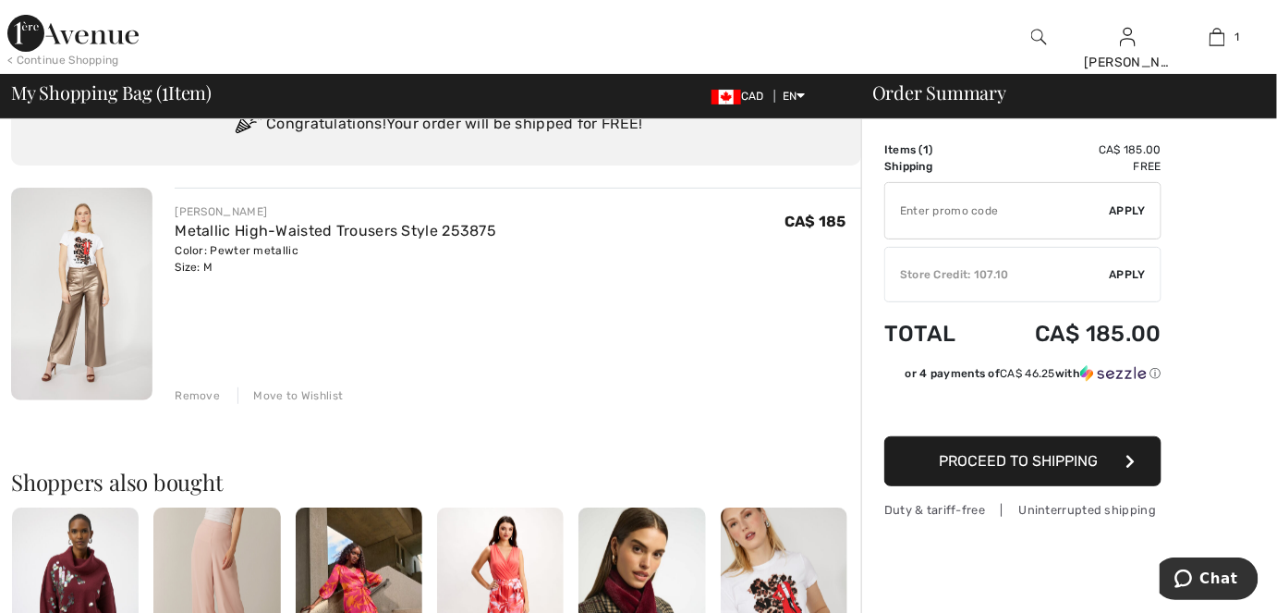
click at [1121, 271] on span "Apply" at bounding box center [1128, 274] width 37 height 17
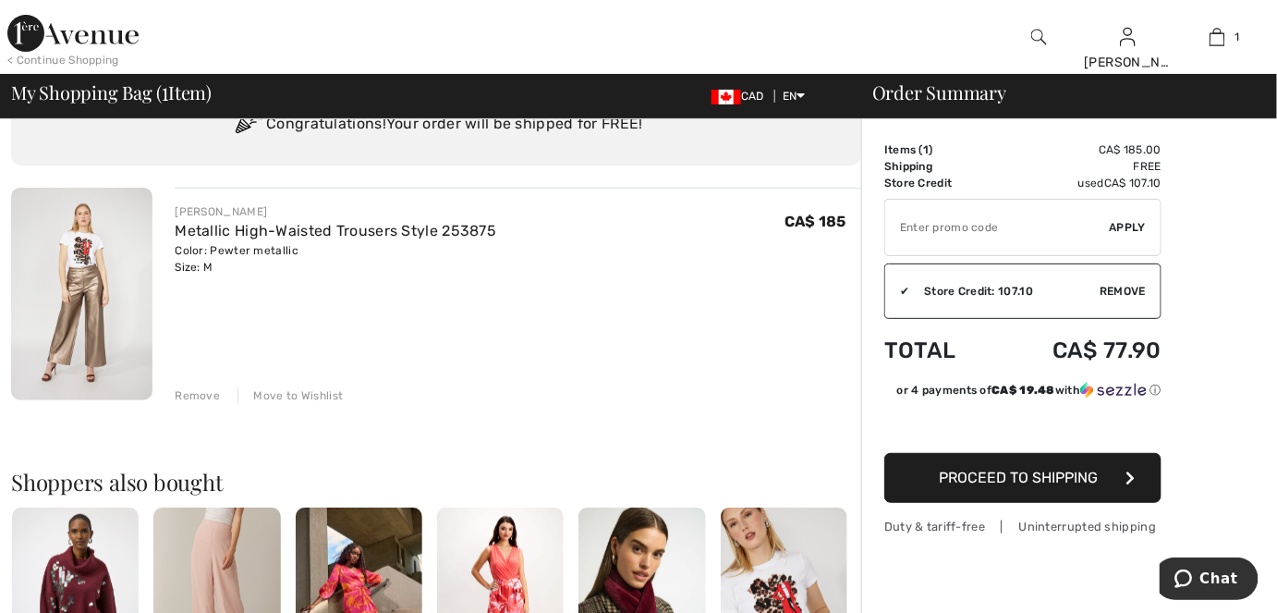
click at [1035, 476] on span "Proceed to Shipping" at bounding box center [1018, 477] width 159 height 18
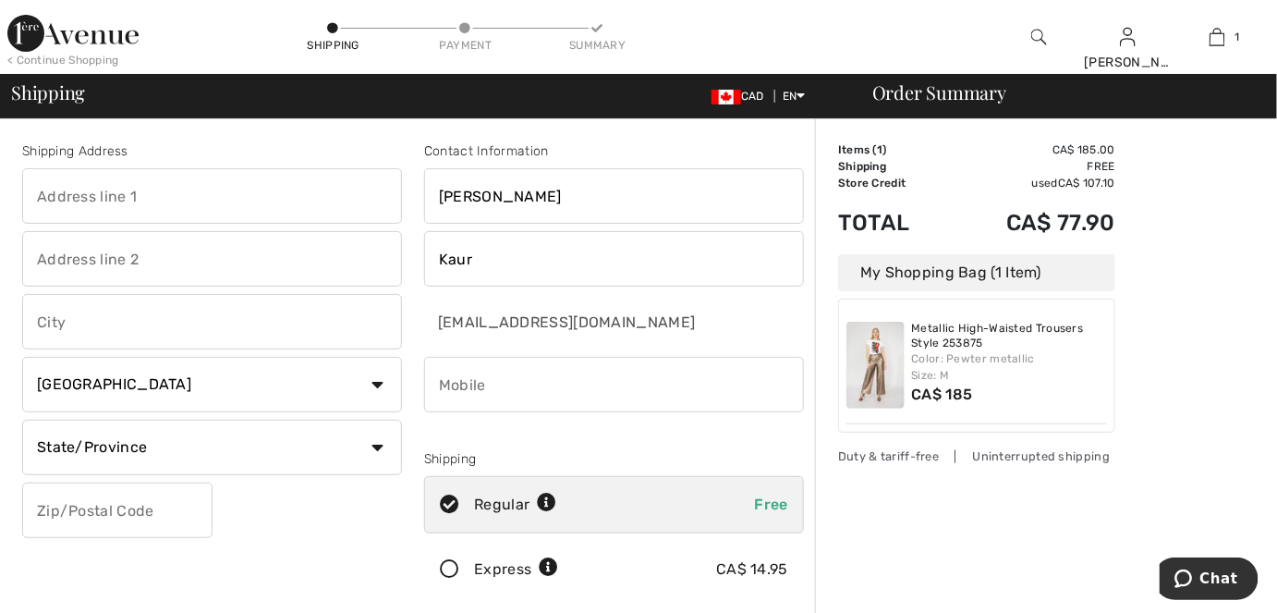
click at [138, 195] on input "text" at bounding box center [212, 195] width 380 height 55
type input "300 mackenzie blvd"
type input "Suite A"
type input "Fort McMurray"
select select "AB"
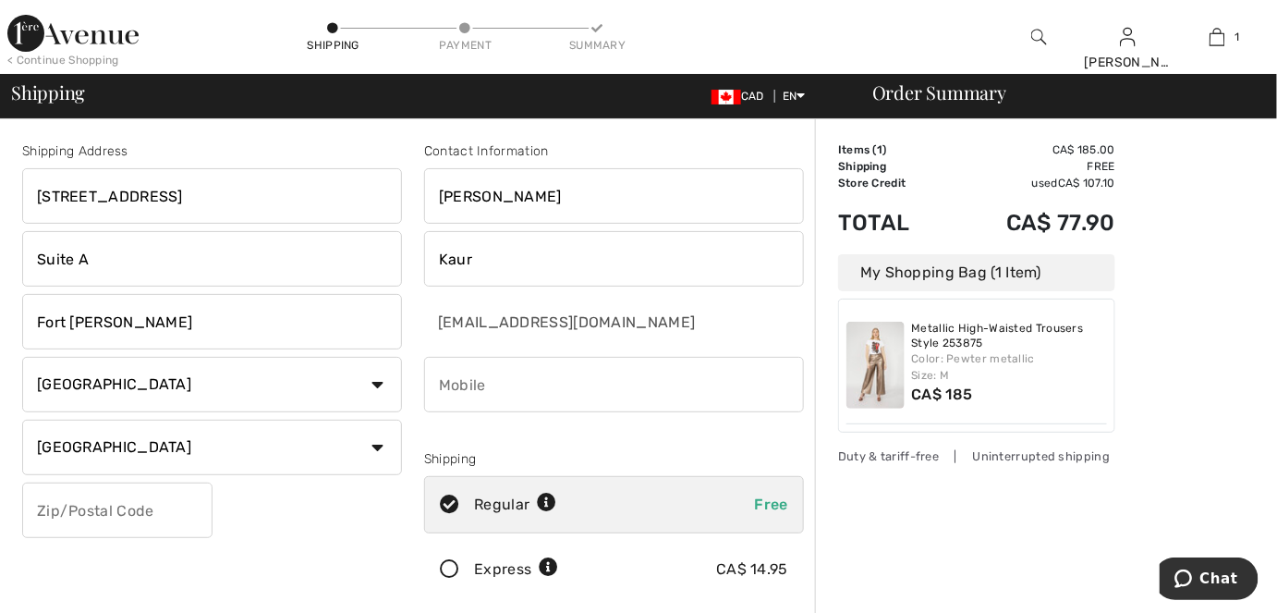
type input "T9H 4C4"
type input "7807434290"
type input "T9H4C4"
drag, startPoint x: 584, startPoint y: 383, endPoint x: 335, endPoint y: 383, distance: 249.5
click at [335, 383] on div "Shipping Address 300 mackenzie blvd Suite A Fort McMurray Country Canada United…" at bounding box center [413, 497] width 804 height 800
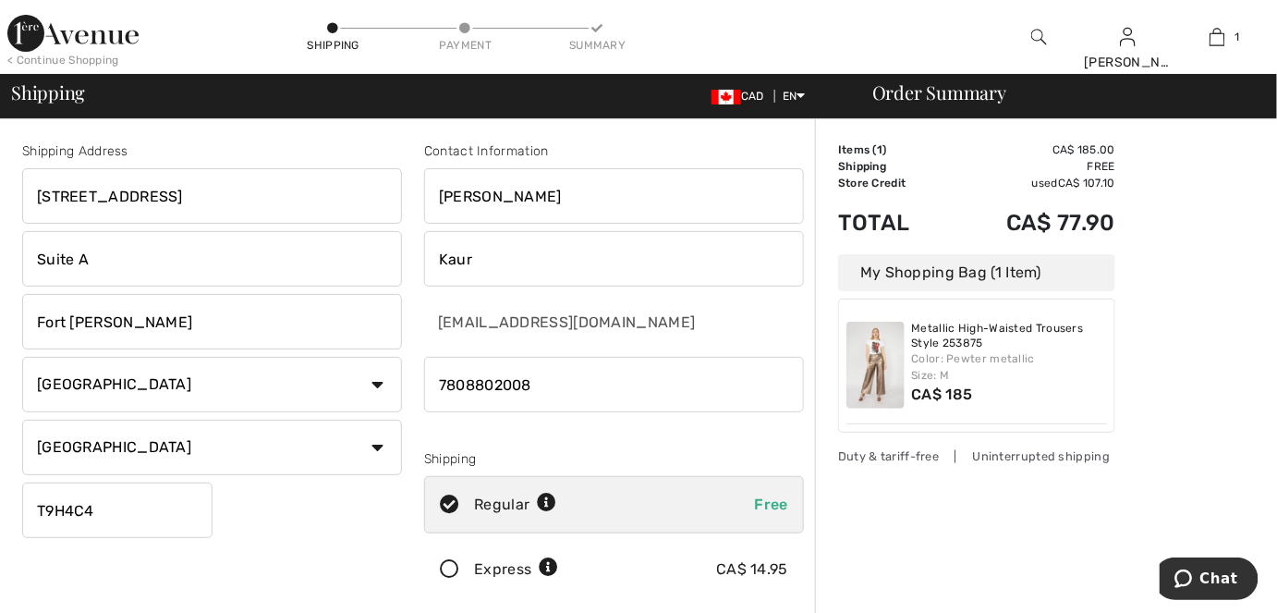
type input "7808802008"
click at [232, 566] on div "Shipping Address 300 mackenzie blvd Suite A Fort McMurray Country Canada United…" at bounding box center [212, 373] width 402 height 464
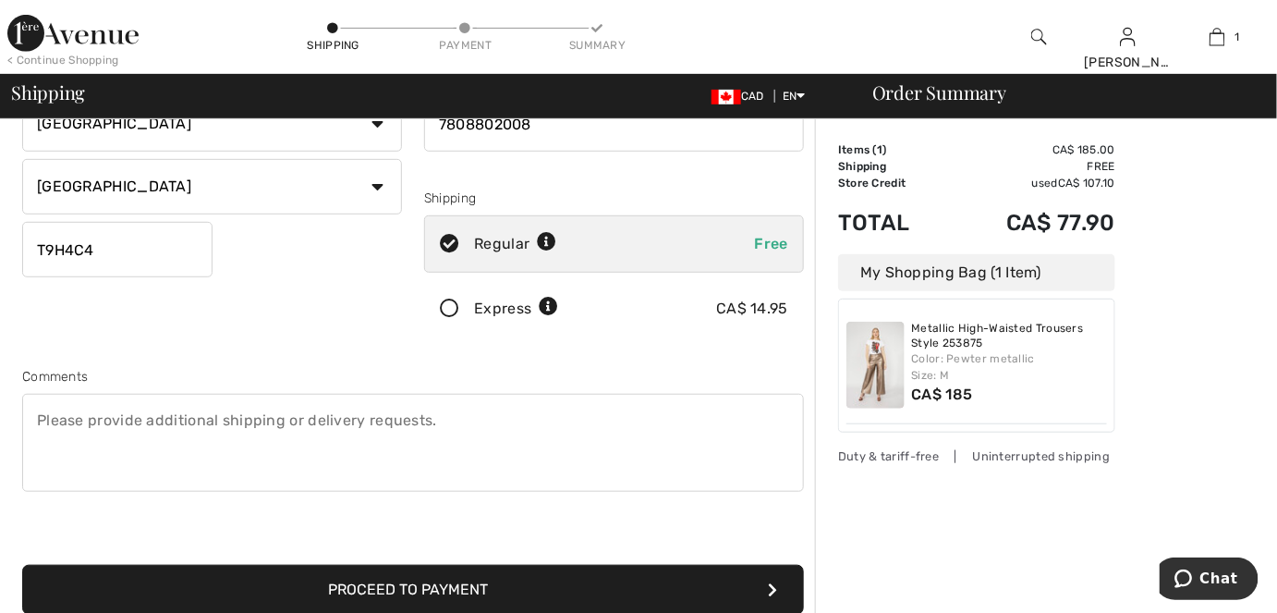
scroll to position [335, 0]
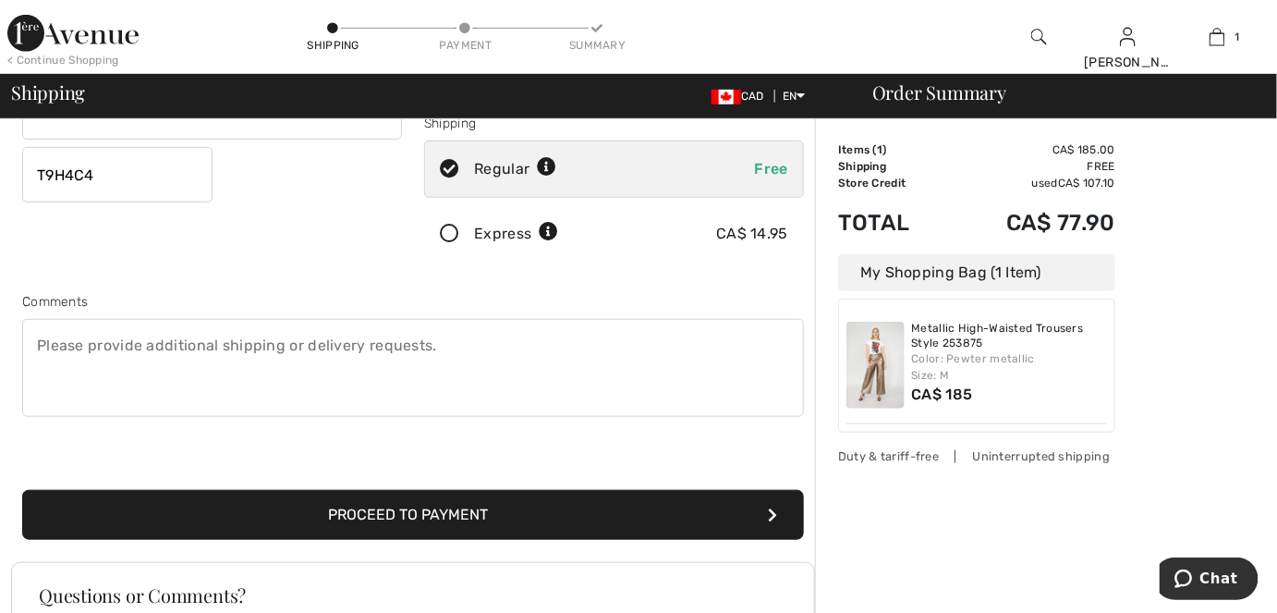
click at [408, 519] on button "Proceed to Payment" at bounding box center [413, 515] width 782 height 50
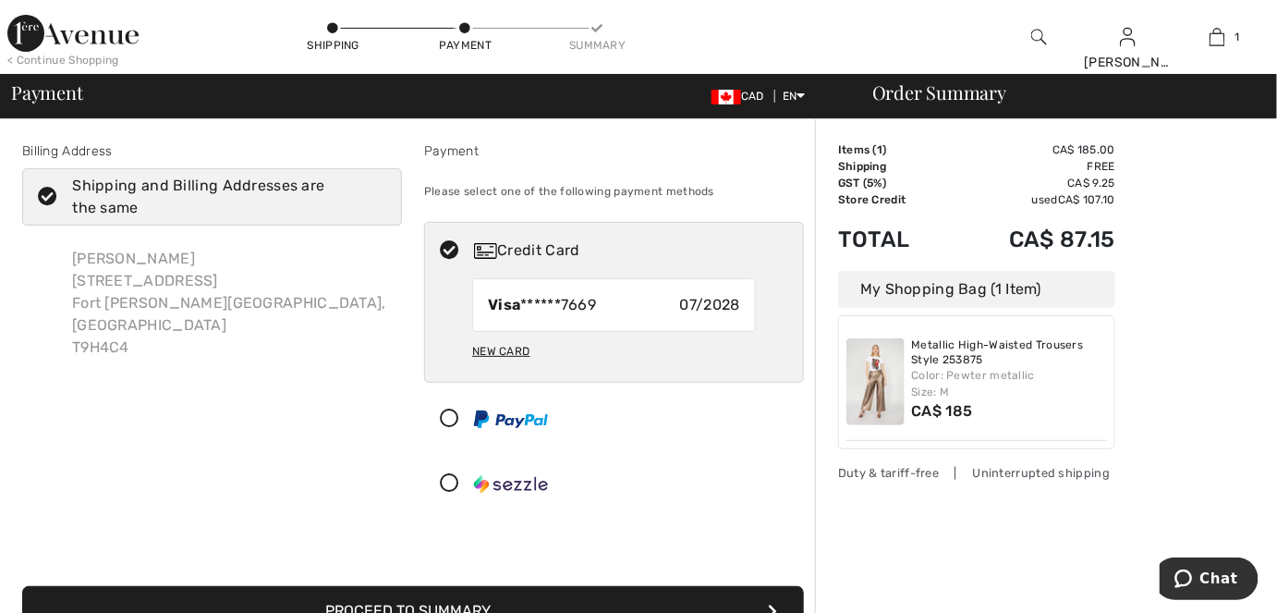
scroll to position [83, 0]
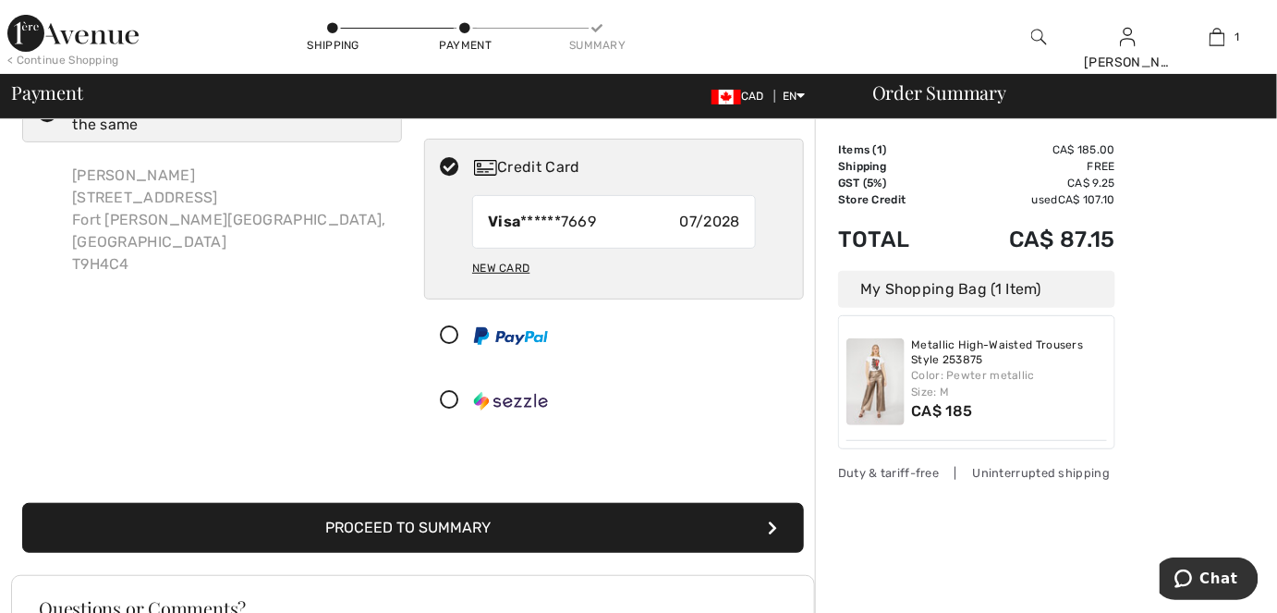
click at [399, 521] on button "Proceed to Summary" at bounding box center [413, 528] width 782 height 50
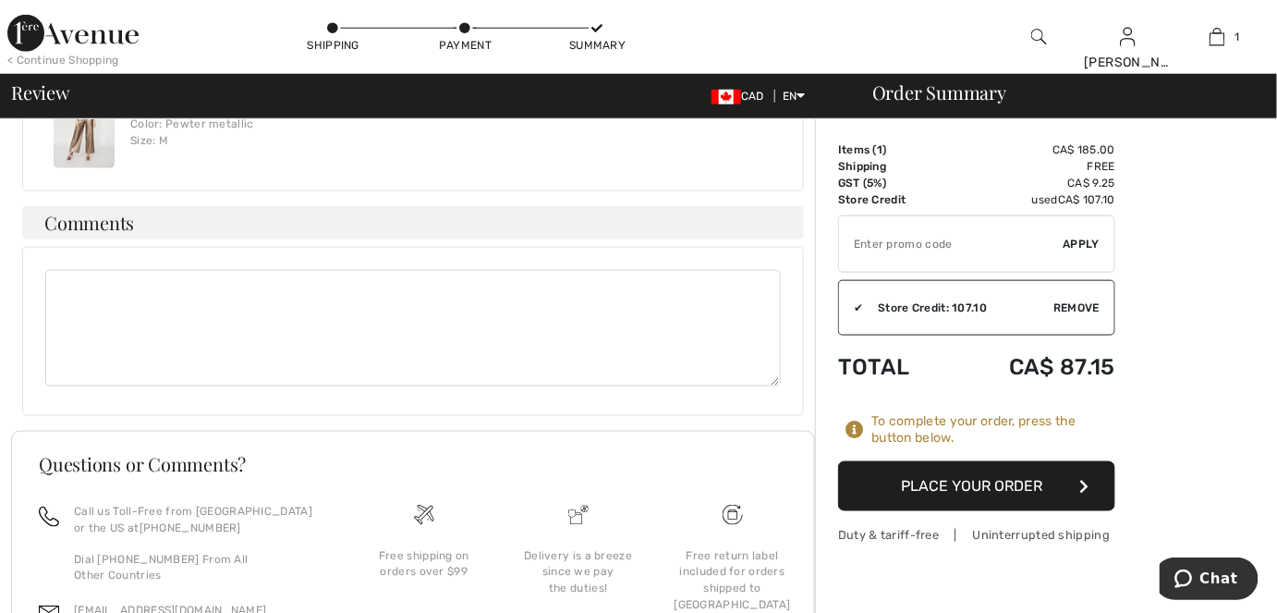
scroll to position [714, 0]
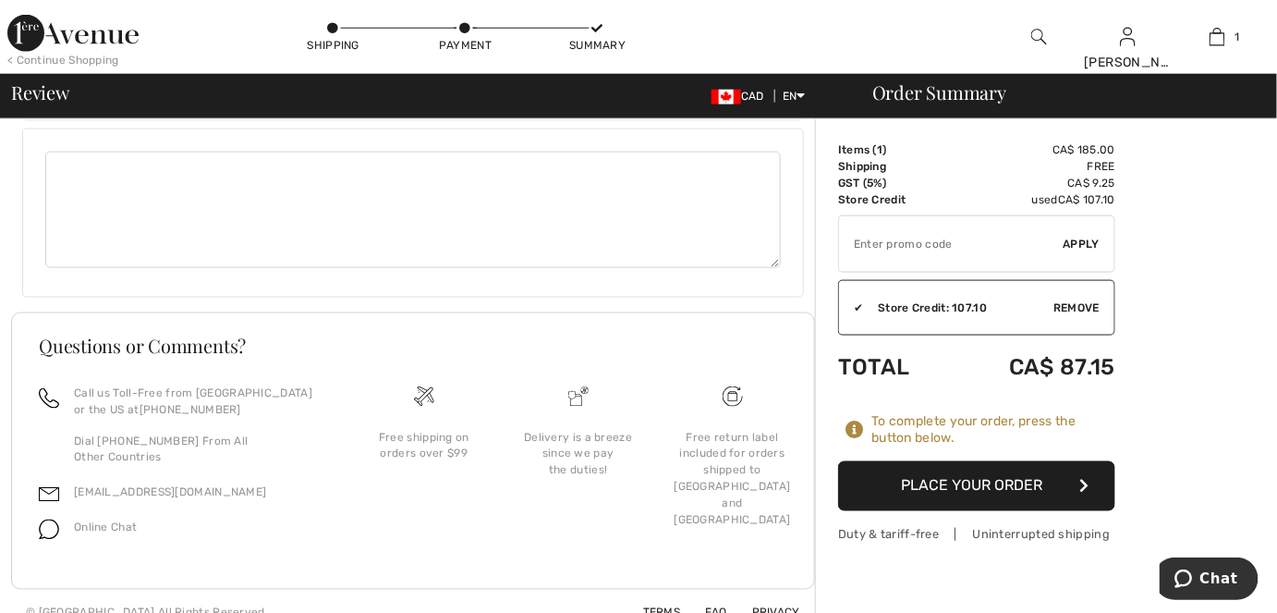
click at [973, 480] on button "Place Your Order" at bounding box center [976, 486] width 277 height 50
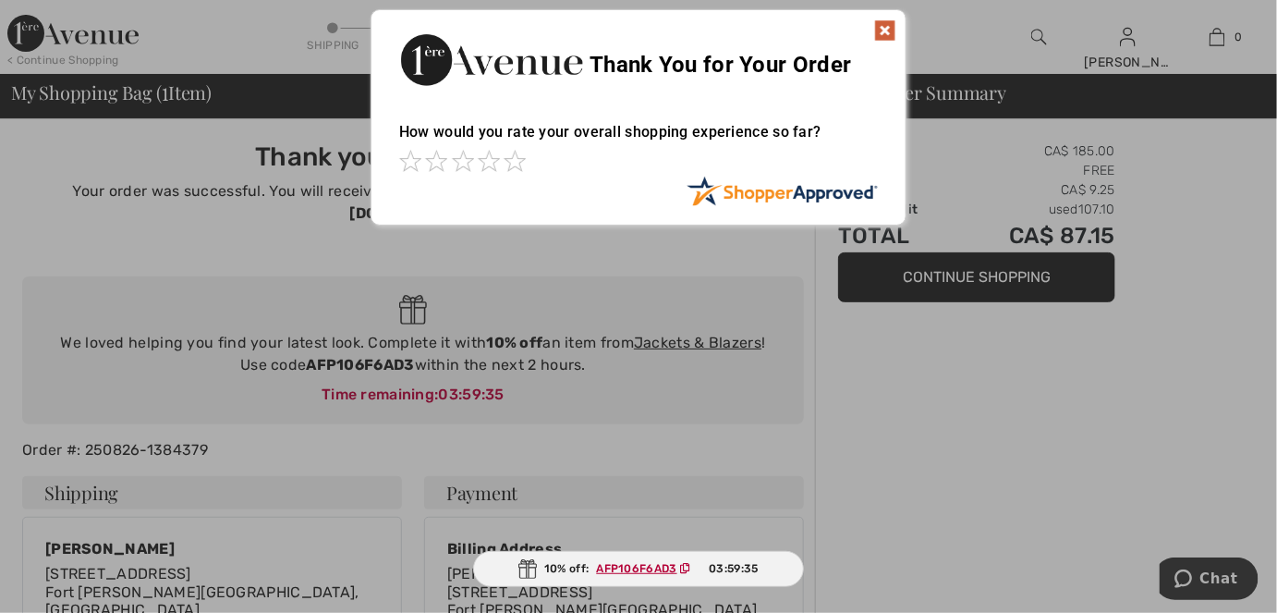
click at [888, 27] on img at bounding box center [885, 30] width 22 height 22
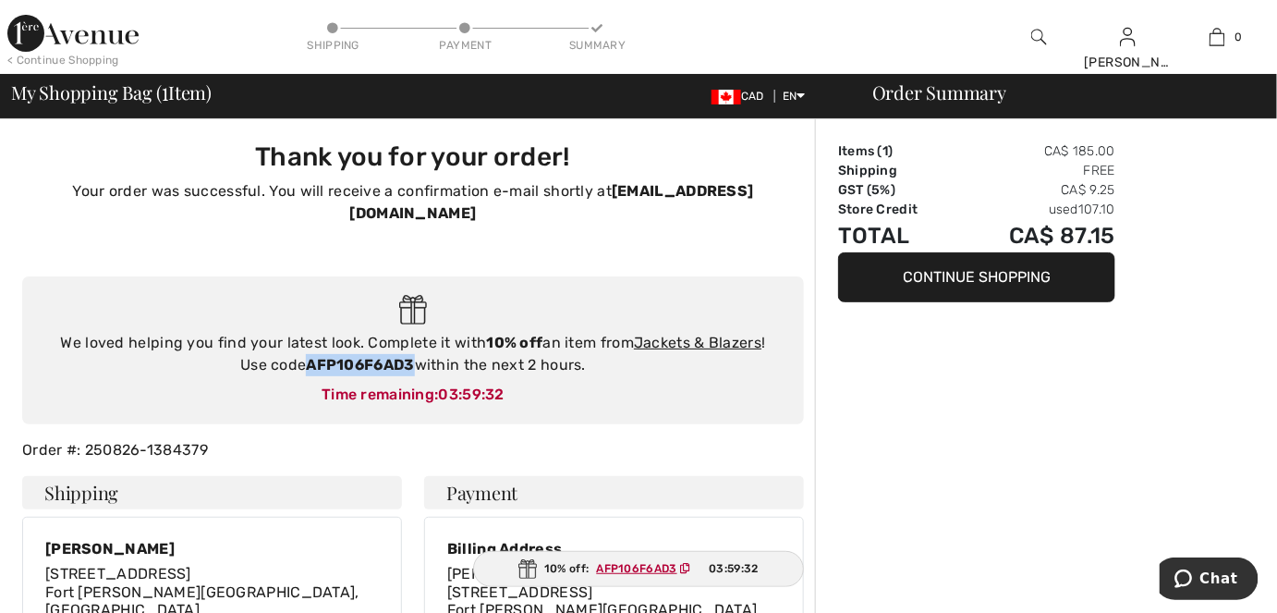
drag, startPoint x: 409, startPoint y: 343, endPoint x: 310, endPoint y: 340, distance: 98.9
click at [310, 340] on div "We loved helping you find your latest look. Complete it with 10% off an item fr…" at bounding box center [413, 354] width 745 height 44
copy strong "AFP106F6AD3"
click at [696, 334] on link "Jackets & Blazers" at bounding box center [698, 343] width 128 height 18
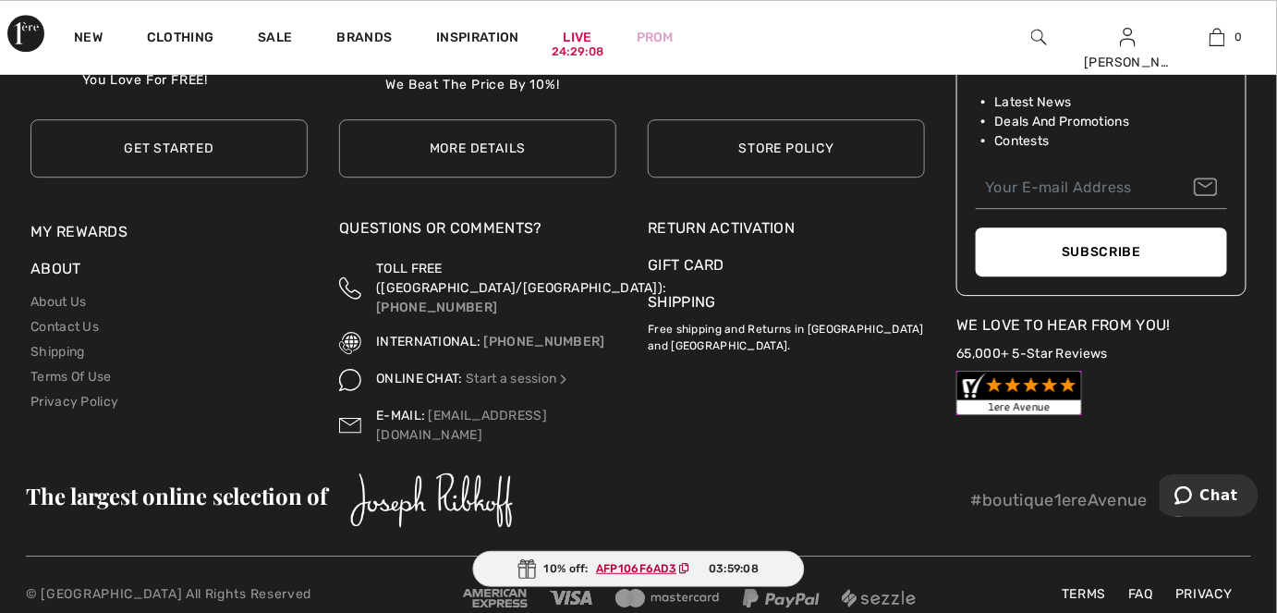
scroll to position [8769, 0]
